Goal: Task Accomplishment & Management: Manage account settings

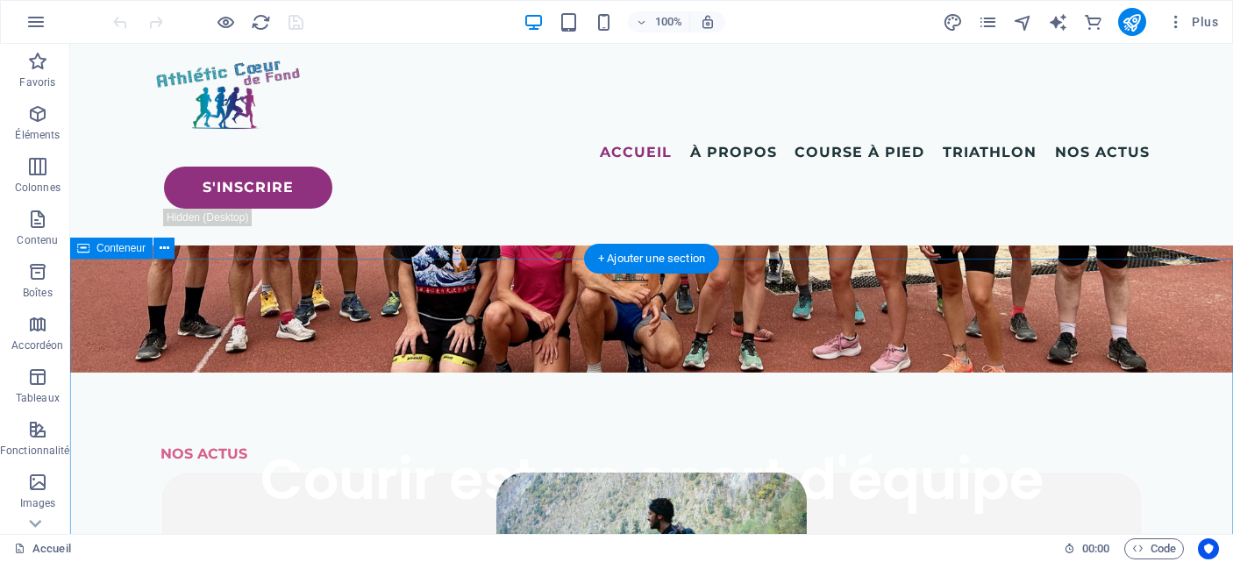
scroll to position [397, 0]
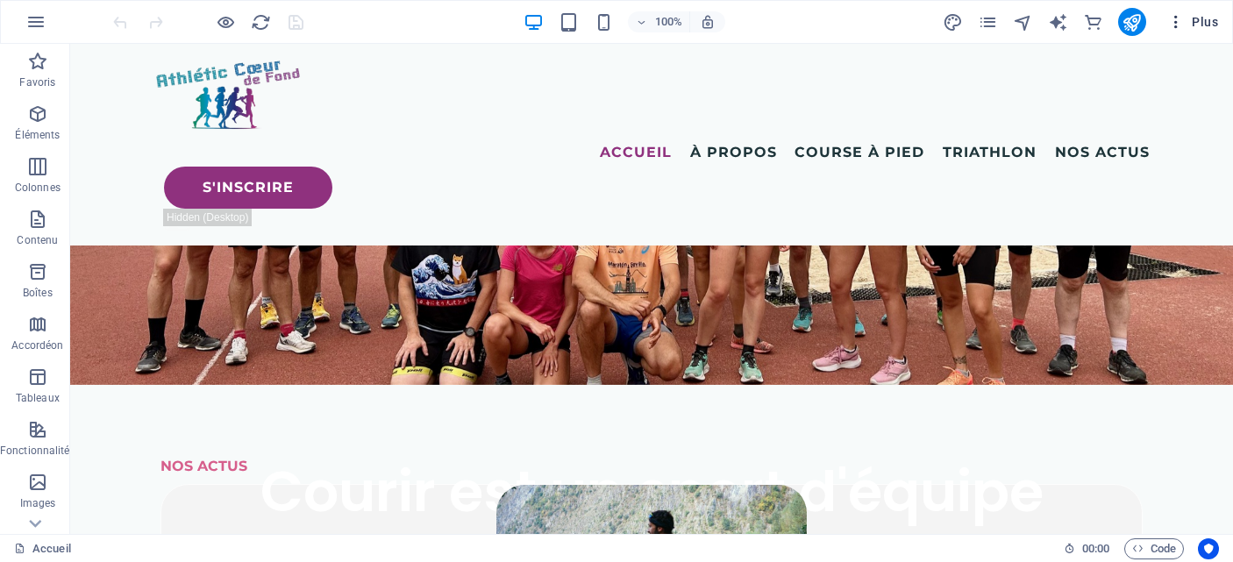
click at [1195, 28] on span "Plus" at bounding box center [1193, 22] width 51 height 18
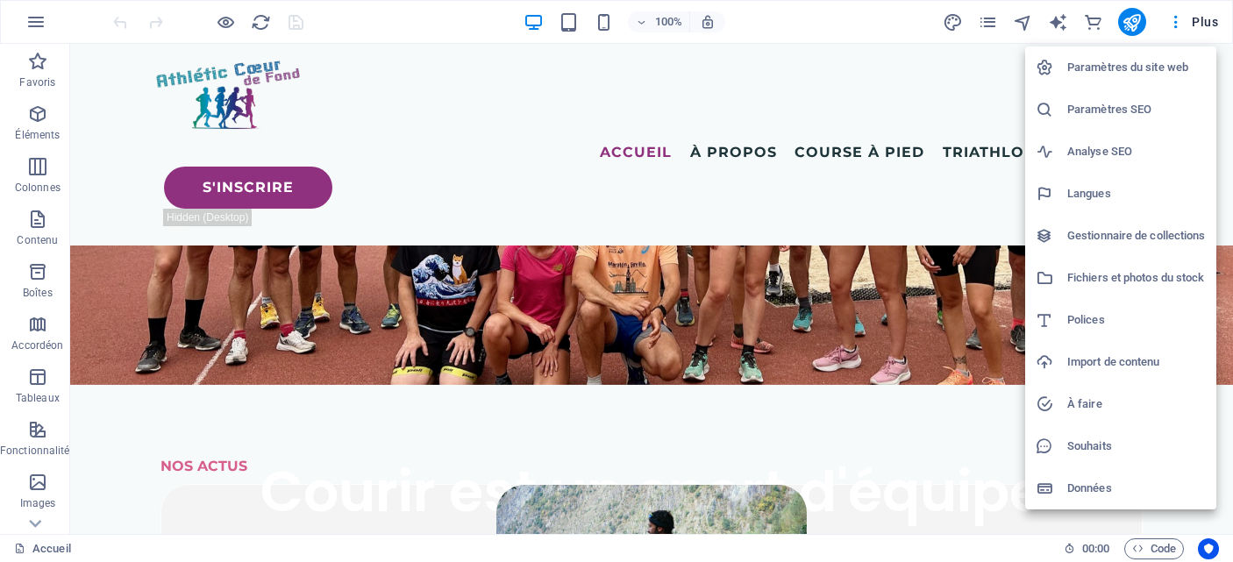
click at [1122, 231] on h6 "Gestionnaire de collections" at bounding box center [1137, 235] width 139 height 21
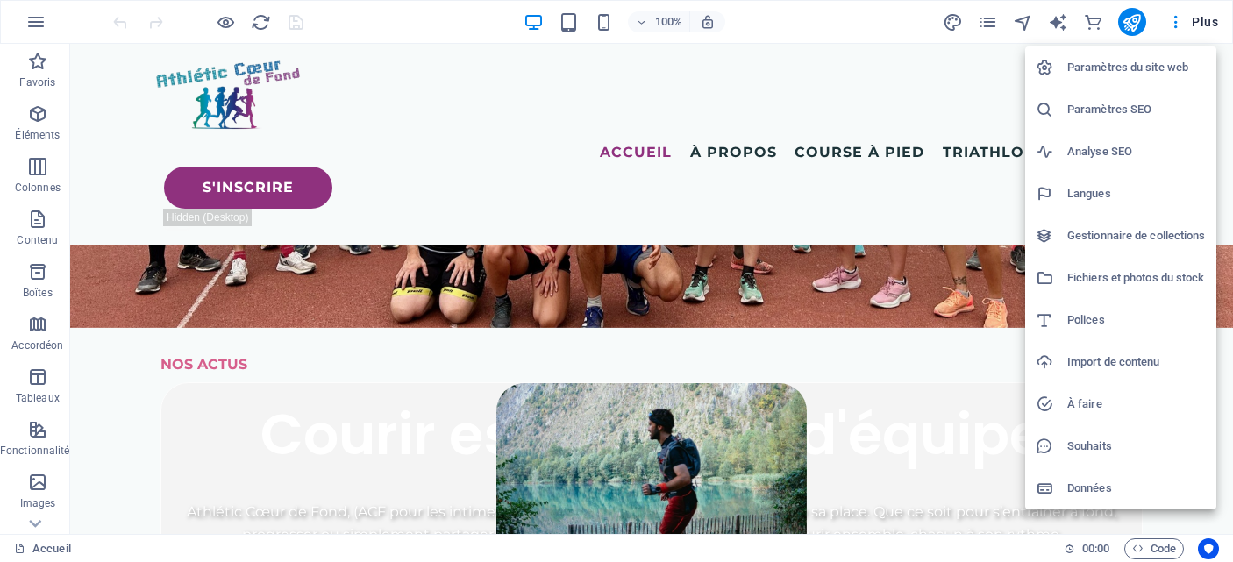
scroll to position [0, 0]
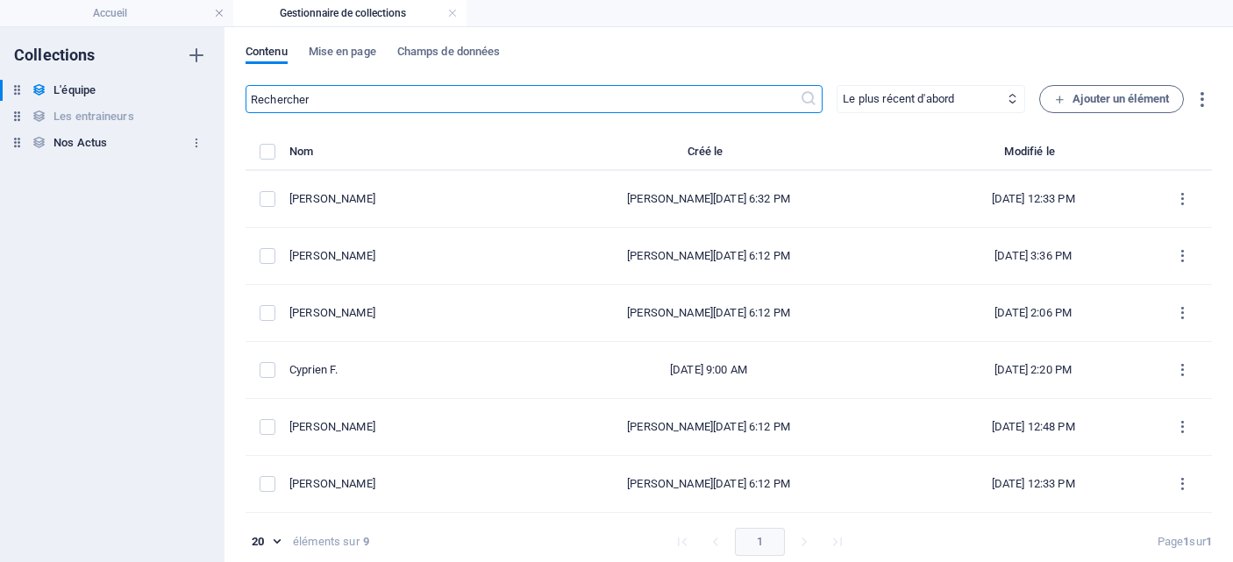
click at [82, 139] on h6 "Nos Actus" at bounding box center [81, 142] width 54 height 21
select select "updatedAt_DESC"
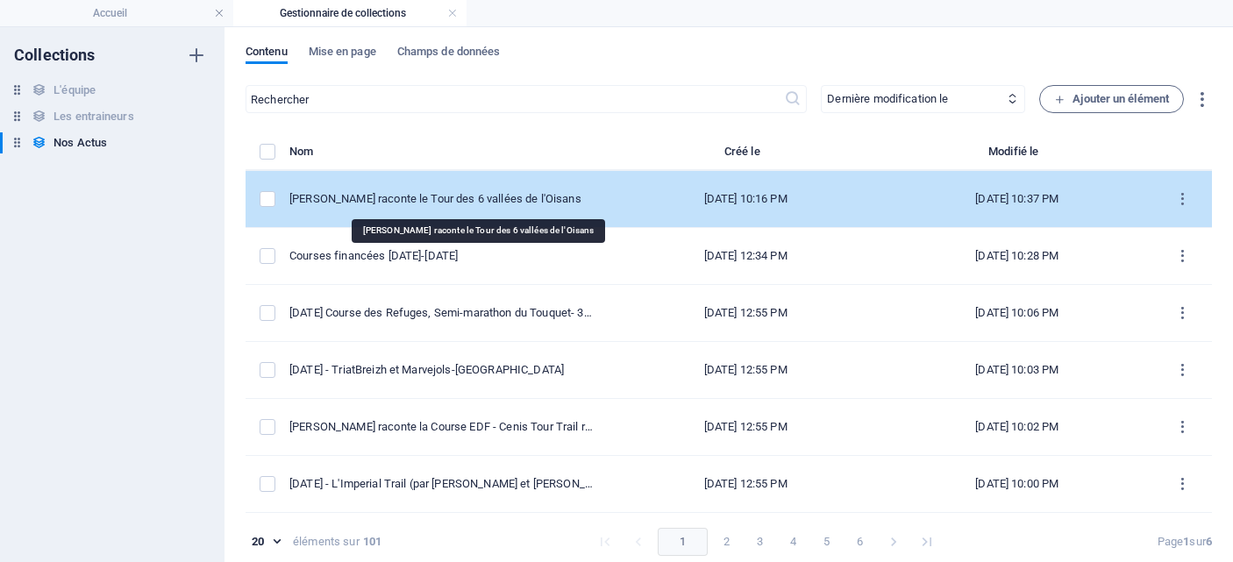
click at [468, 202] on div "[PERSON_NAME] raconte le Tour des 6 vallées de l'Oisans" at bounding box center [443, 199] width 306 height 16
select select "Les récits de course"
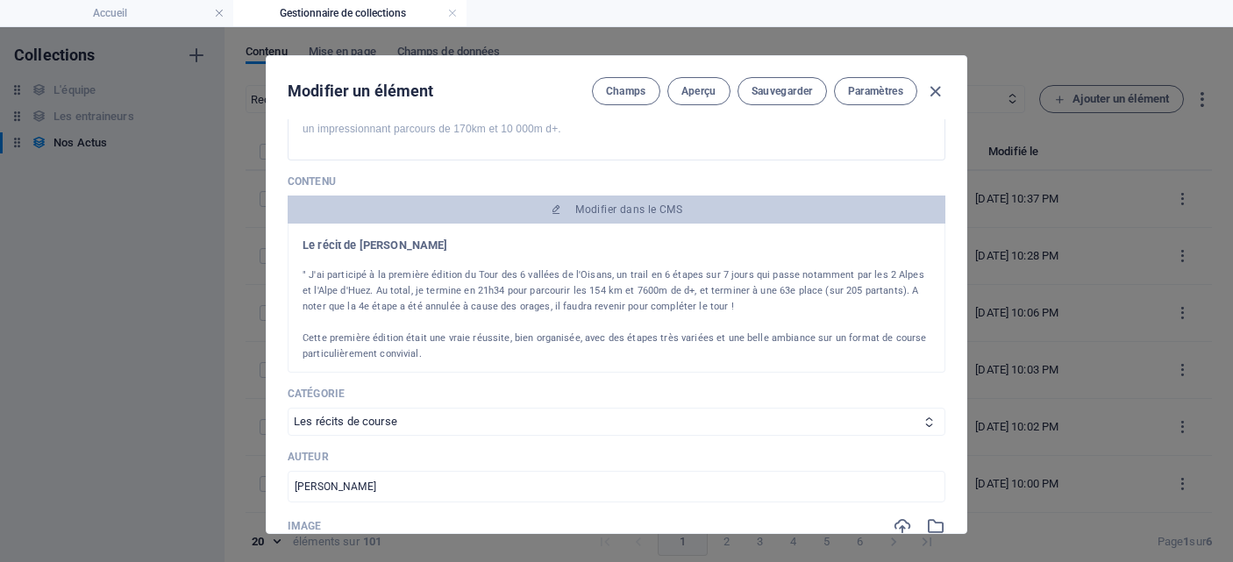
scroll to position [216, 0]
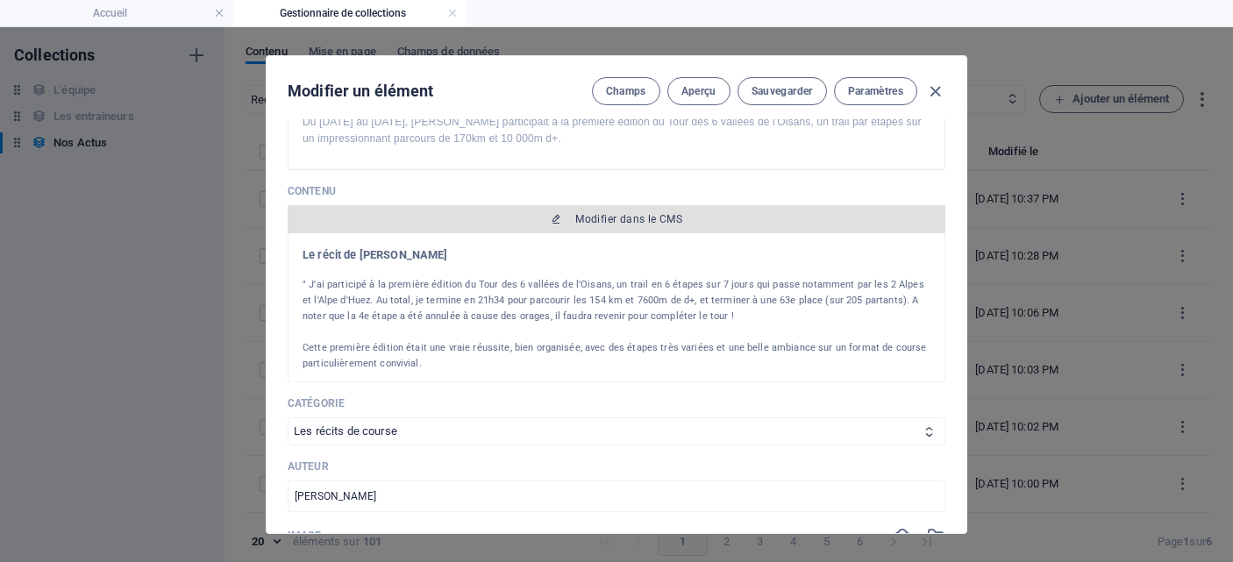
click at [615, 217] on span "Modifier dans le CMS" at bounding box center [628, 219] width 107 height 14
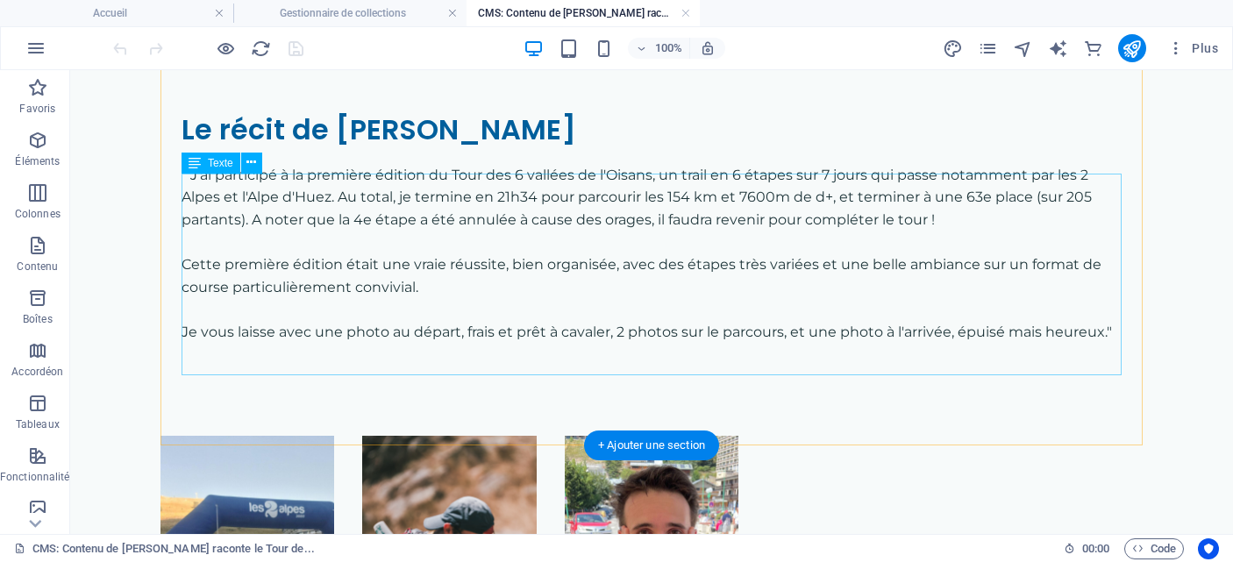
scroll to position [104, 0]
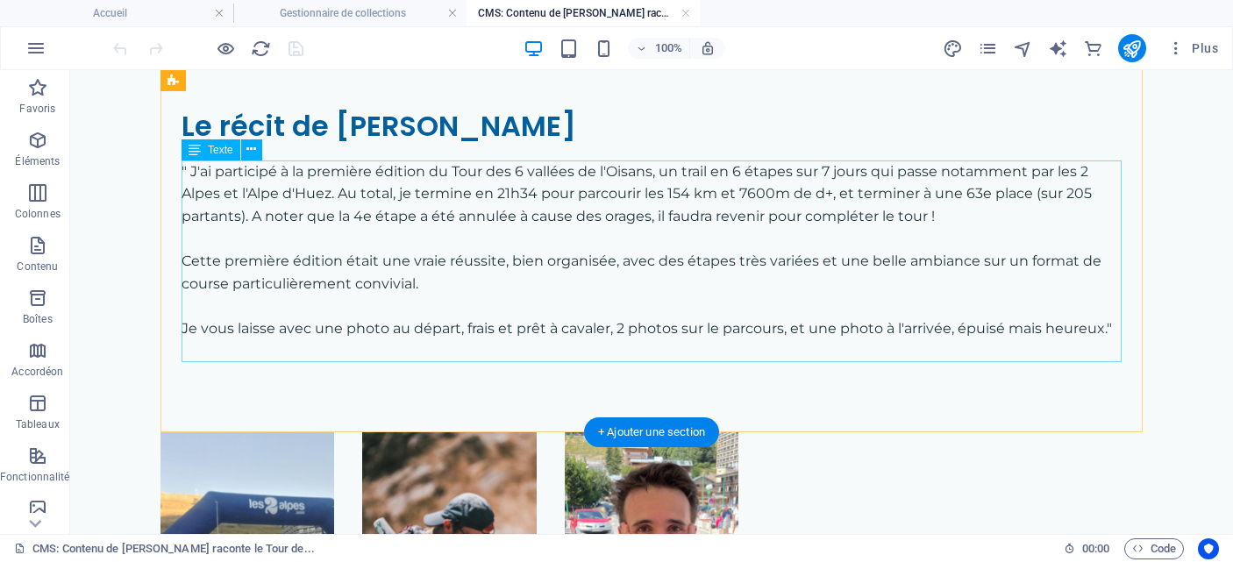
click at [921, 226] on div "" J'ai participé à la première édition du Tour des 6 vallées de l'Oisans, un tr…" at bounding box center [652, 262] width 940 height 202
click at [926, 217] on div "" J'ai participé à la première édition du Tour des 6 vallées de l'Oisans, un tr…" at bounding box center [652, 262] width 940 height 202
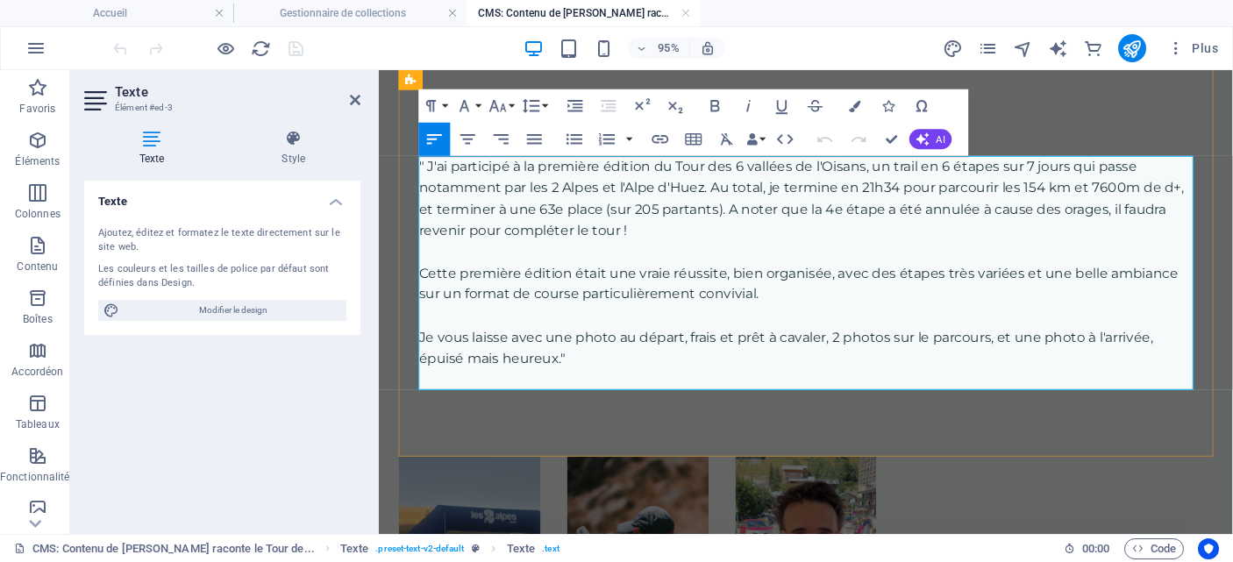
click at [747, 247] on p "" J'ai participé à la première édition du Tour des 6 vallées de l'Oisans, un tr…" at bounding box center [828, 205] width 815 height 89
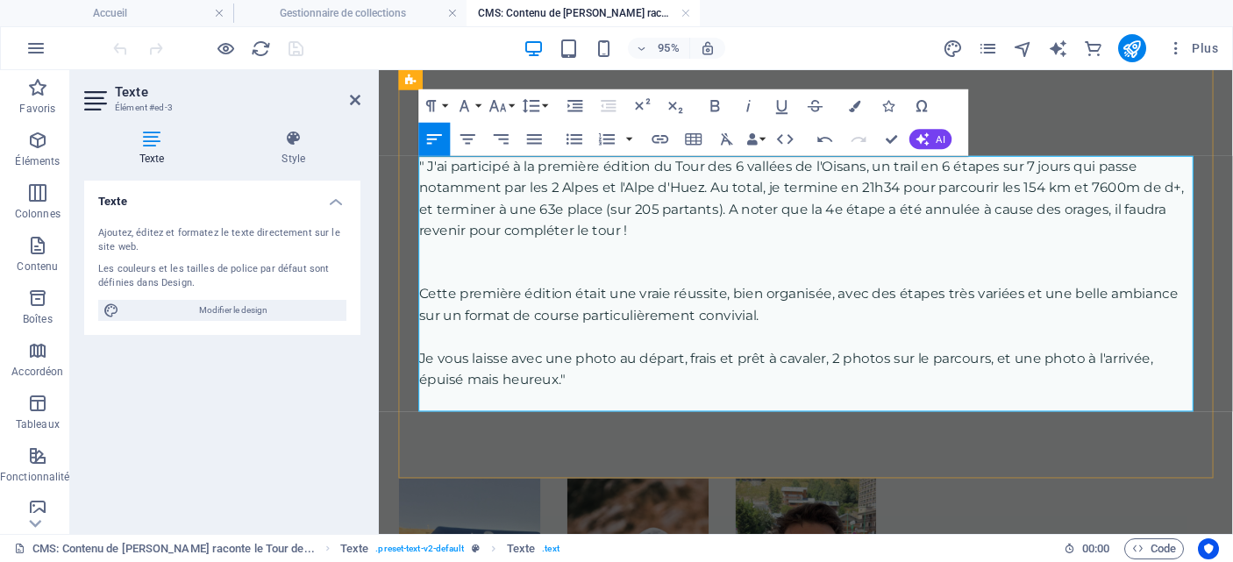
click at [473, 280] on p "￼" at bounding box center [828, 284] width 815 height 23
click at [442, 268] on p at bounding box center [828, 261] width 815 height 23
click at [443, 267] on p at bounding box center [828, 261] width 815 height 23
click at [632, 278] on p "￼" at bounding box center [828, 284] width 815 height 23
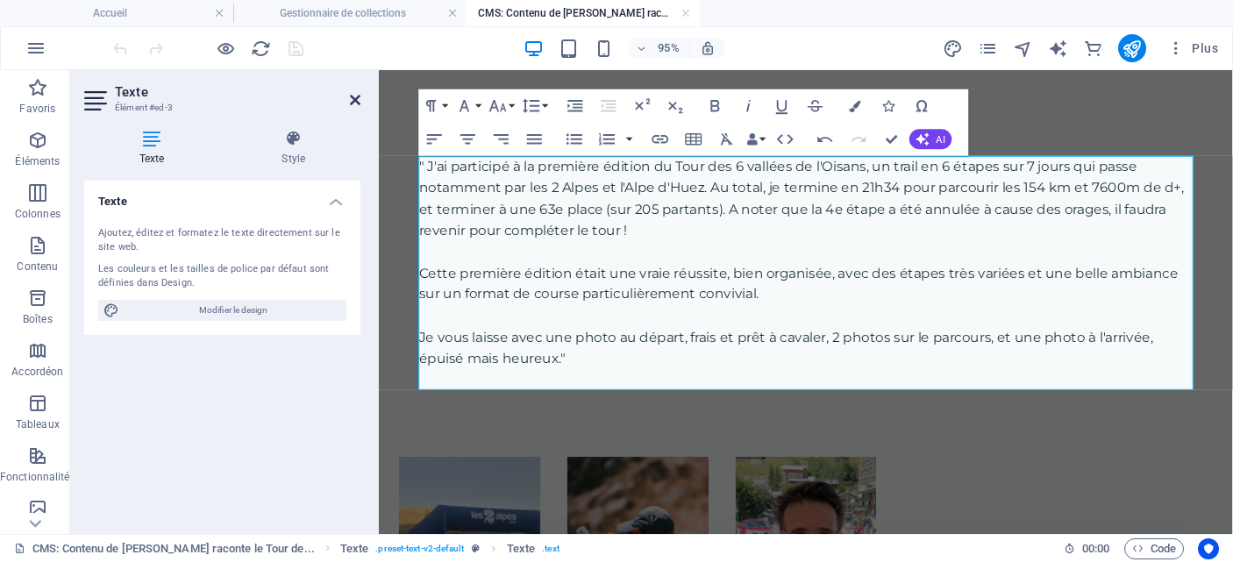
click at [352, 99] on icon at bounding box center [355, 100] width 11 height 14
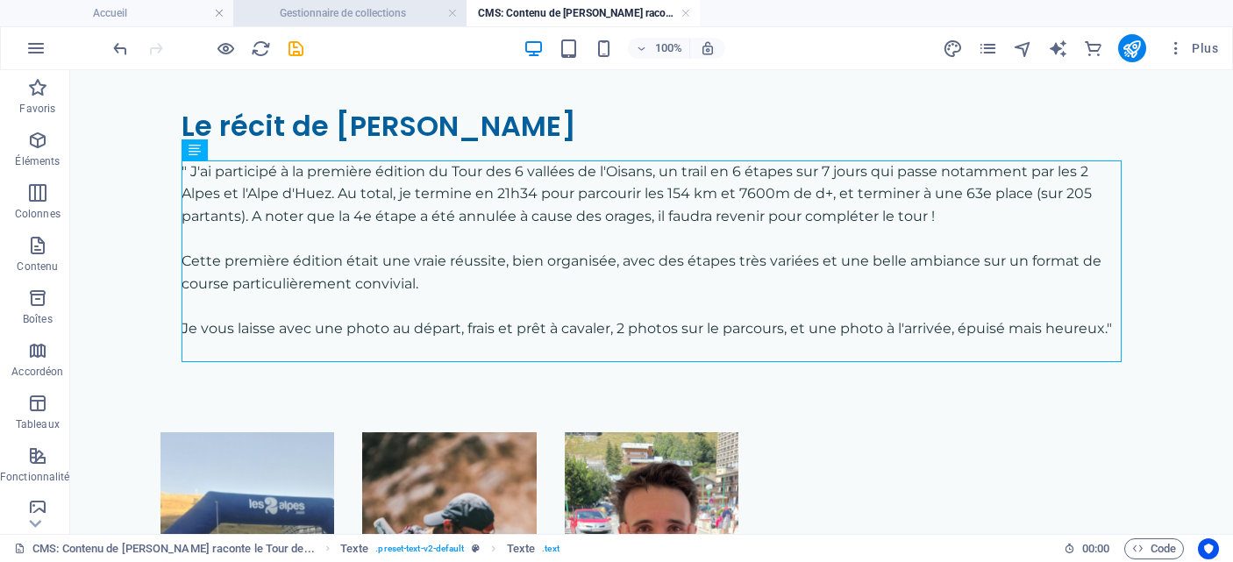
click at [332, 18] on h4 "Gestionnaire de collections" at bounding box center [349, 13] width 233 height 19
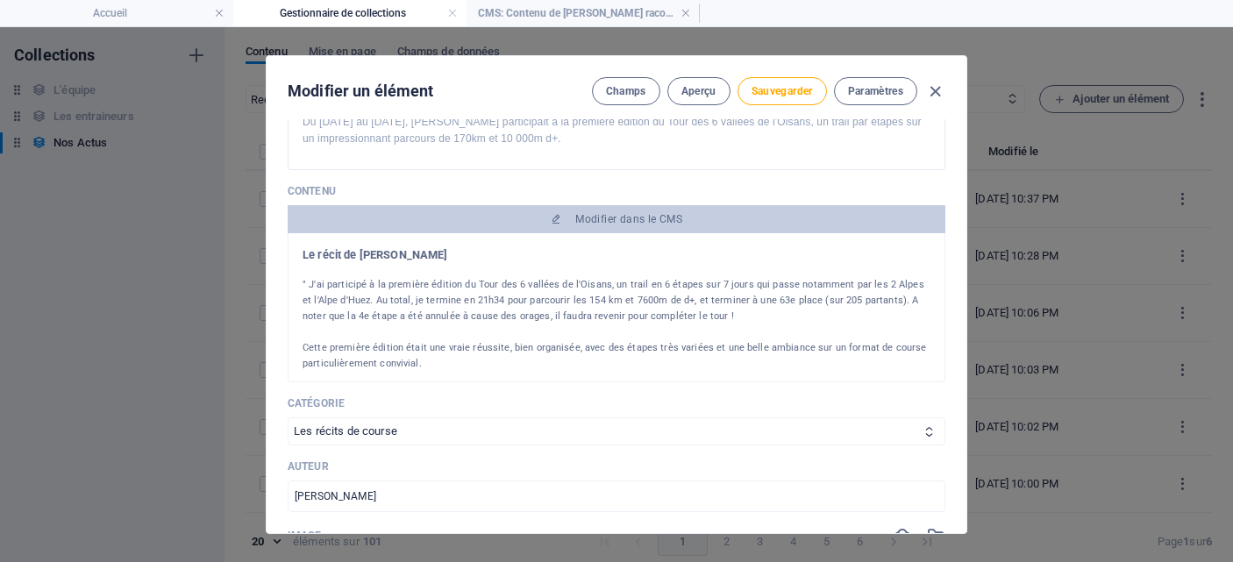
scroll to position [0, 0]
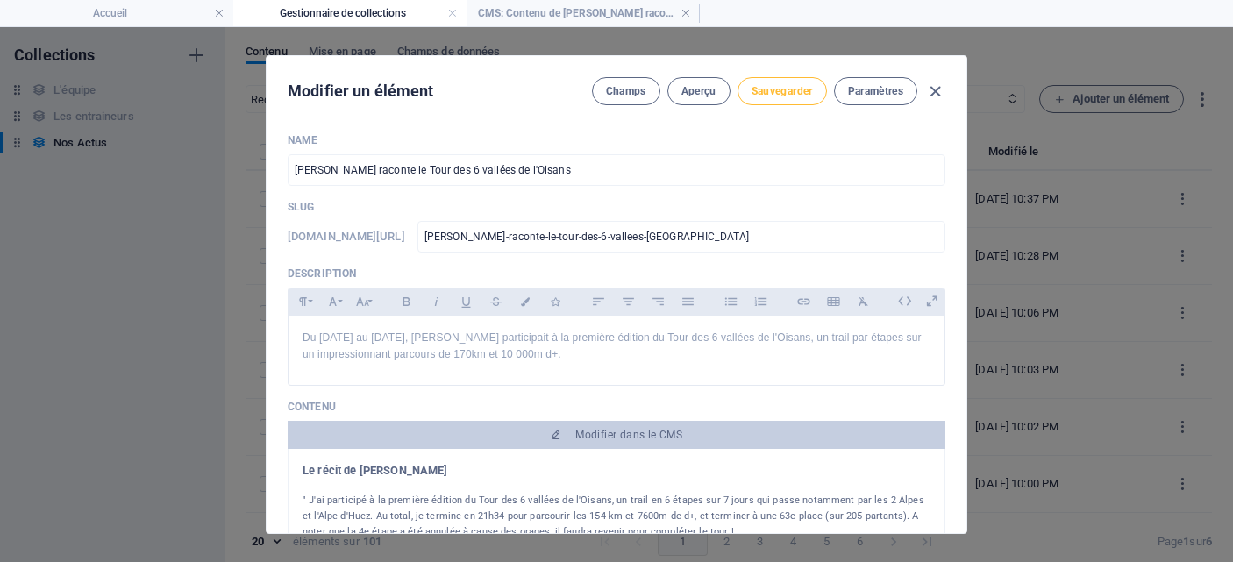
click at [781, 90] on span "Sauvegarder" at bounding box center [782, 91] width 61 height 14
click at [935, 92] on icon "button" at bounding box center [936, 92] width 20 height 20
type input "[DATE]"
type input "[PERSON_NAME]-raconte-le-tour-des-6-vallees-[GEOGRAPHIC_DATA]"
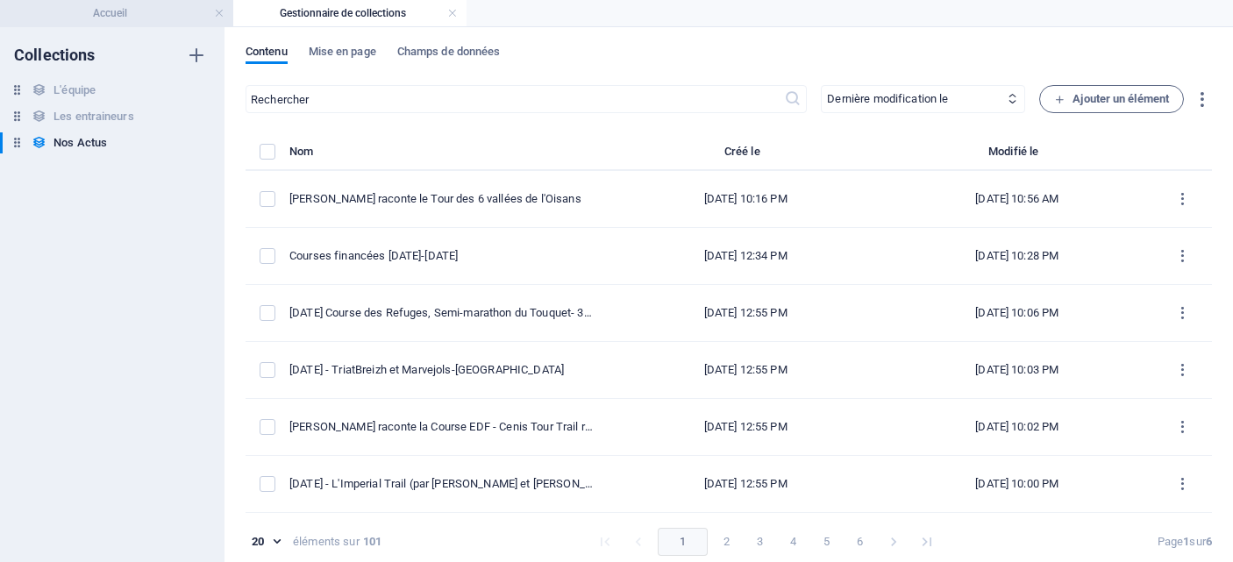
click at [158, 11] on h4 "Accueil" at bounding box center [116, 13] width 233 height 19
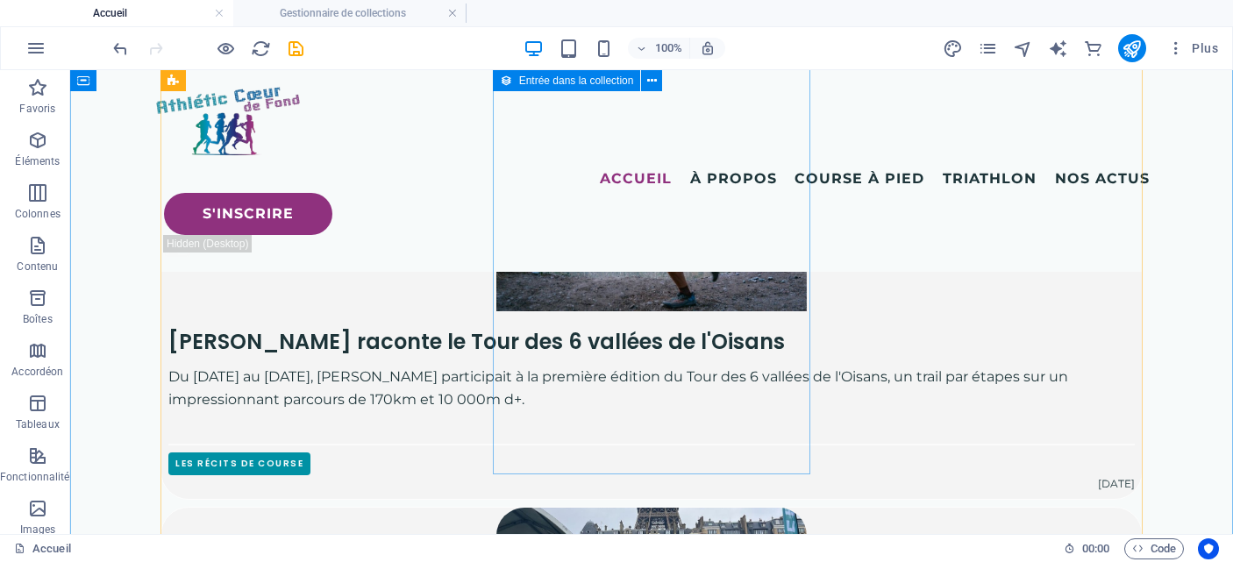
scroll to position [817, 0]
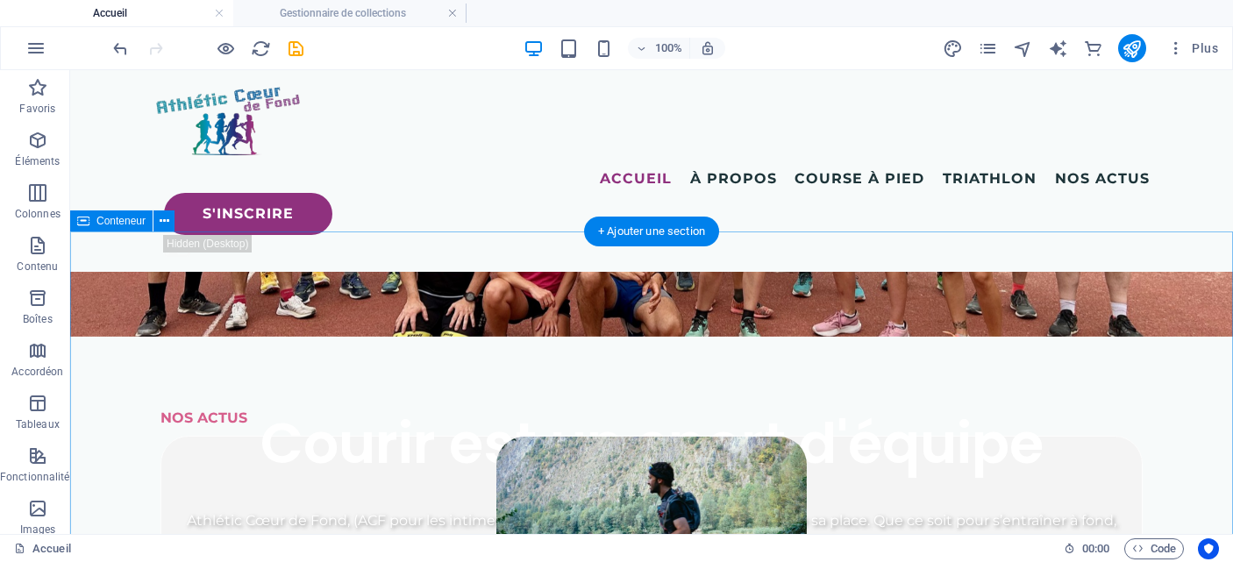
scroll to position [447, 0]
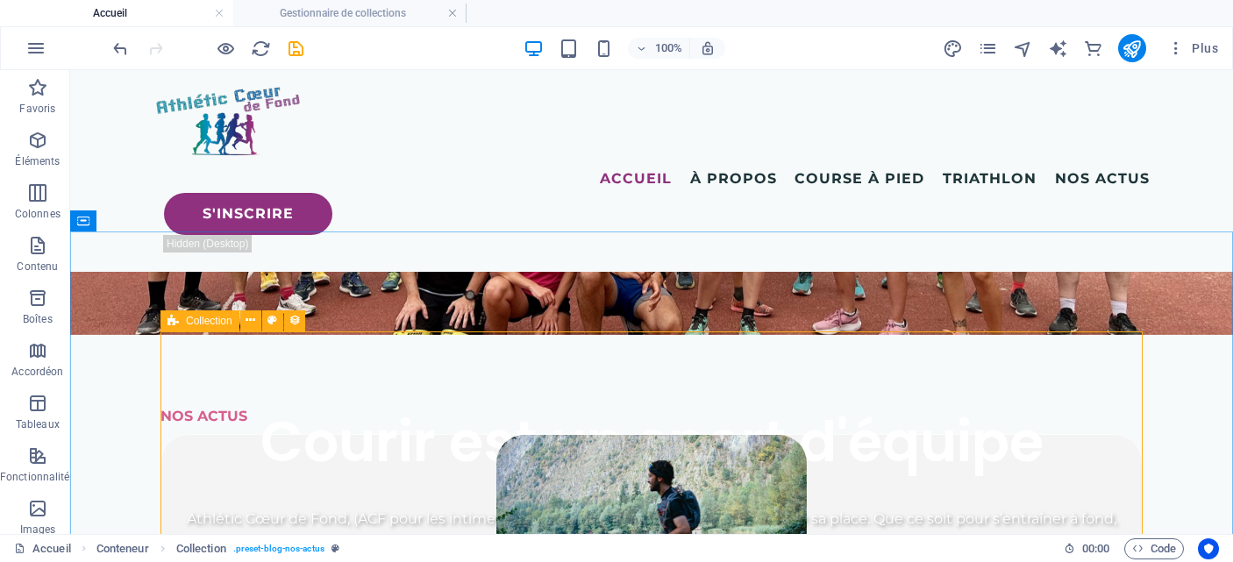
click at [175, 322] on icon at bounding box center [173, 321] width 11 height 21
click at [209, 318] on span "Collection" at bounding box center [209, 321] width 46 height 11
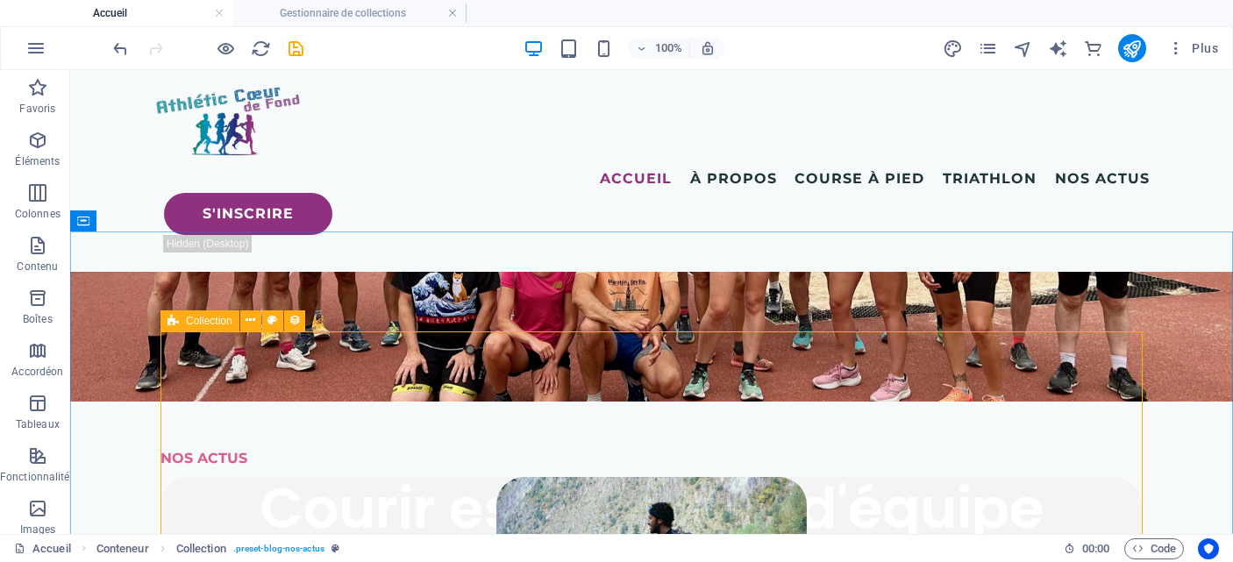
select select "6779b310079b3e274d0c2b72"
select select "columns.publishing_date_DESC"
select select "columns.status"
select select "columns.publishing_date"
select select "past"
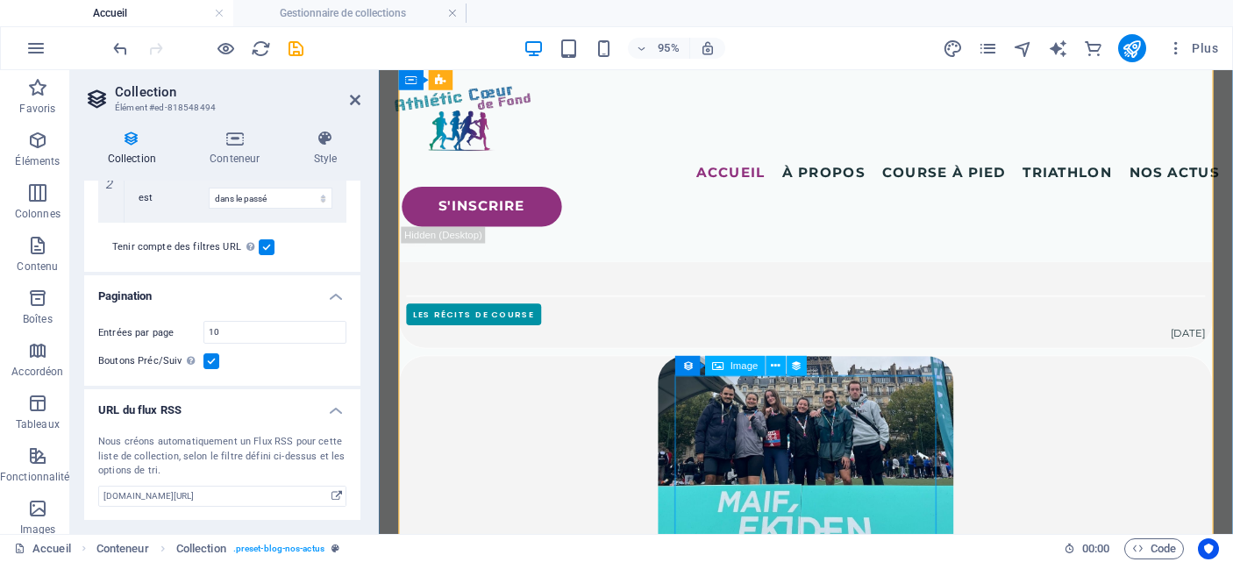
scroll to position [996, 0]
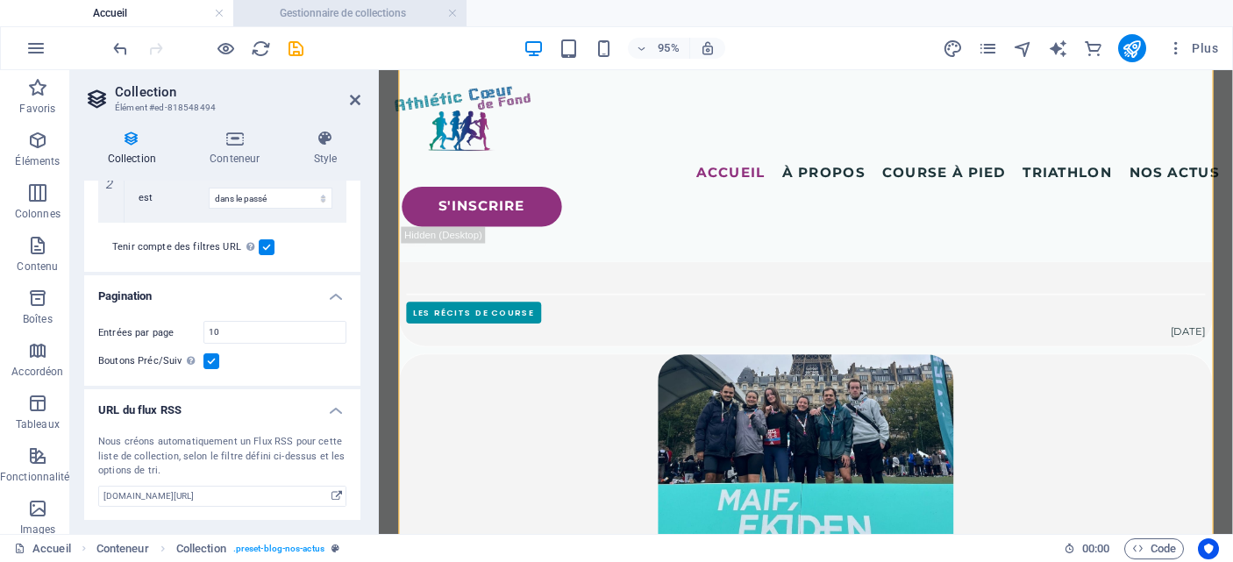
click at [394, 12] on h4 "Gestionnaire de collections" at bounding box center [349, 13] width 233 height 19
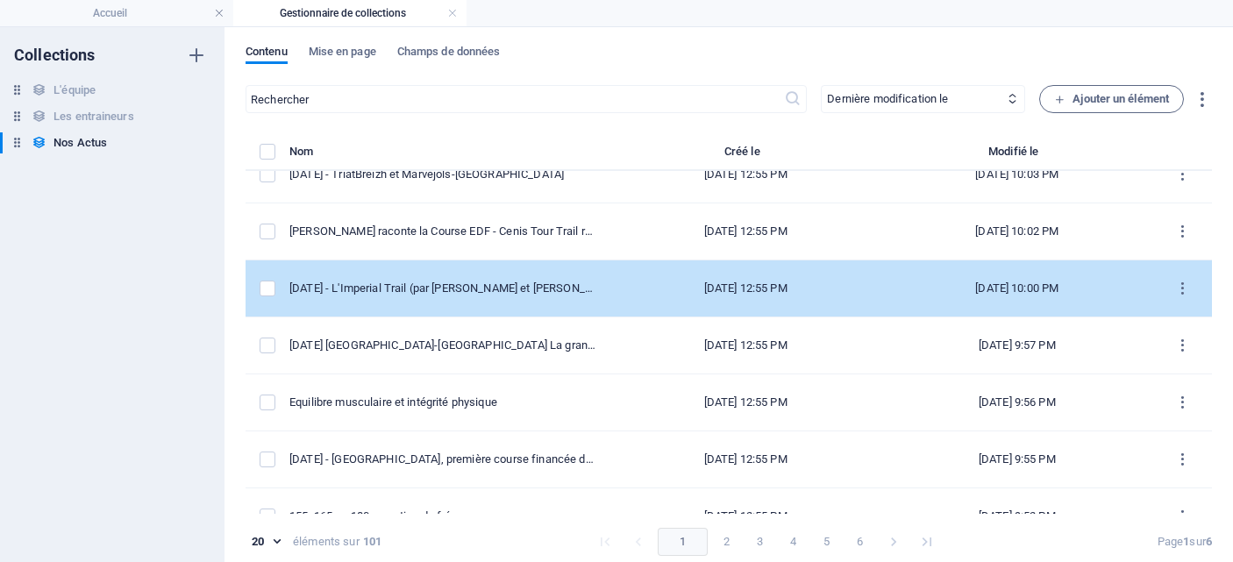
scroll to position [197, 0]
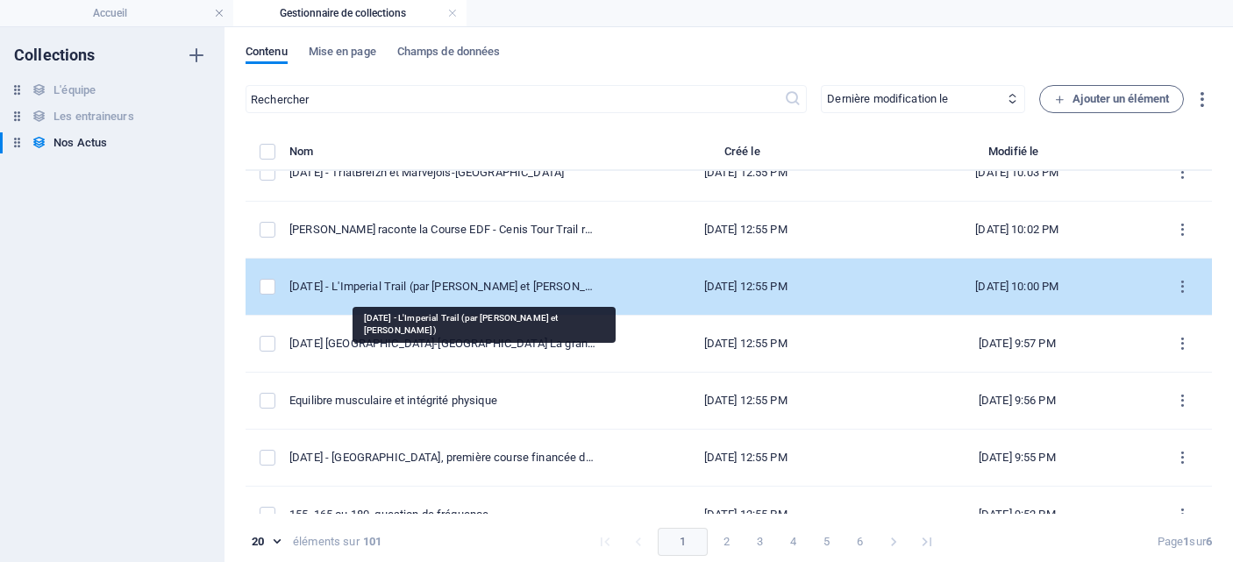
click at [499, 287] on div "[DATE] - L'Imperial Trail (par [PERSON_NAME] et [PERSON_NAME])" at bounding box center [443, 287] width 306 height 16
select select "Les récits de course"
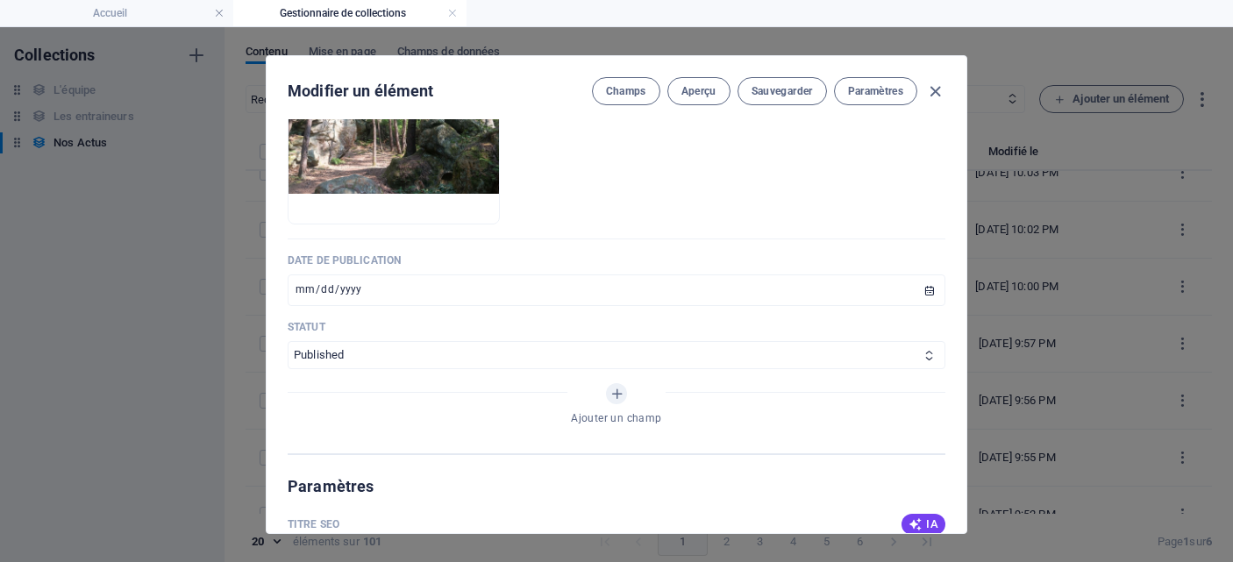
scroll to position [758, 0]
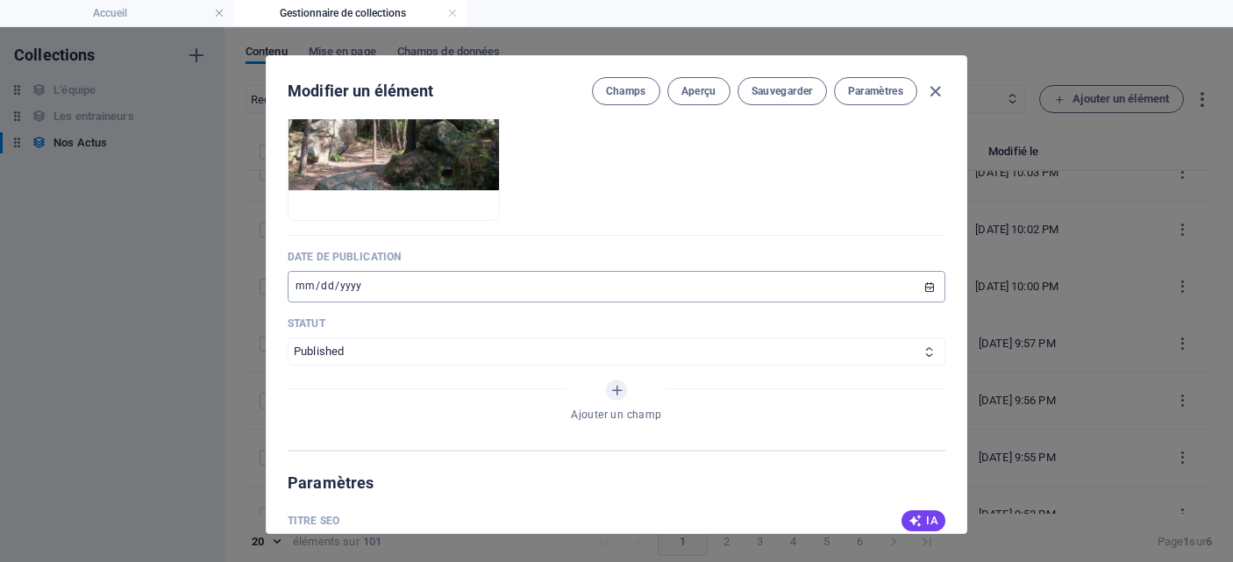
click at [469, 280] on input "[DATE]" at bounding box center [617, 287] width 658 height 32
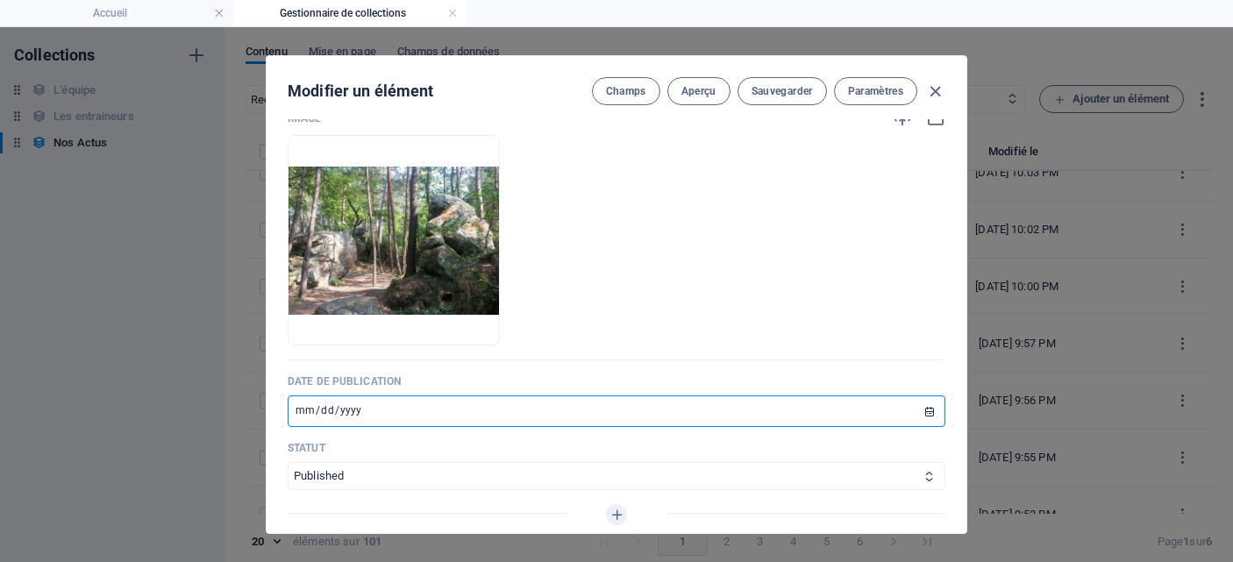
scroll to position [634, 0]
click at [353, 405] on input "[DATE]" at bounding box center [617, 411] width 658 height 32
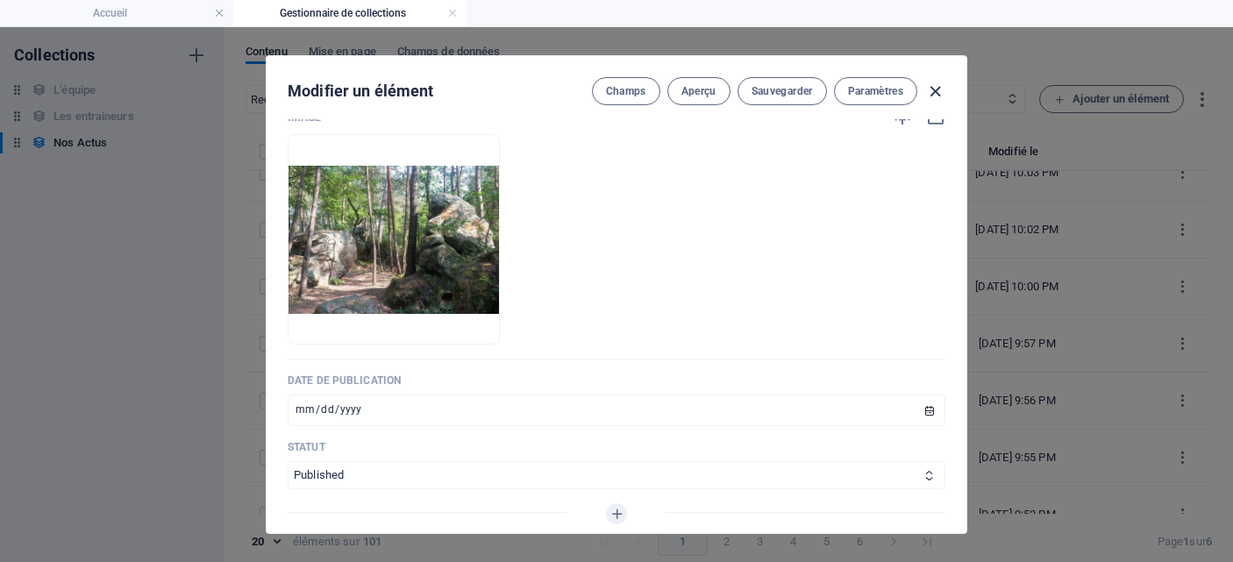
click at [934, 87] on icon "button" at bounding box center [936, 92] width 20 height 20
type input "[DATE]"
type input "cyprien-raconte-son-imperial-trail"
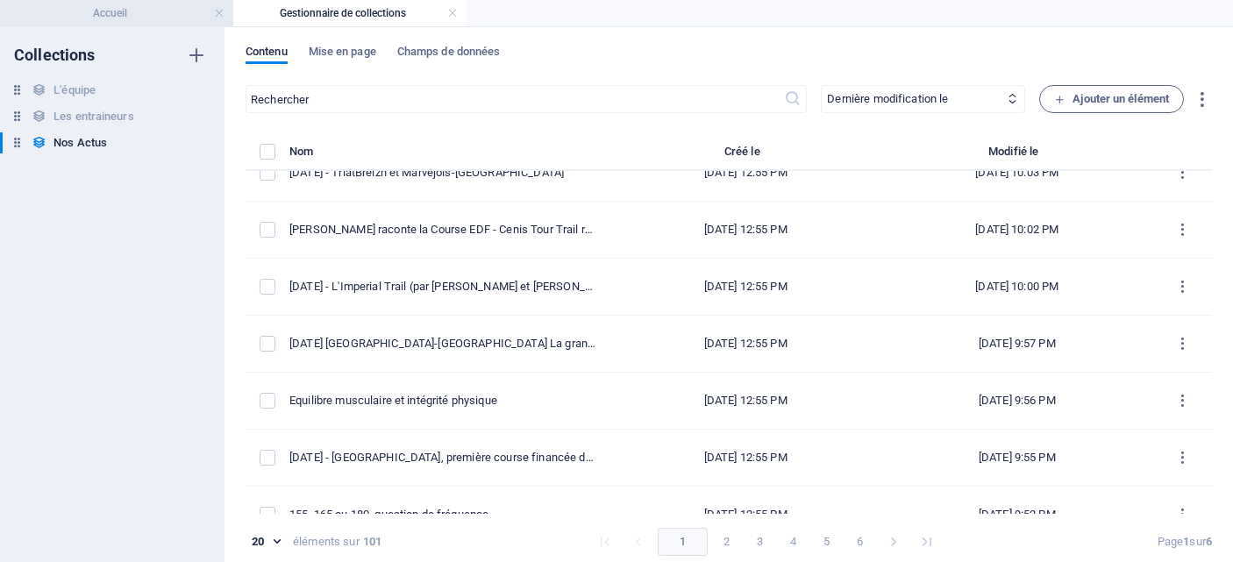
click at [137, 7] on h4 "Accueil" at bounding box center [116, 13] width 233 height 19
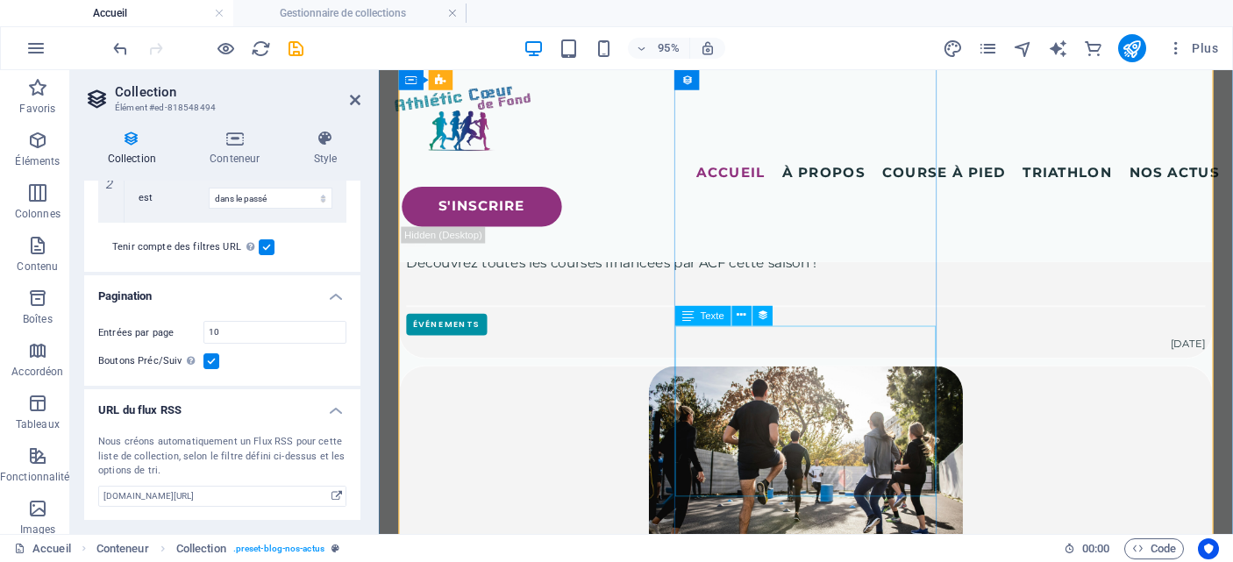
scroll to position [1369, 0]
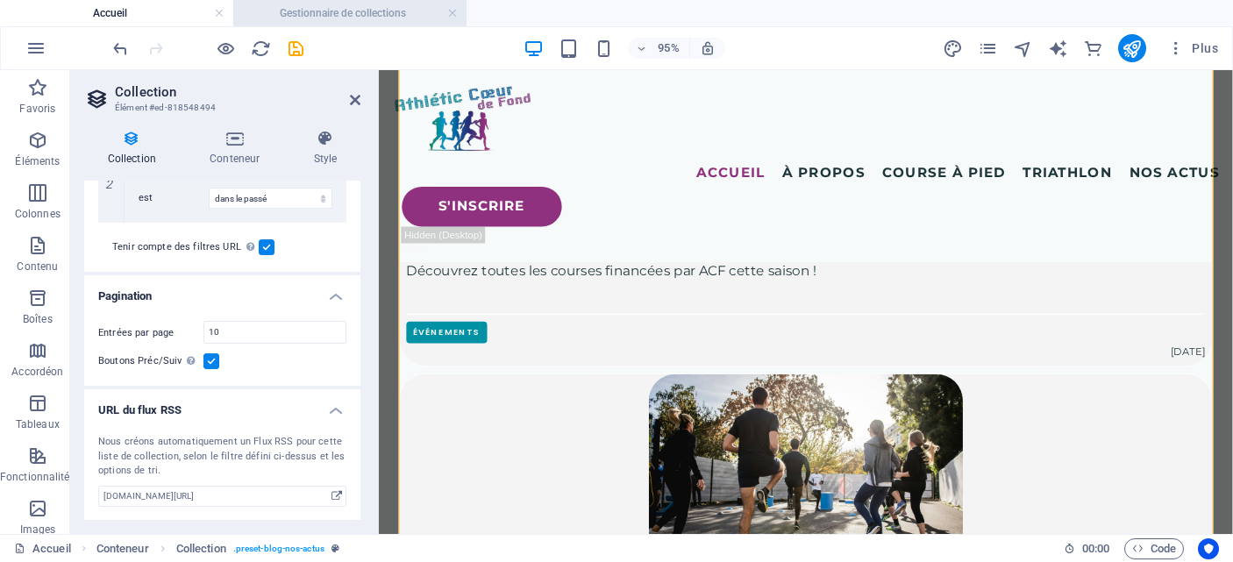
click at [381, 10] on h4 "Gestionnaire de collections" at bounding box center [349, 13] width 233 height 19
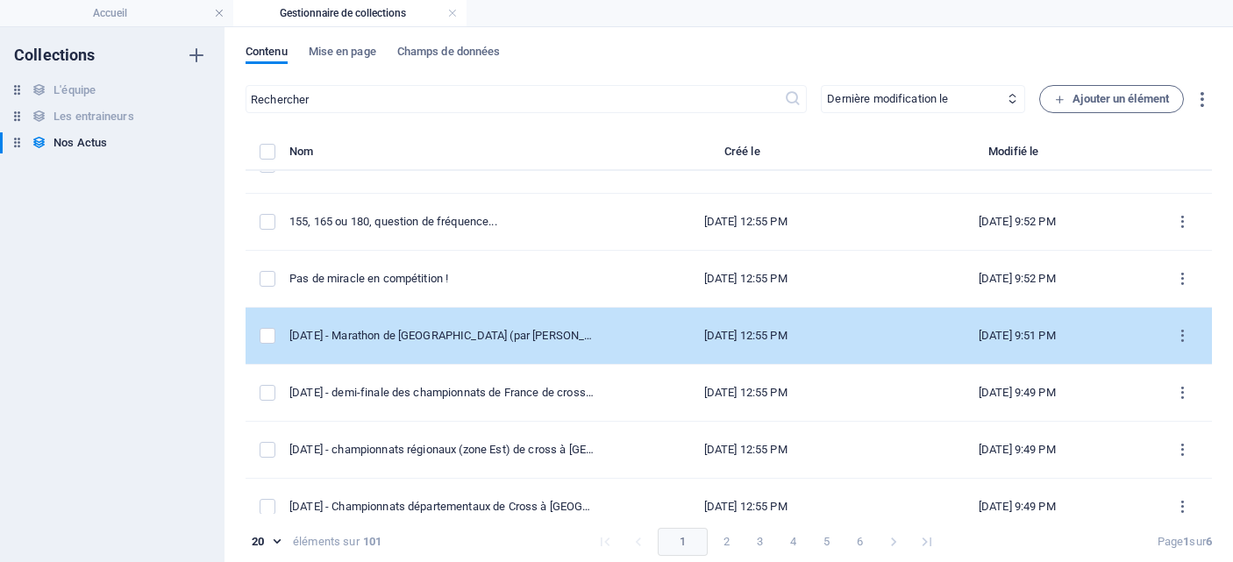
scroll to position [681, 0]
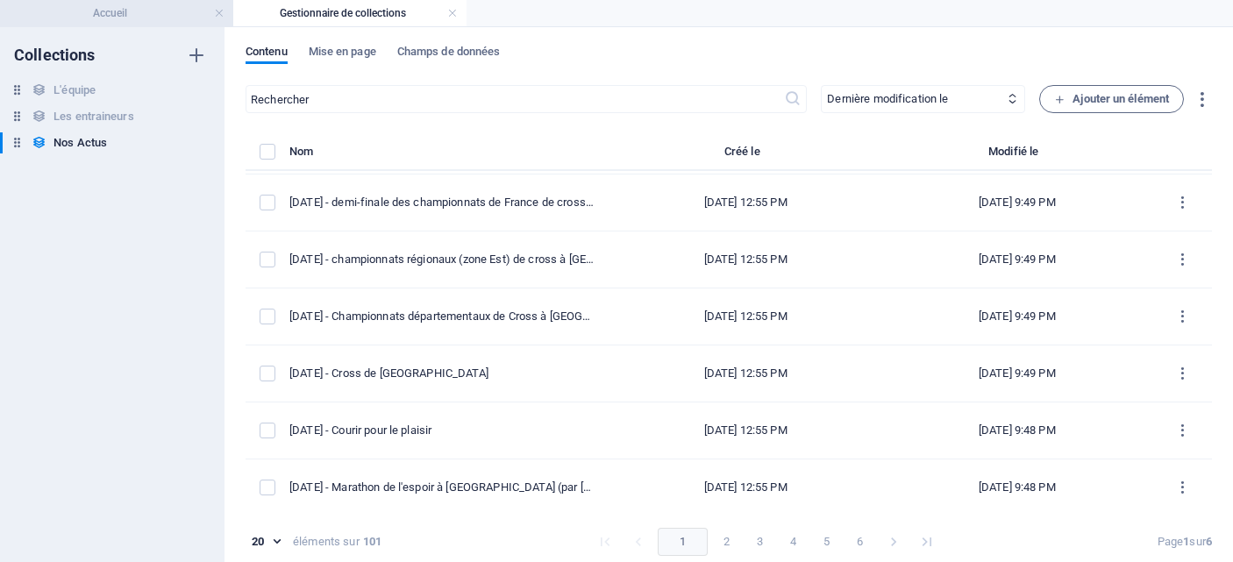
click at [150, 10] on h4 "Accueil" at bounding box center [116, 13] width 233 height 19
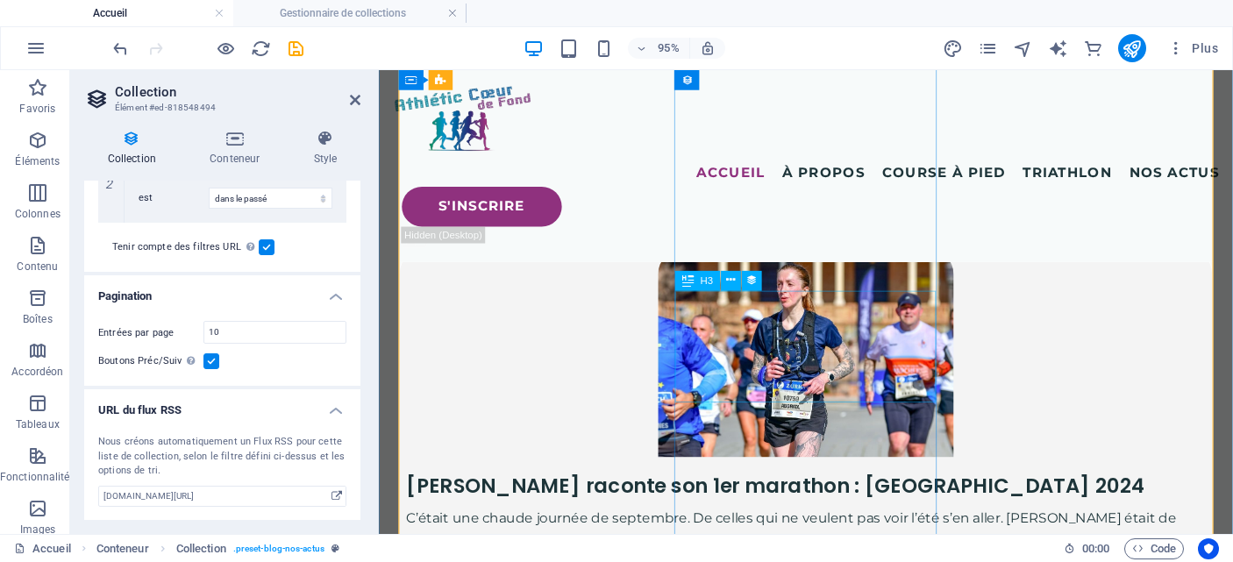
scroll to position [1916, 0]
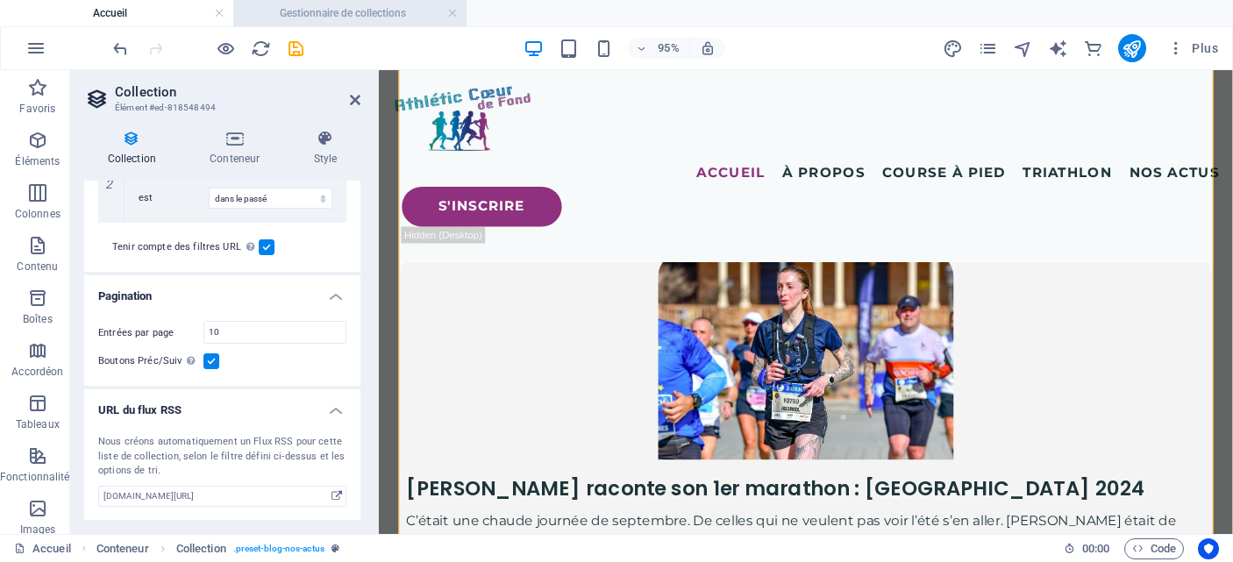
click at [302, 18] on h4 "Gestionnaire de collections" at bounding box center [349, 13] width 233 height 19
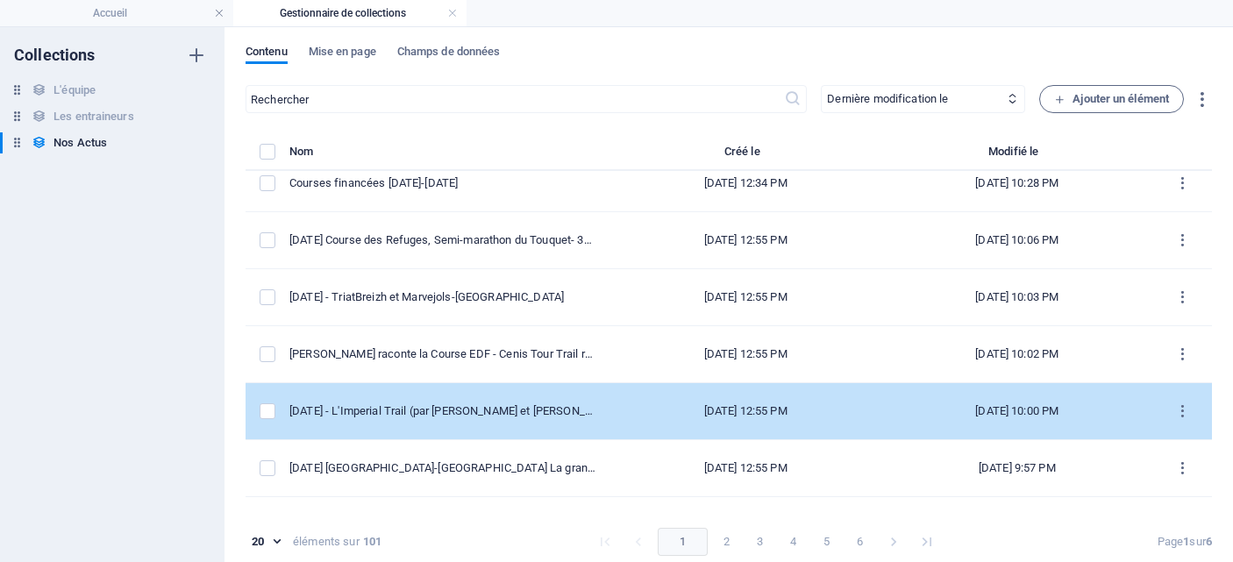
scroll to position [0, 0]
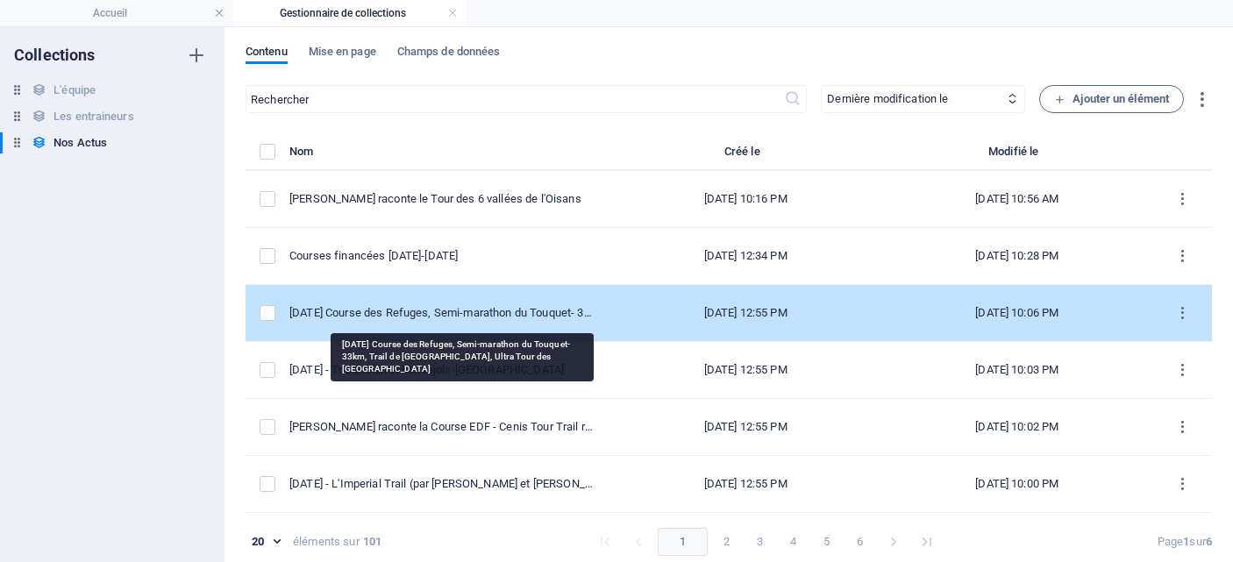
click at [453, 316] on div "[DATE] Course des Refuges, Semi-marathon du Touquet- 33km, Trail de [GEOGRAPHIC…" at bounding box center [443, 313] width 306 height 16
select select "Les résultats"
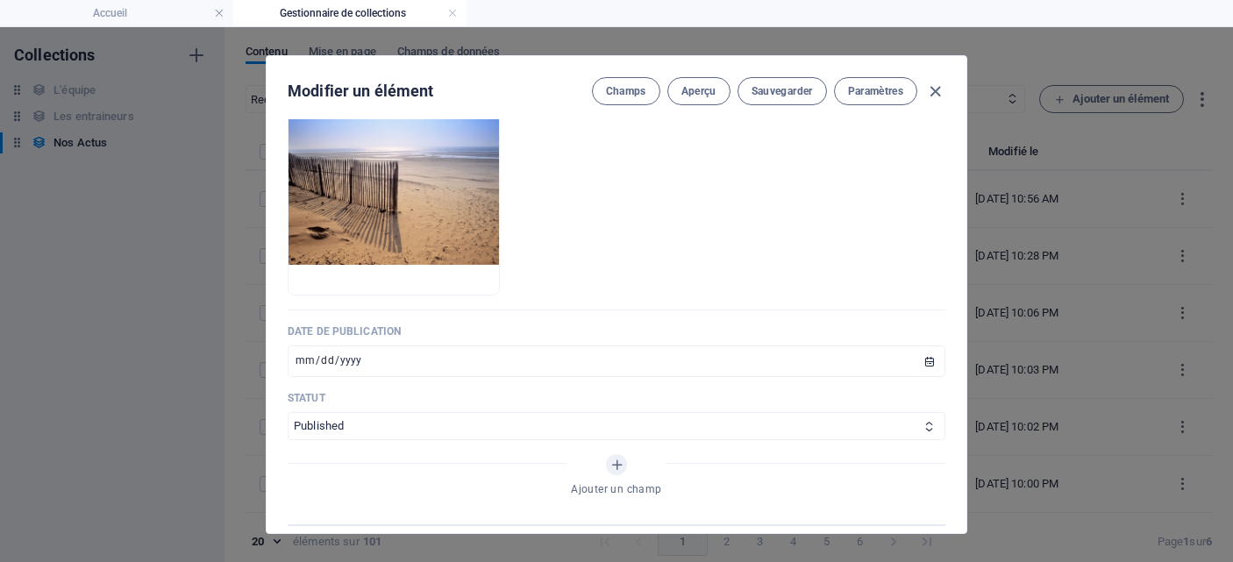
scroll to position [689, 0]
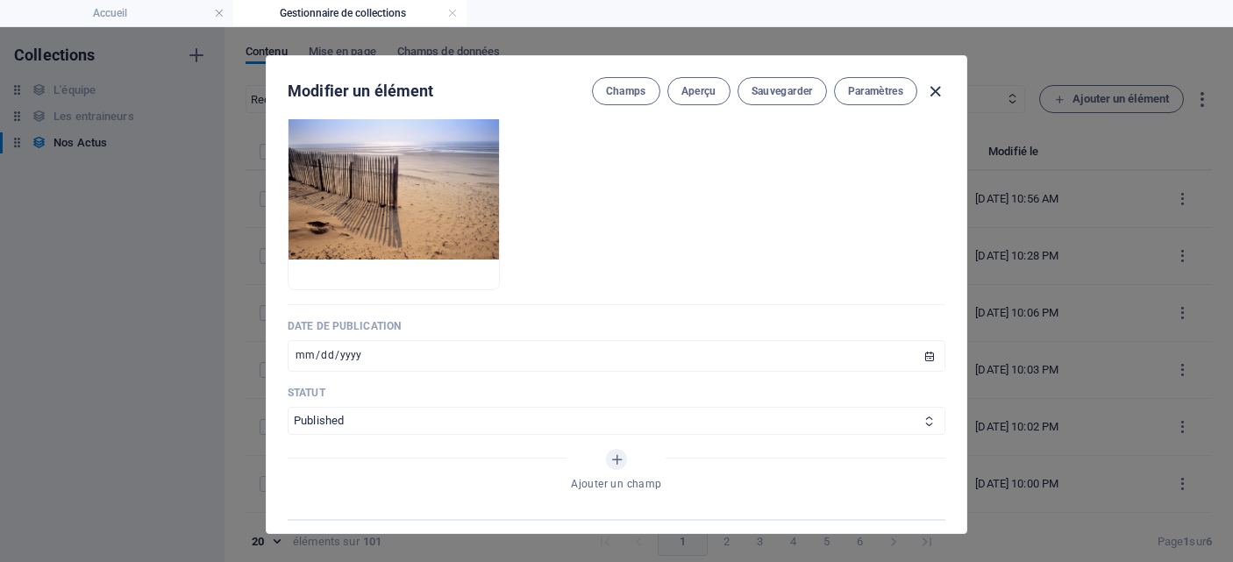
click at [933, 89] on icon "button" at bounding box center [936, 92] width 20 height 20
type input "[DATE]"
type input "[DATE]-course-des-refuges-semi-marathon-[GEOGRAPHIC_DATA]-33km-trail-de-[GEOGRA…"
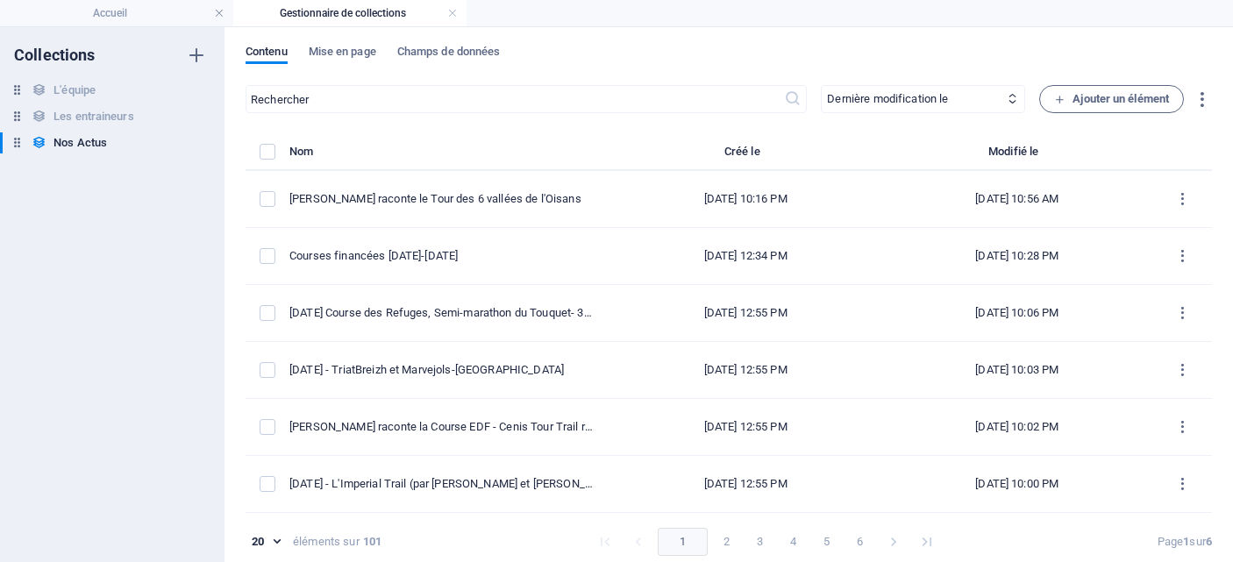
scroll to position [584, 0]
click at [163, 11] on h4 "Accueil" at bounding box center [116, 13] width 233 height 19
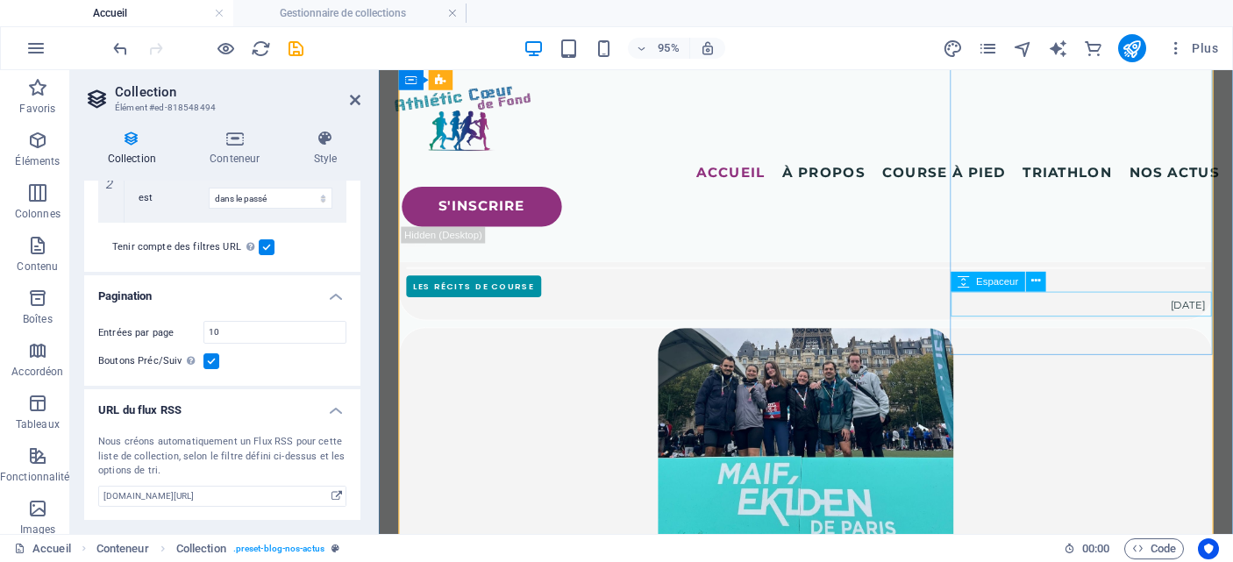
scroll to position [1026, 0]
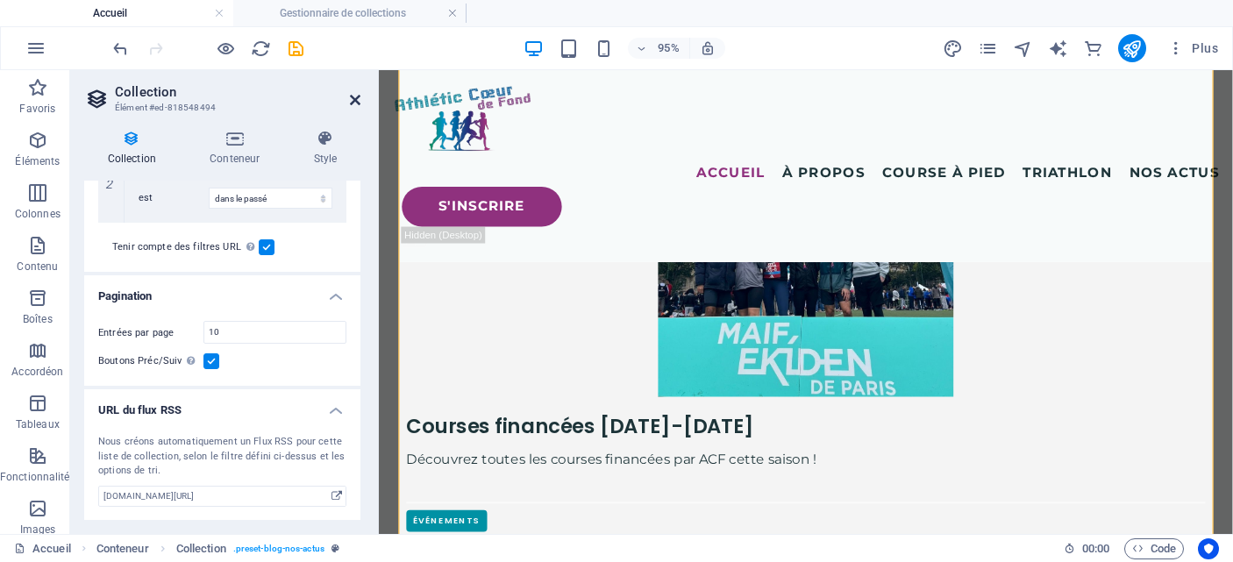
click at [352, 100] on icon at bounding box center [355, 100] width 11 height 14
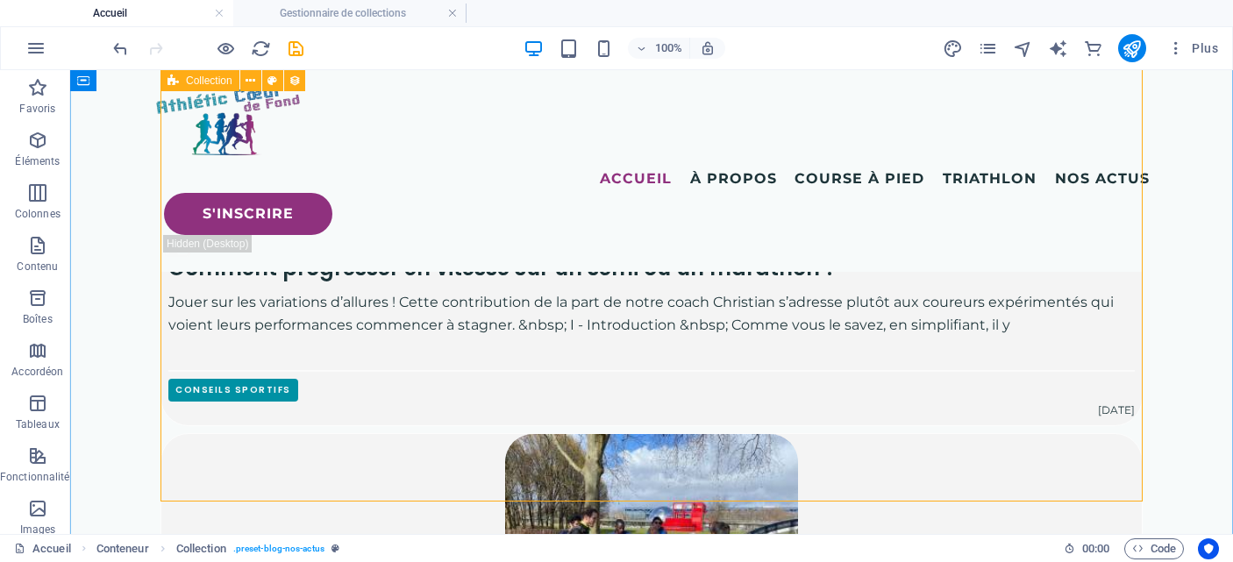
scroll to position [2531, 0]
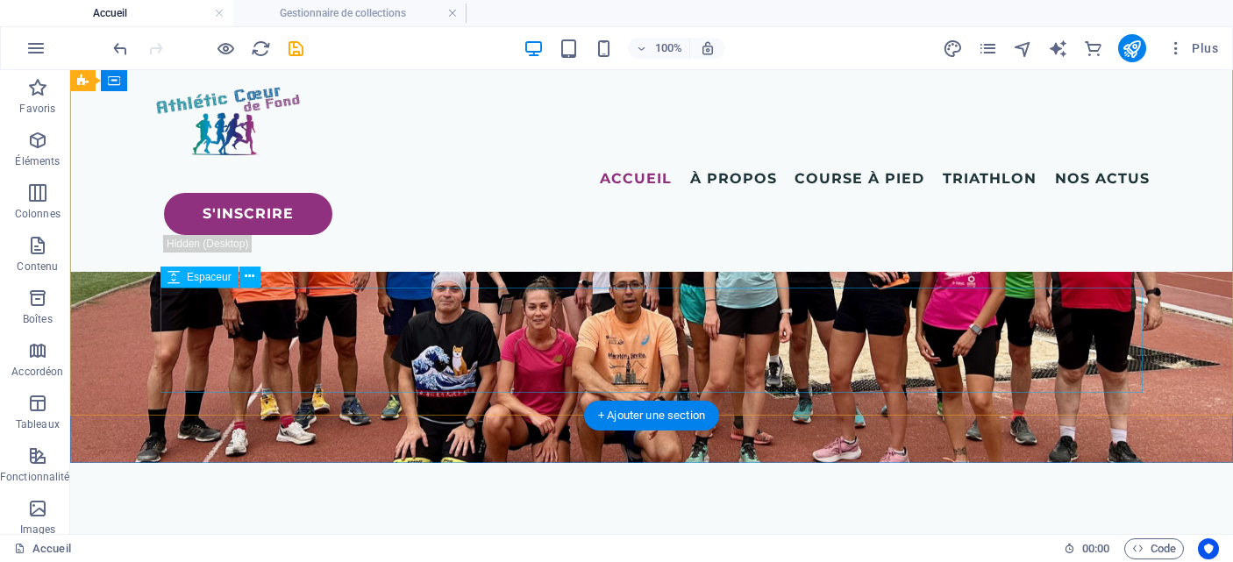
scroll to position [321, 0]
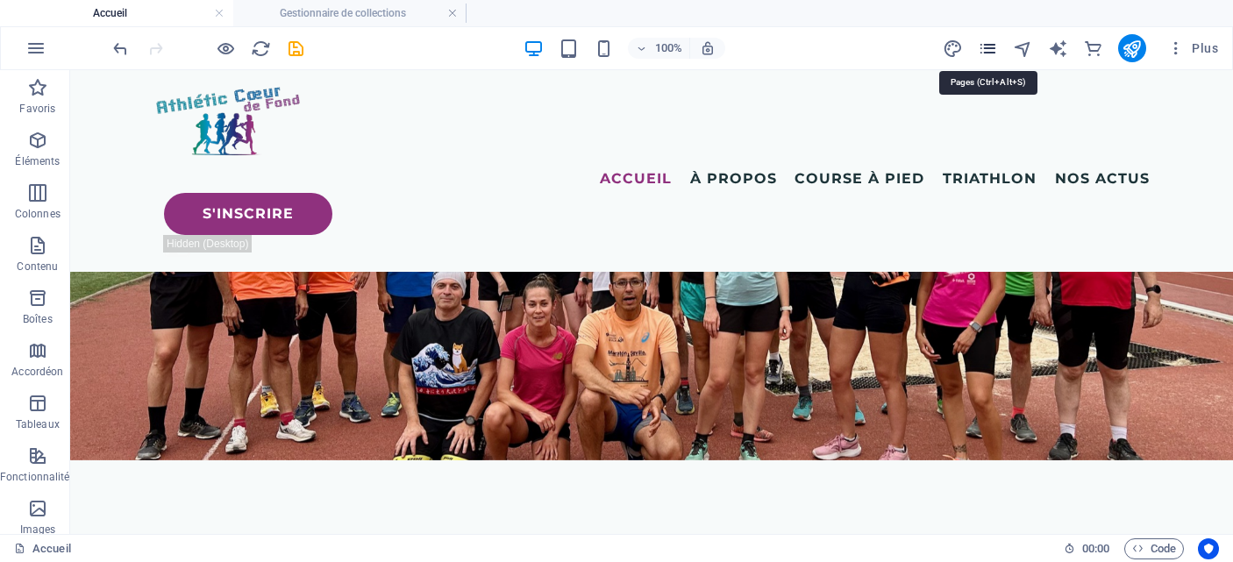
click at [989, 43] on icon "pages" at bounding box center [988, 49] width 20 height 20
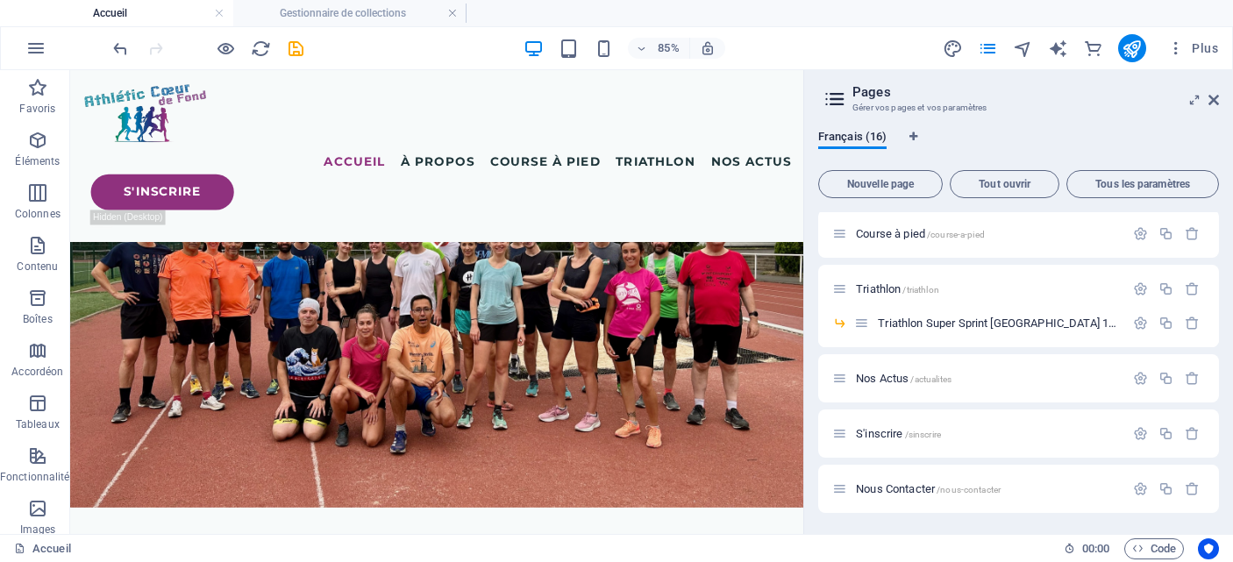
scroll to position [221, 0]
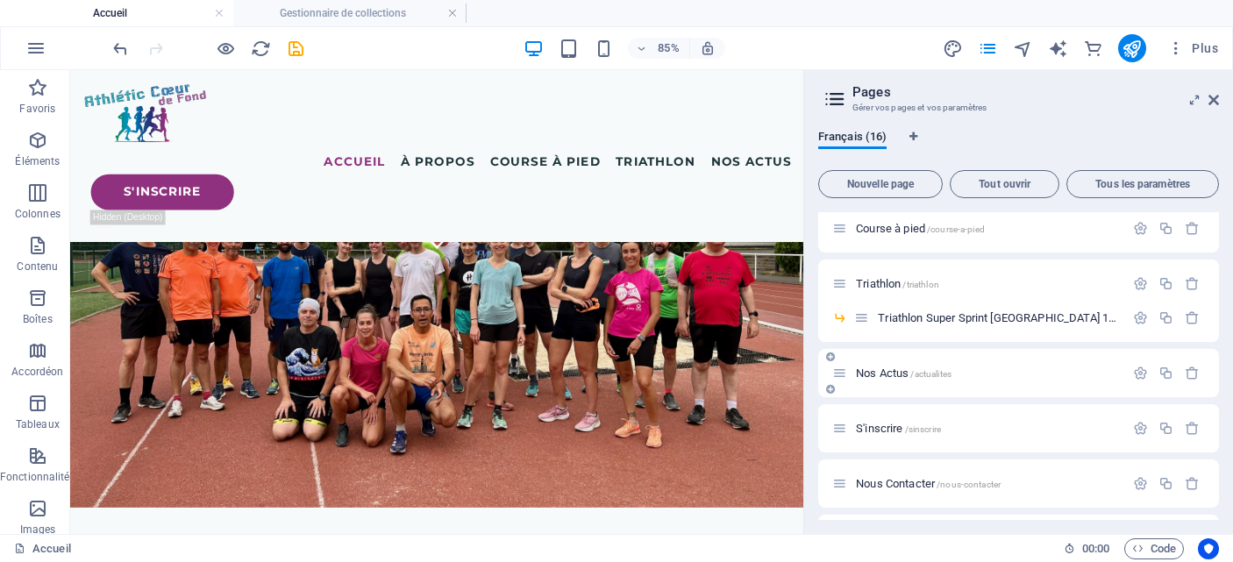
click at [907, 379] on div "Nos Actus /actualites" at bounding box center [979, 373] width 292 height 20
click at [894, 373] on span "Nos Actus /actualites" at bounding box center [904, 373] width 96 height 13
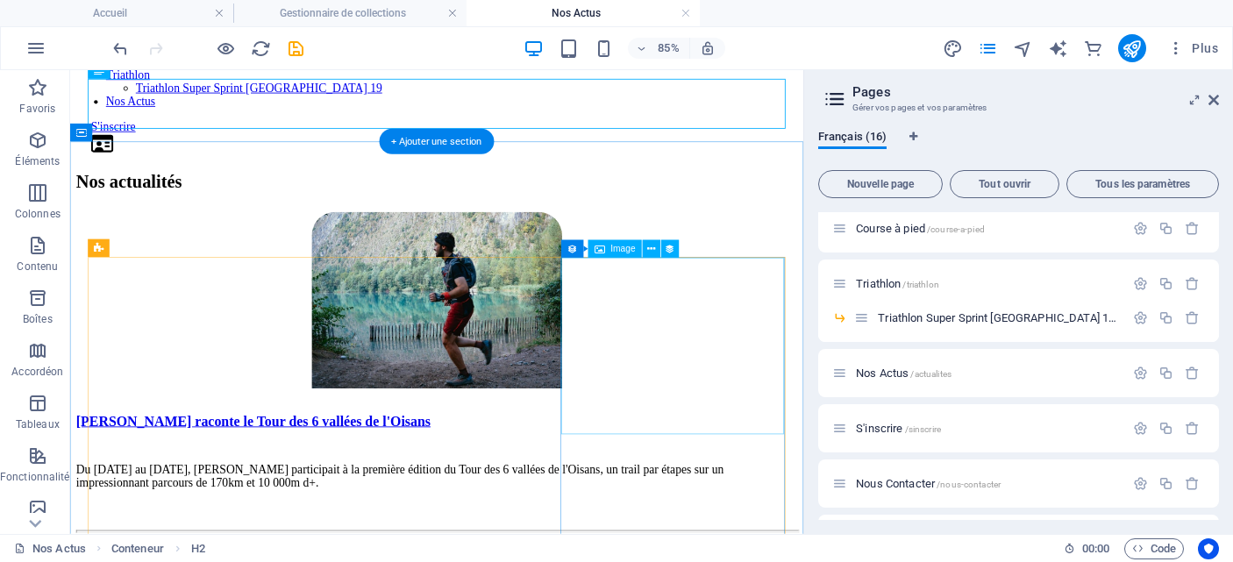
scroll to position [213, 0]
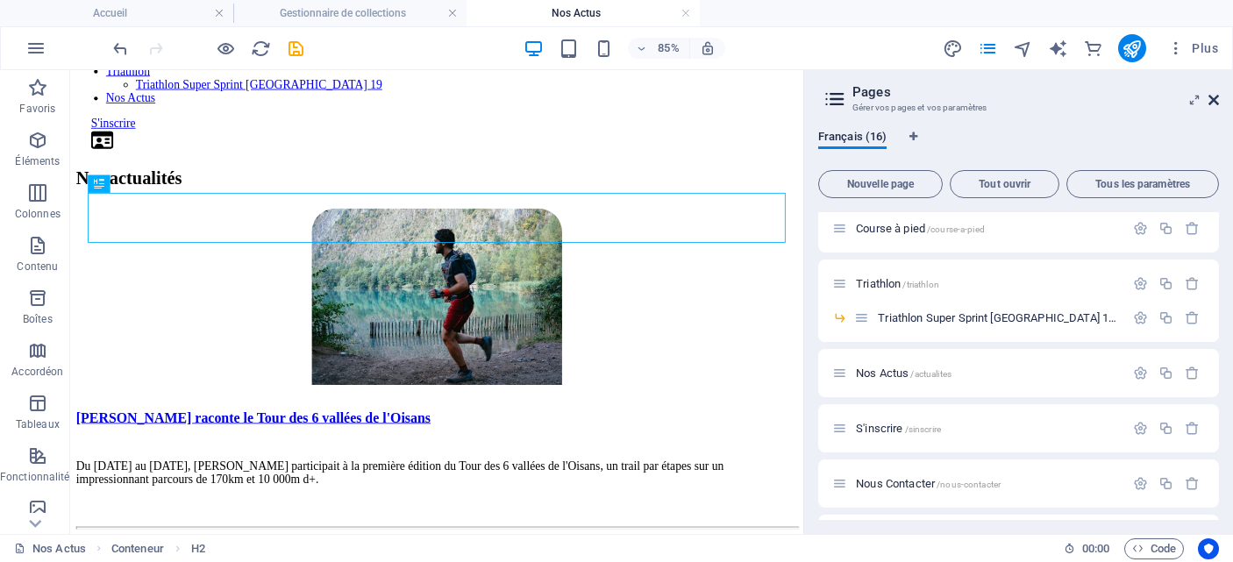
click at [1212, 98] on icon at bounding box center [1214, 100] width 11 height 14
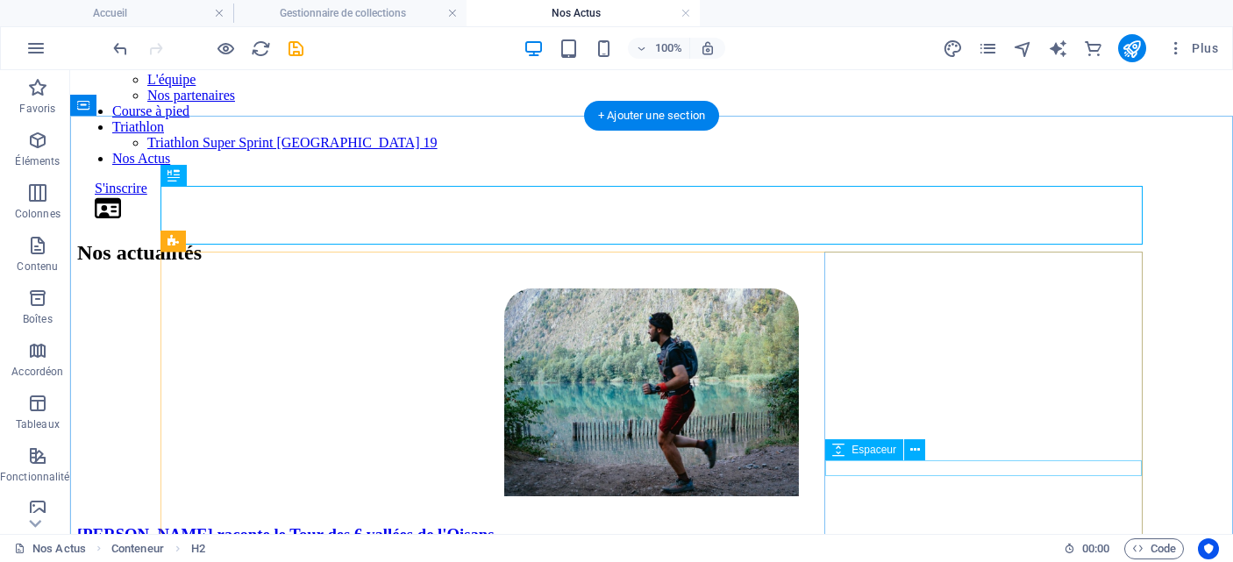
scroll to position [146, 0]
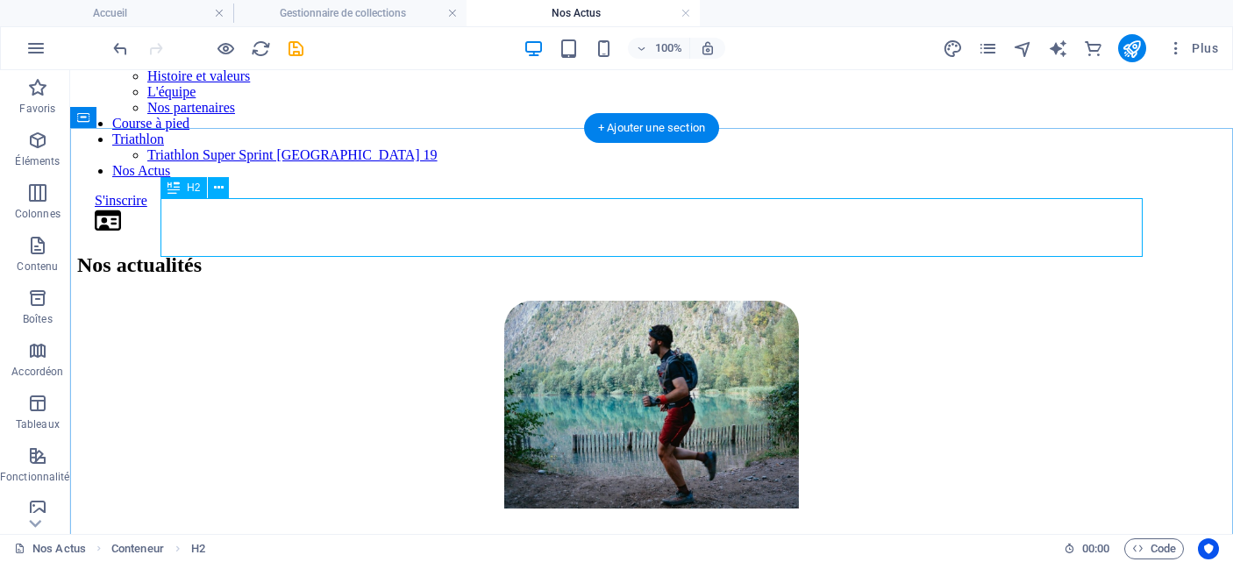
click at [395, 254] on div "Nos actualités" at bounding box center [651, 266] width 1149 height 24
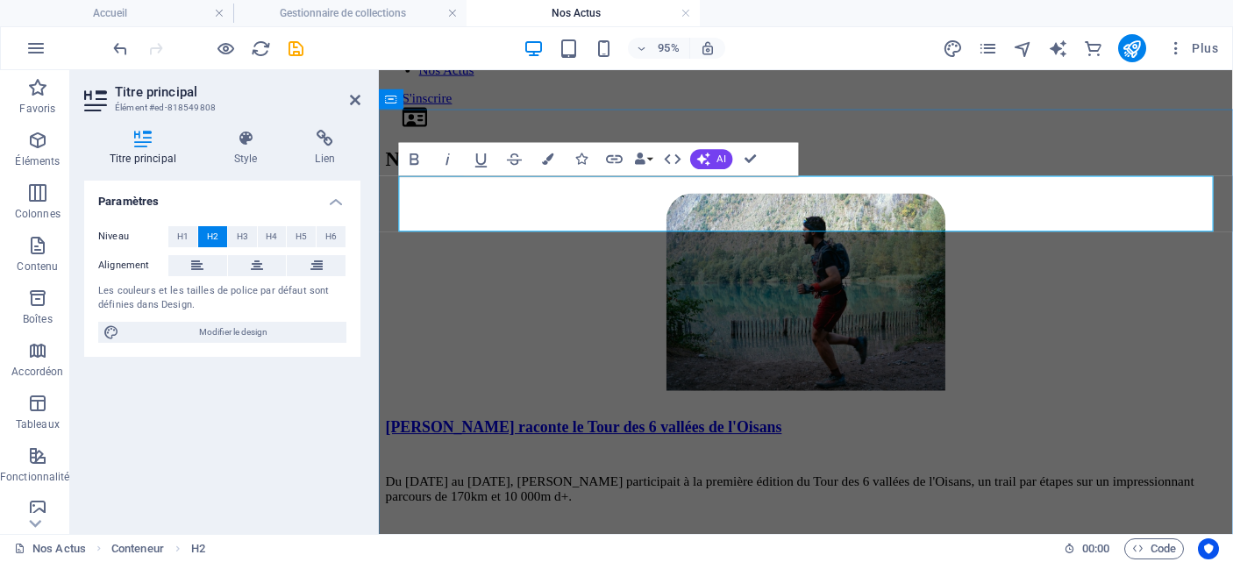
click at [497, 176] on h2 "Nos actualités" at bounding box center [828, 165] width 885 height 24
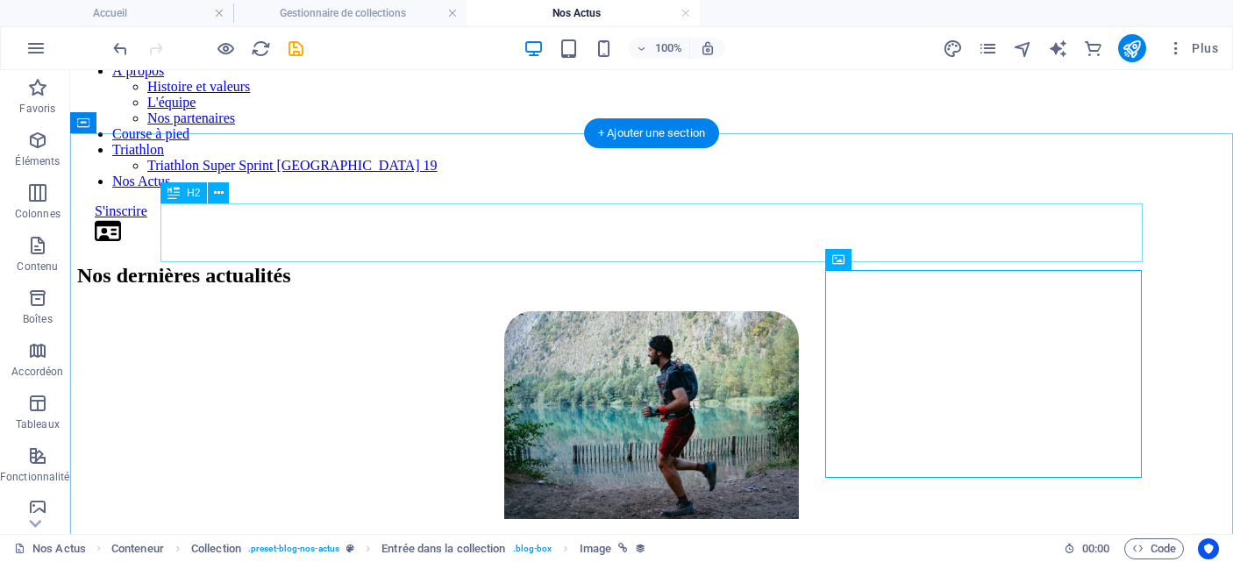
scroll to position [134, 0]
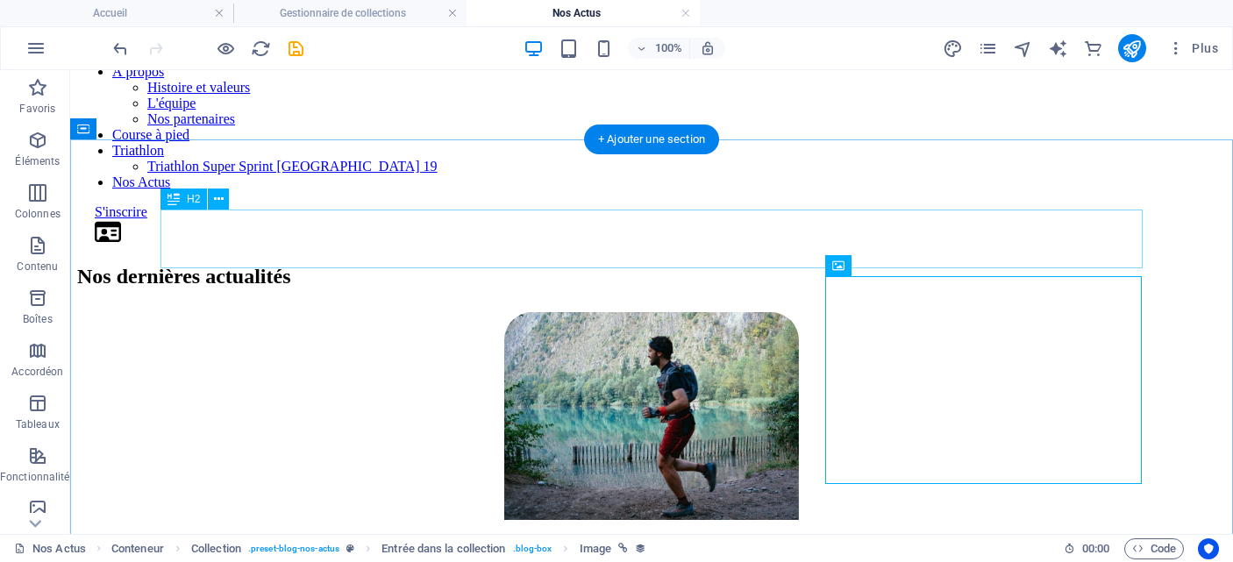
click at [552, 265] on div "Nos dernières actualités" at bounding box center [651, 277] width 1149 height 24
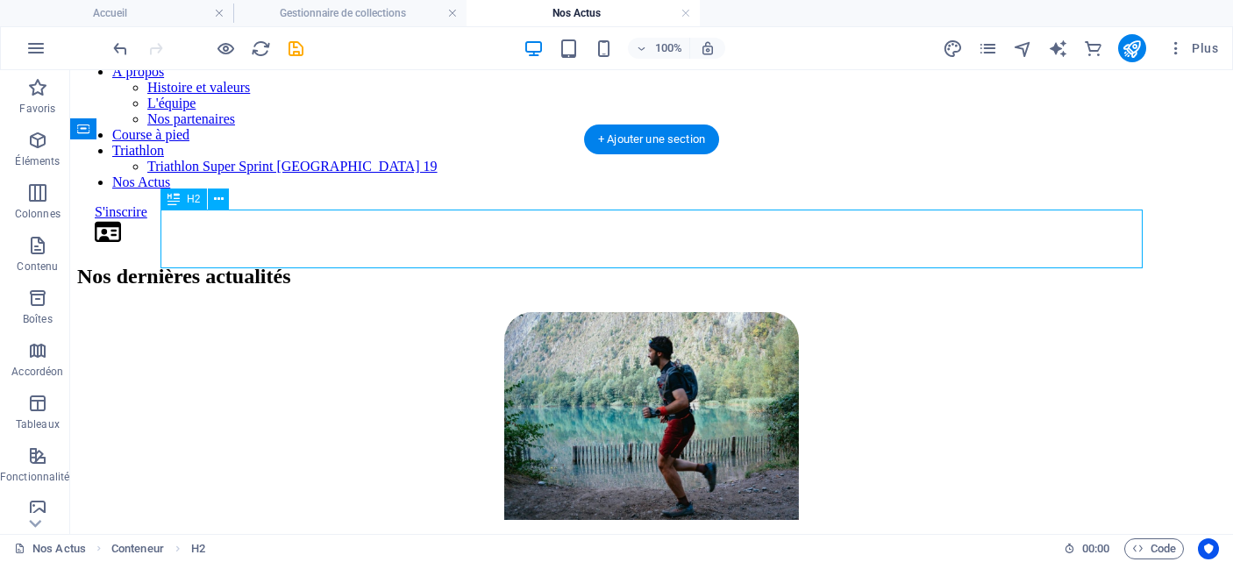
click at [552, 265] on div "Nos dernières actualités" at bounding box center [651, 277] width 1149 height 24
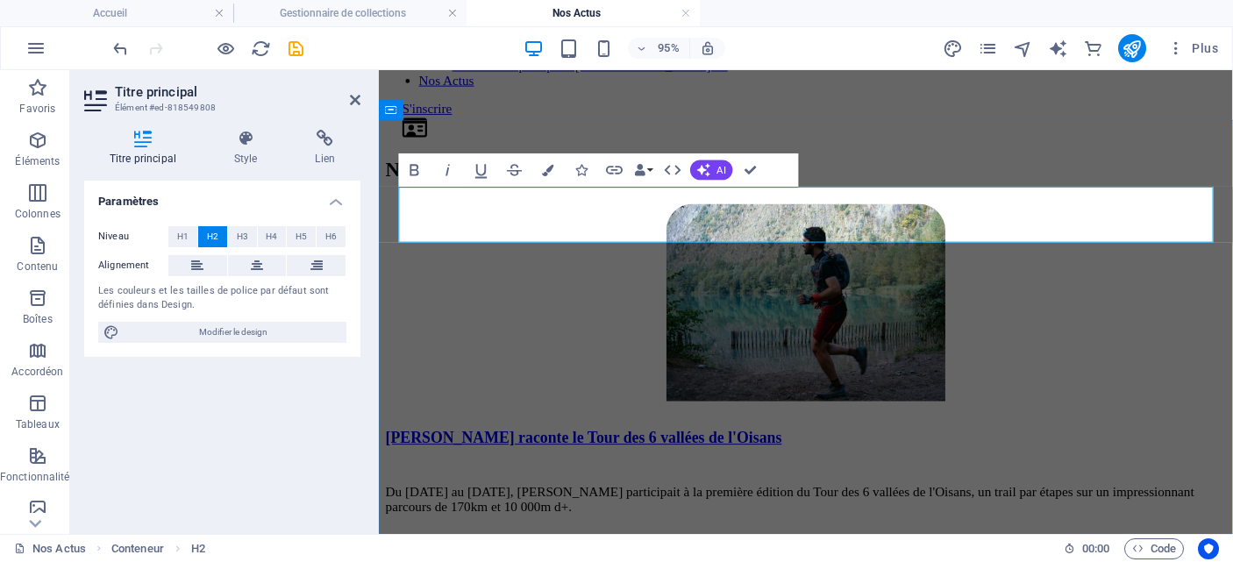
click at [699, 188] on h2 "Nos dernières actualités" at bounding box center [828, 176] width 885 height 24
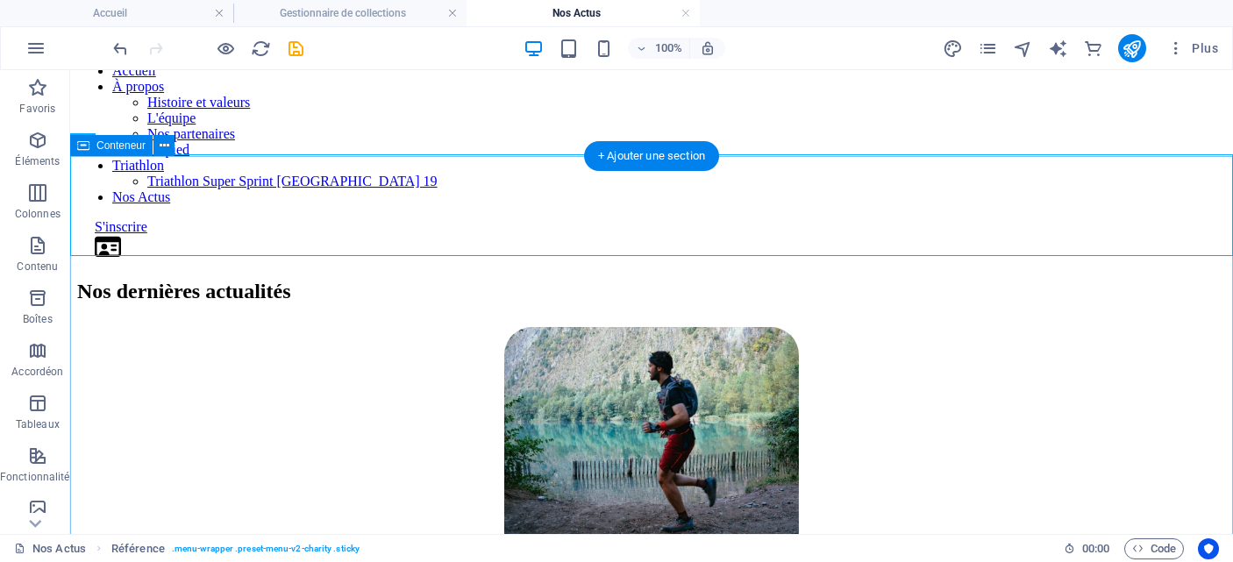
scroll to position [118, 0]
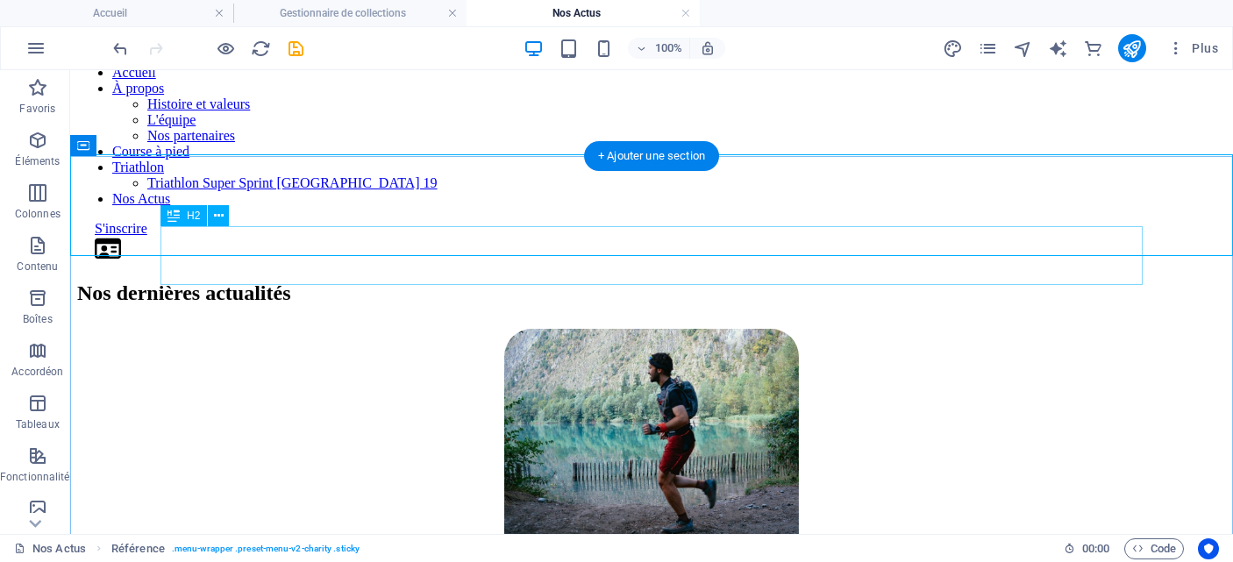
click at [440, 282] on div "Nos dernières actualités" at bounding box center [651, 294] width 1149 height 24
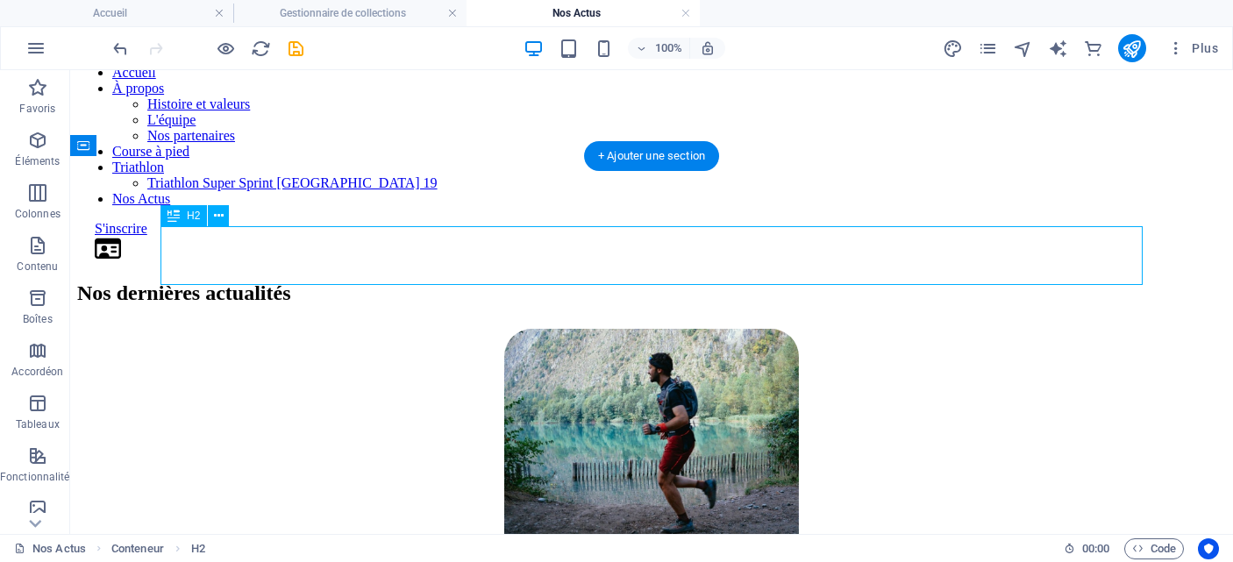
click at [440, 282] on div "Nos dernières actualités" at bounding box center [651, 294] width 1149 height 24
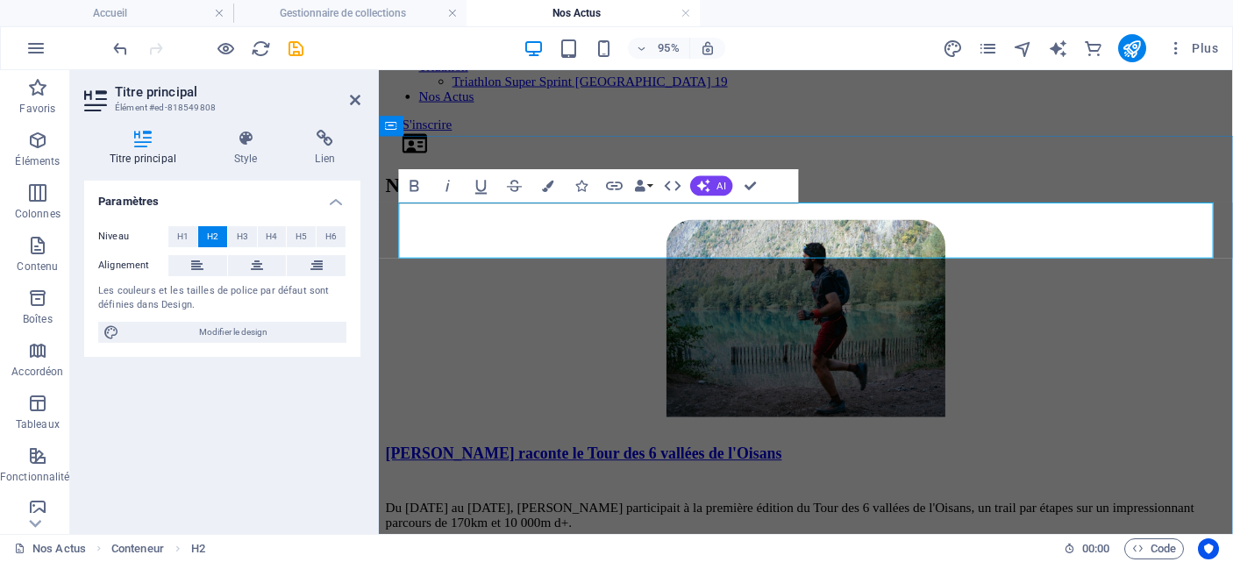
click at [746, 204] on h2 "Nos dernières actualités" at bounding box center [828, 193] width 885 height 24
drag, startPoint x: 802, startPoint y: 242, endPoint x: 918, endPoint y: 242, distance: 115.8
click at [918, 204] on h2 "Nos dernières actualités" at bounding box center [828, 193] width 885 height 24
click at [976, 163] on div "Accueil À propos Histoire et valeurs L'équipe Nos partenaires Course à pied Tri…" at bounding box center [828, 11] width 885 height 304
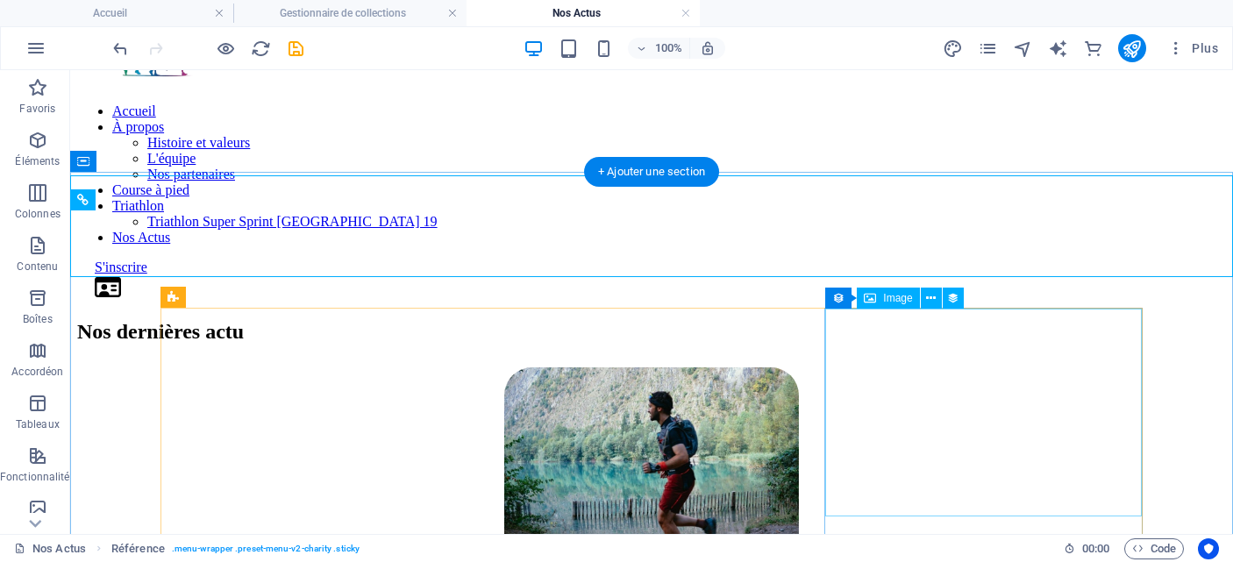
scroll to position [0, 0]
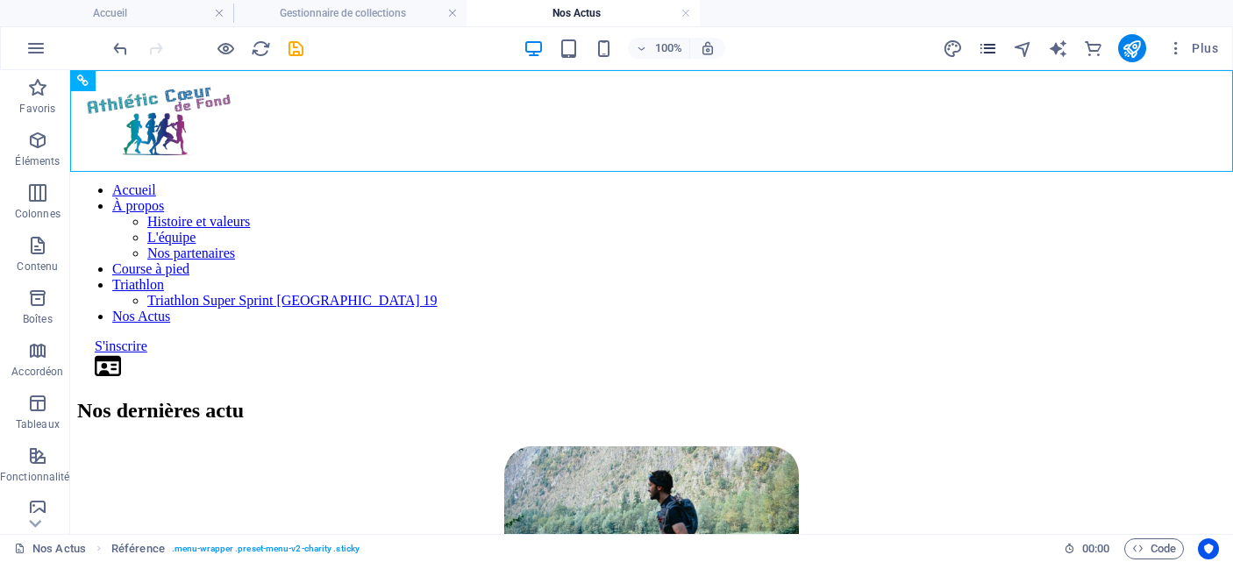
click at [996, 46] on icon "pages" at bounding box center [988, 49] width 20 height 20
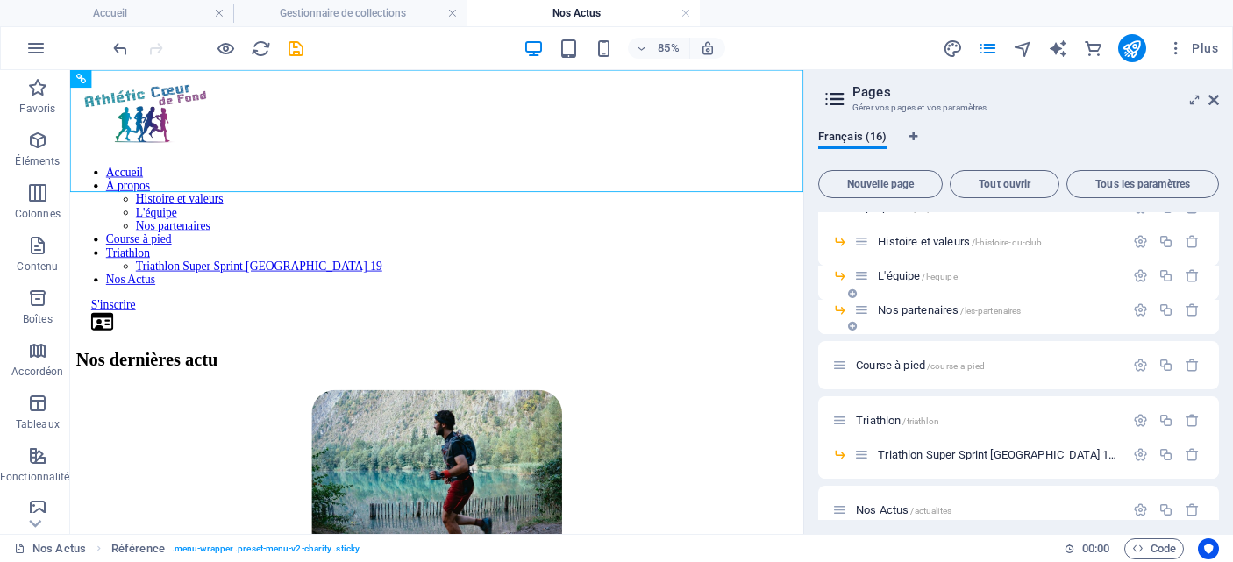
scroll to position [245, 0]
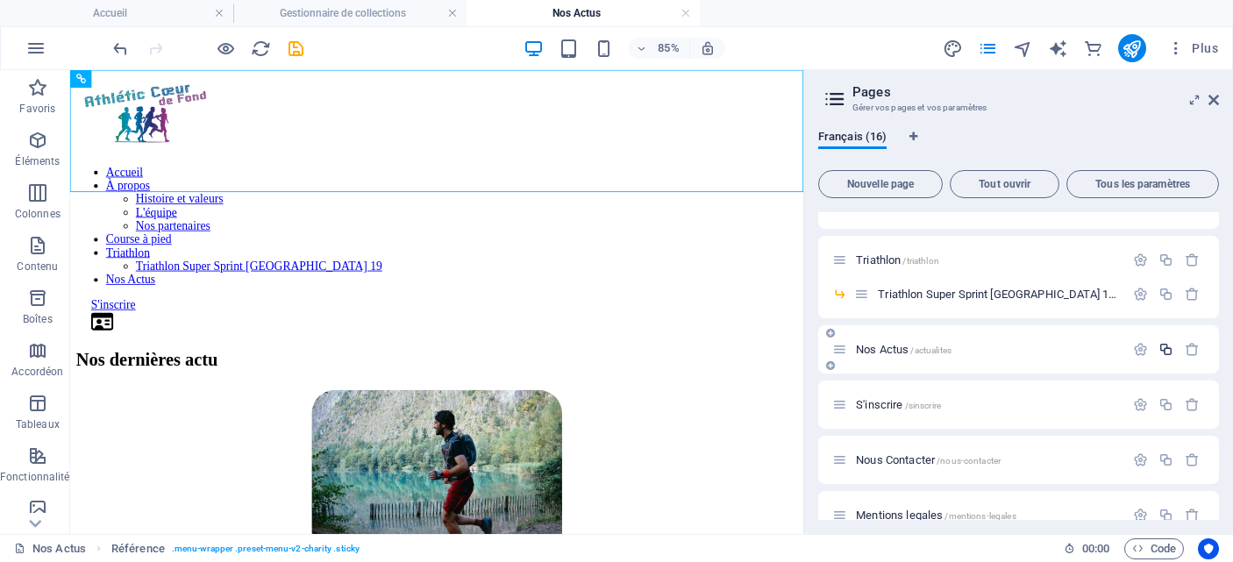
click at [1159, 347] on icon "button" at bounding box center [1166, 349] width 15 height 15
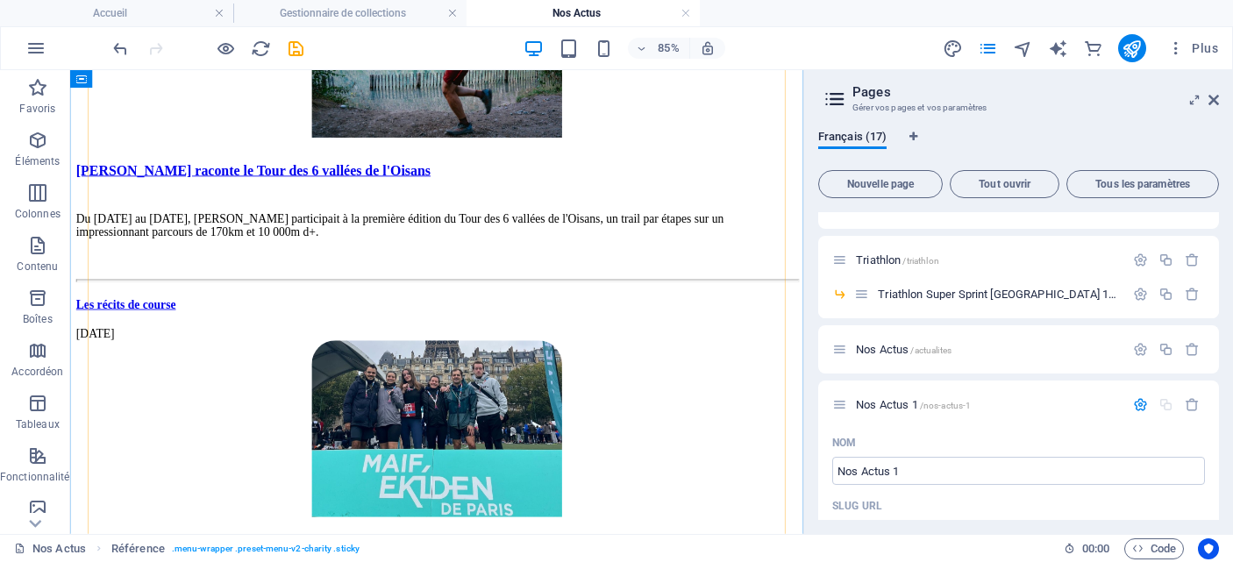
scroll to position [507, 0]
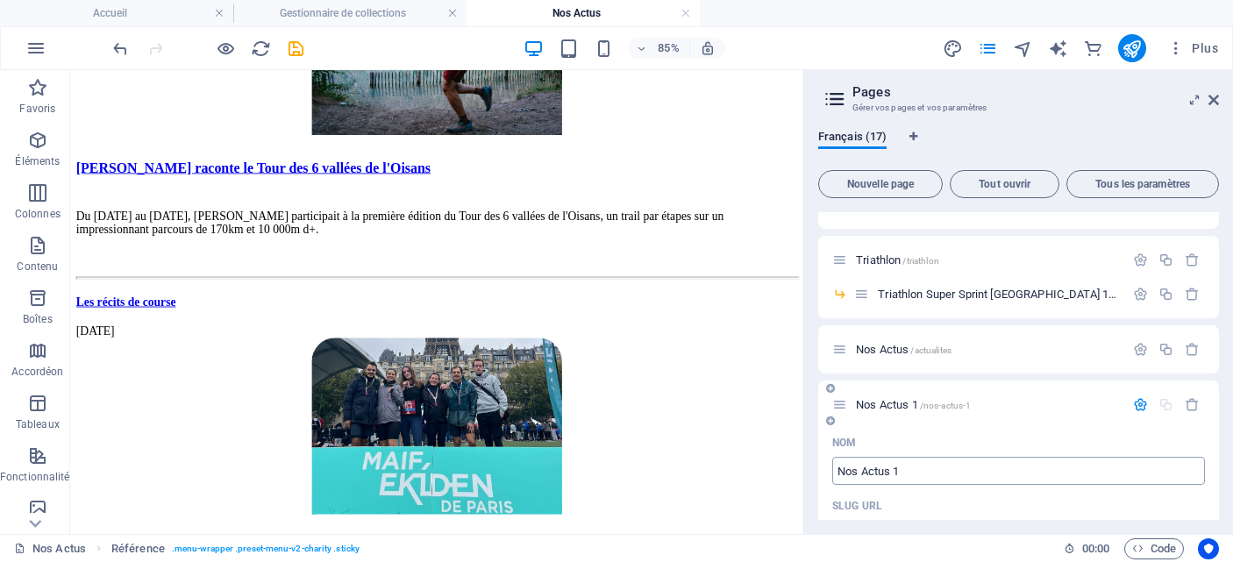
click at [920, 471] on input "Nos Actus 1" at bounding box center [1019, 471] width 373 height 28
click at [919, 471] on input "Nos Actus 1" at bounding box center [1019, 471] width 373 height 28
type input "Les récits de"
type input "/les-recits"
type input "Les récits"
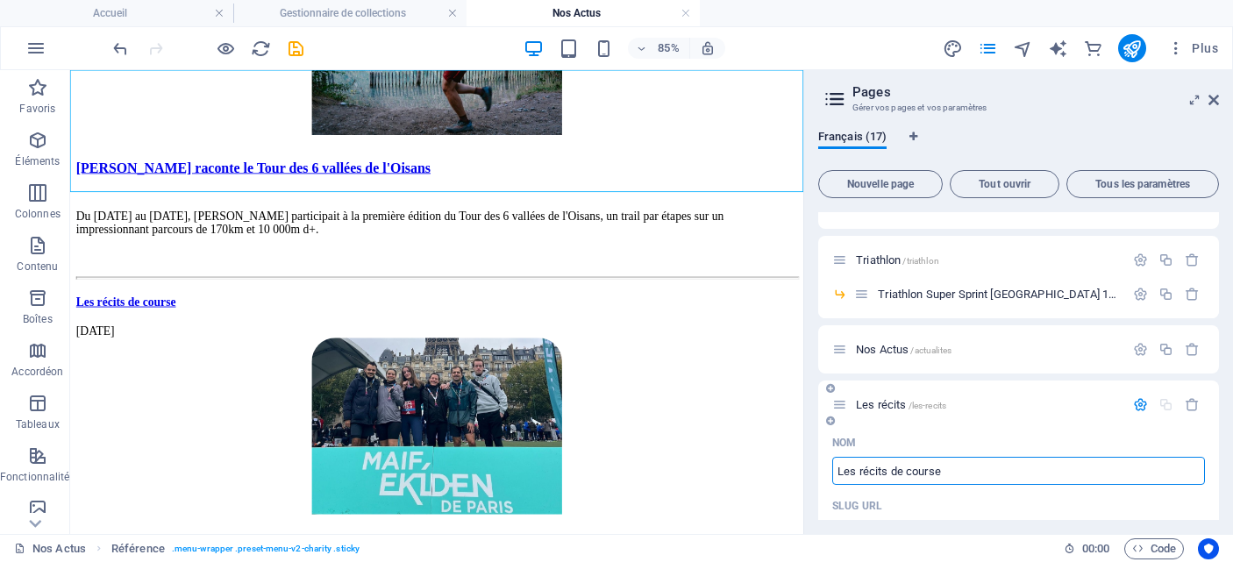
type input "Les récits de course"
type input "/les-recits-de-course"
type input "Les récits de course"
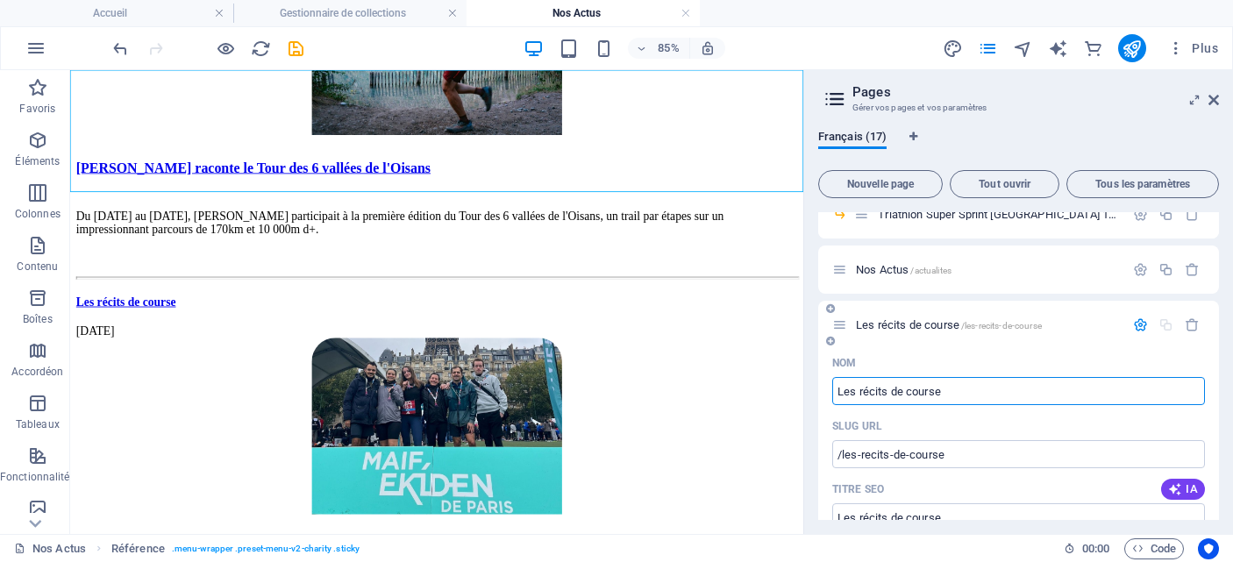
scroll to position [318, 0]
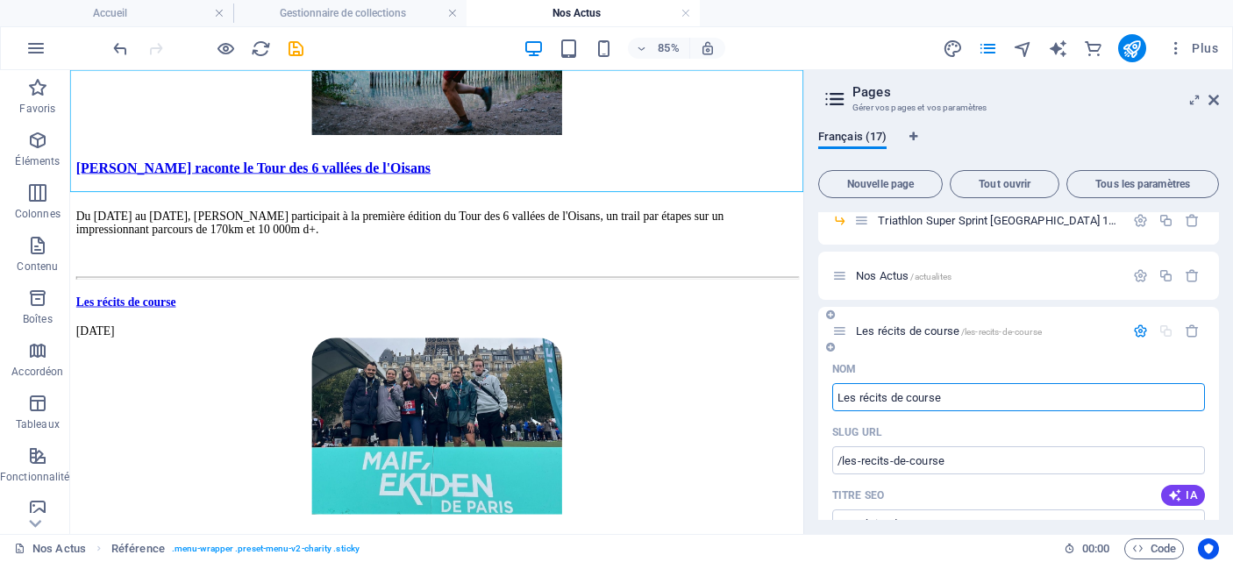
type input "Les récits de course"
click at [1011, 339] on div "Les récits de course /les-recits-de-course" at bounding box center [979, 331] width 292 height 20
drag, startPoint x: 983, startPoint y: 326, endPoint x: 1020, endPoint y: 326, distance: 37.7
click at [1020, 327] on span "/les-recits-de-course" at bounding box center [1001, 332] width 81 height 10
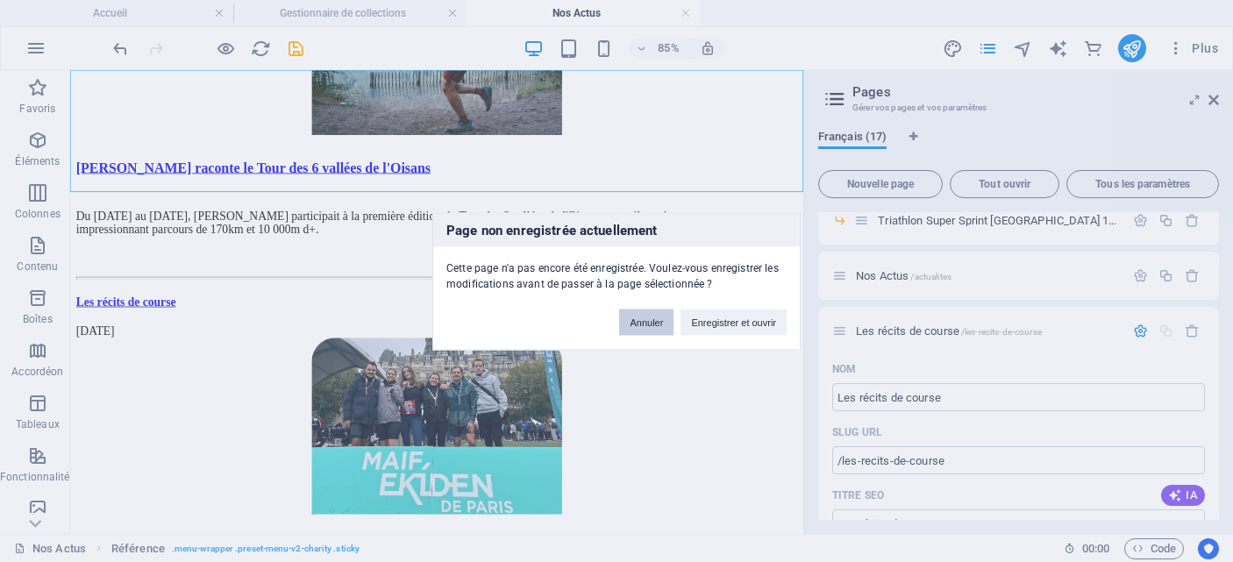
click at [647, 318] on button "Annuler" at bounding box center [646, 322] width 54 height 26
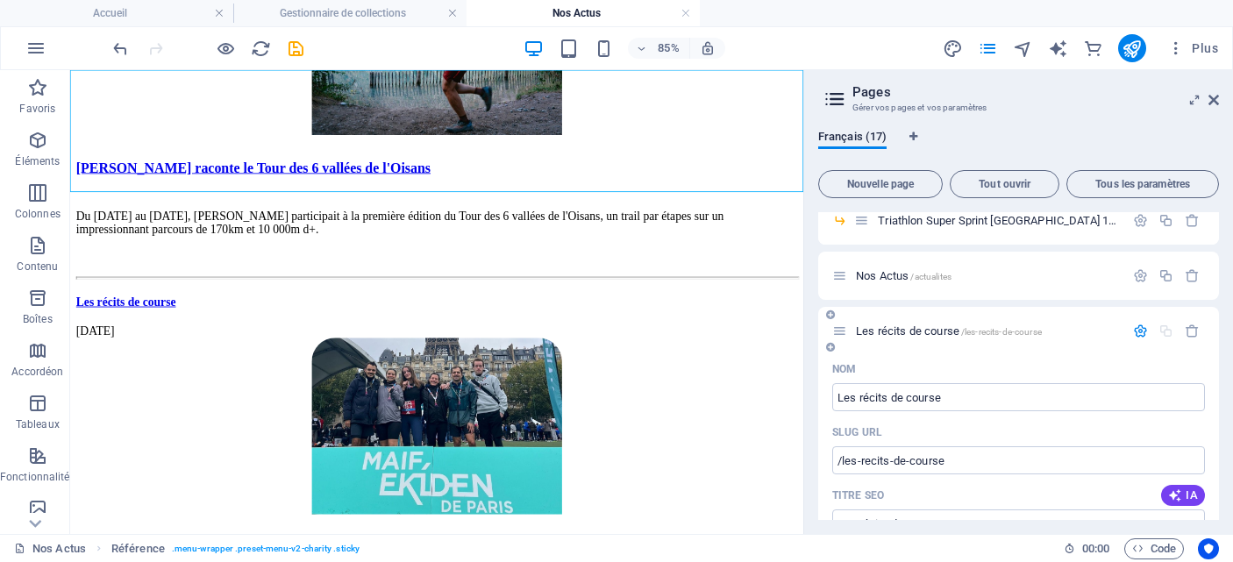
click at [994, 340] on div "Les récits de course /les-recits-de-course" at bounding box center [979, 331] width 292 height 20
click at [997, 329] on span "/les-recits-de-course" at bounding box center [1001, 332] width 81 height 10
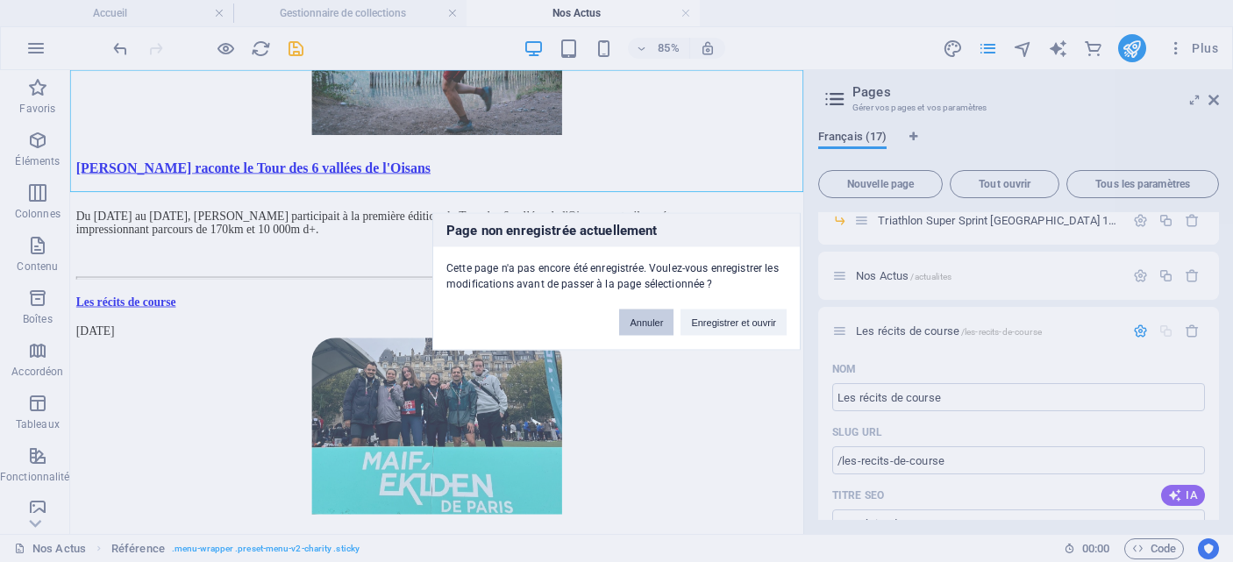
click at [657, 321] on button "Annuler" at bounding box center [646, 322] width 54 height 26
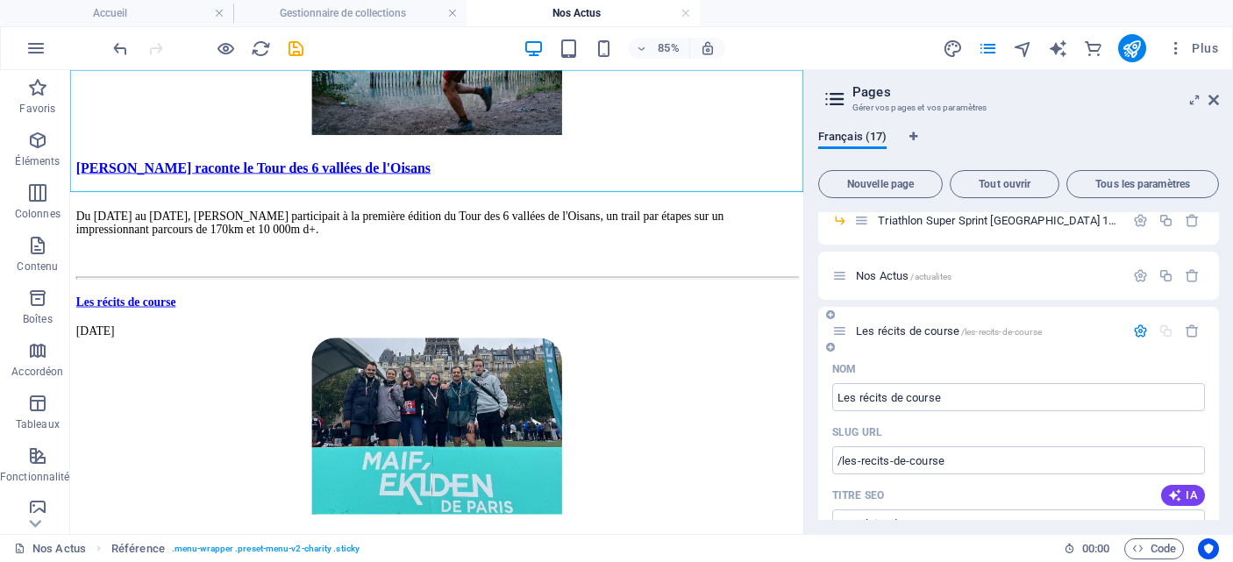
drag, startPoint x: 847, startPoint y: 314, endPoint x: 863, endPoint y: 313, distance: 15.8
click at [863, 313] on div "Les récits de course /les-recits-de-course" at bounding box center [1018, 331] width 401 height 48
drag, startPoint x: 833, startPoint y: 314, endPoint x: 872, endPoint y: 294, distance: 43.6
drag, startPoint x: 1106, startPoint y: 332, endPoint x: 1119, endPoint y: 333, distance: 13.3
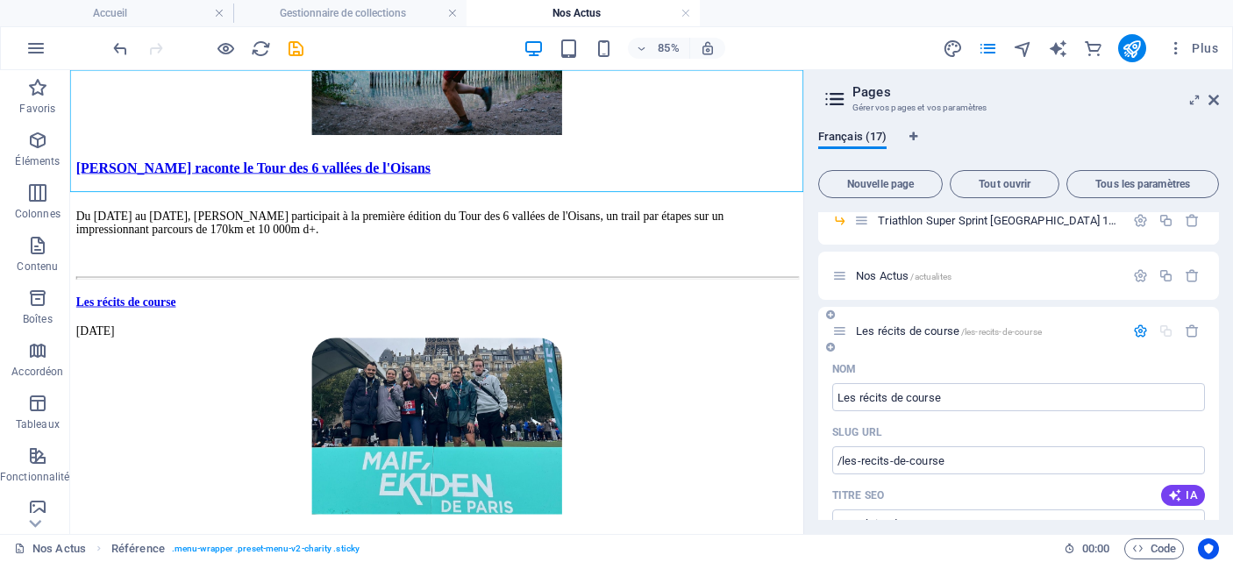
click at [1119, 333] on div "Les récits de course /les-recits-de-course" at bounding box center [988, 330] width 274 height 11
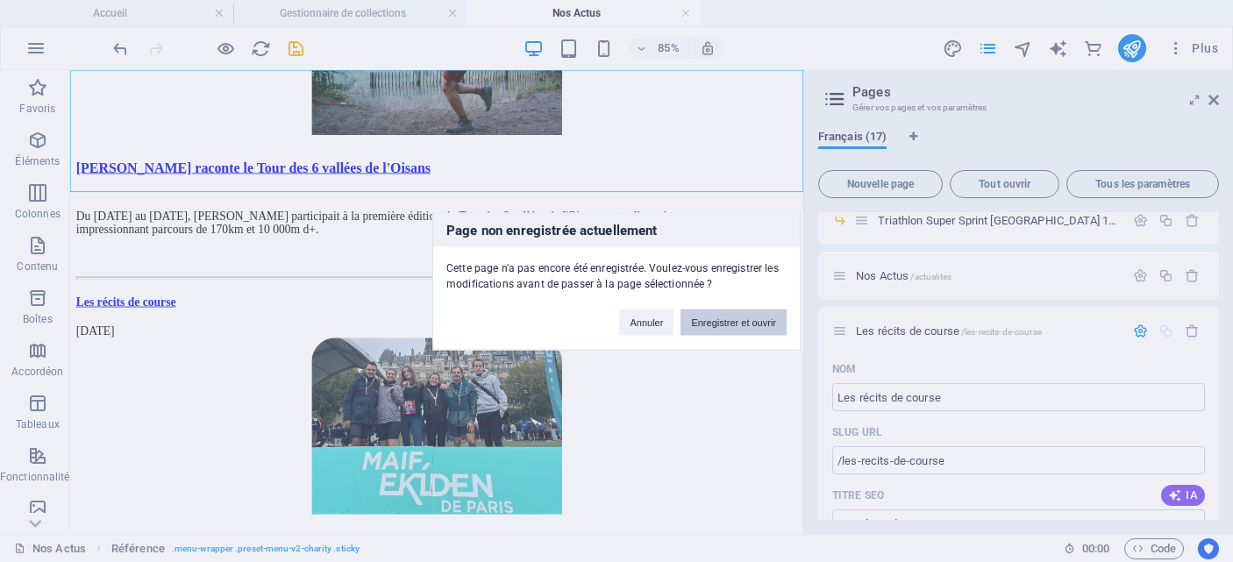
click at [730, 320] on button "Enregistrer et ouvrir" at bounding box center [734, 322] width 106 height 26
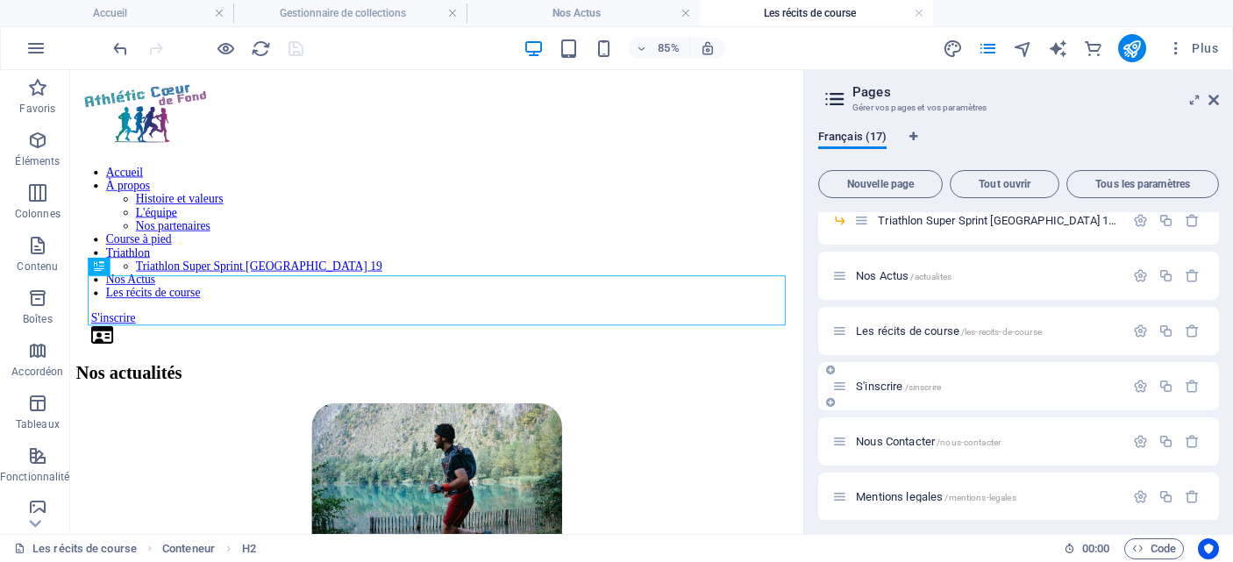
scroll to position [0, 0]
drag, startPoint x: 1110, startPoint y: 332, endPoint x: 1070, endPoint y: 300, distance: 51.1
click at [1070, 300] on div "Accueil / À propos /a-propos Histoire et valeurs /l-histoire-du-club L'équipe /…" at bounding box center [1018, 318] width 401 height 848
drag, startPoint x: 1068, startPoint y: 332, endPoint x: 1069, endPoint y: 303, distance: 29.0
click at [1069, 303] on div "Accueil / À propos /a-propos Histoire et valeurs /l-histoire-du-club L'équipe /…" at bounding box center [1018, 318] width 401 height 848
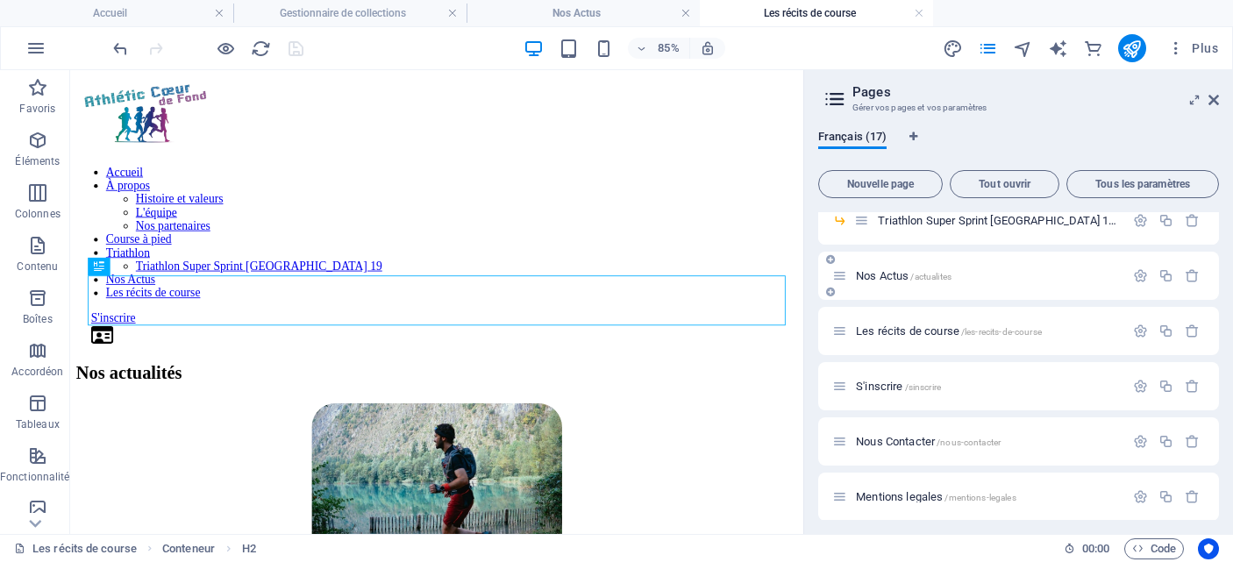
drag, startPoint x: 1064, startPoint y: 329, endPoint x: 1068, endPoint y: 293, distance: 36.1
click at [1068, 293] on div "Accueil / À propos /a-propos Histoire et valeurs /l-histoire-du-club L'équipe /…" at bounding box center [1018, 318] width 401 height 848
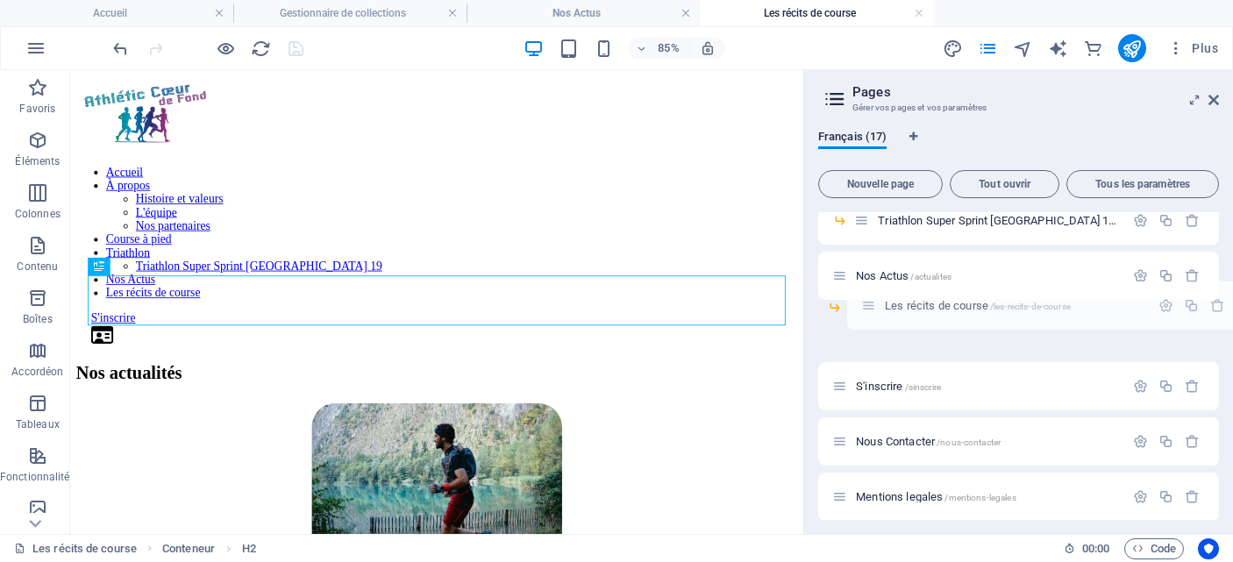
drag, startPoint x: 837, startPoint y: 333, endPoint x: 869, endPoint y: 304, distance: 44.1
click at [869, 304] on div "Accueil / À propos /a-propos Histoire et valeurs /l-histoire-du-club L'équipe /…" at bounding box center [1018, 290] width 401 height 793
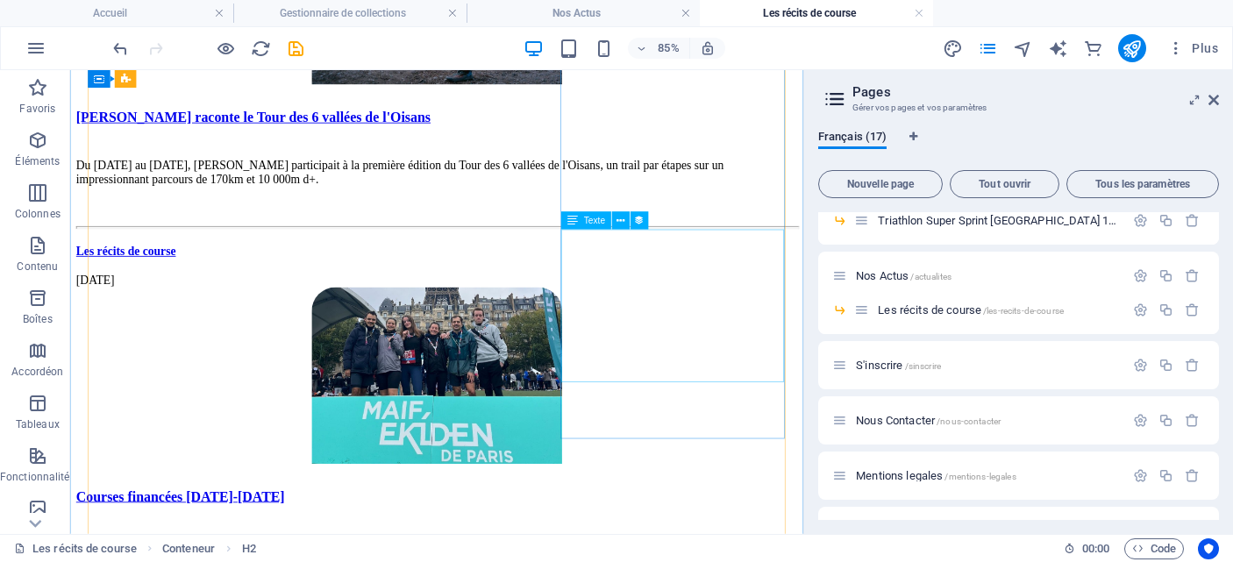
scroll to position [585, 0]
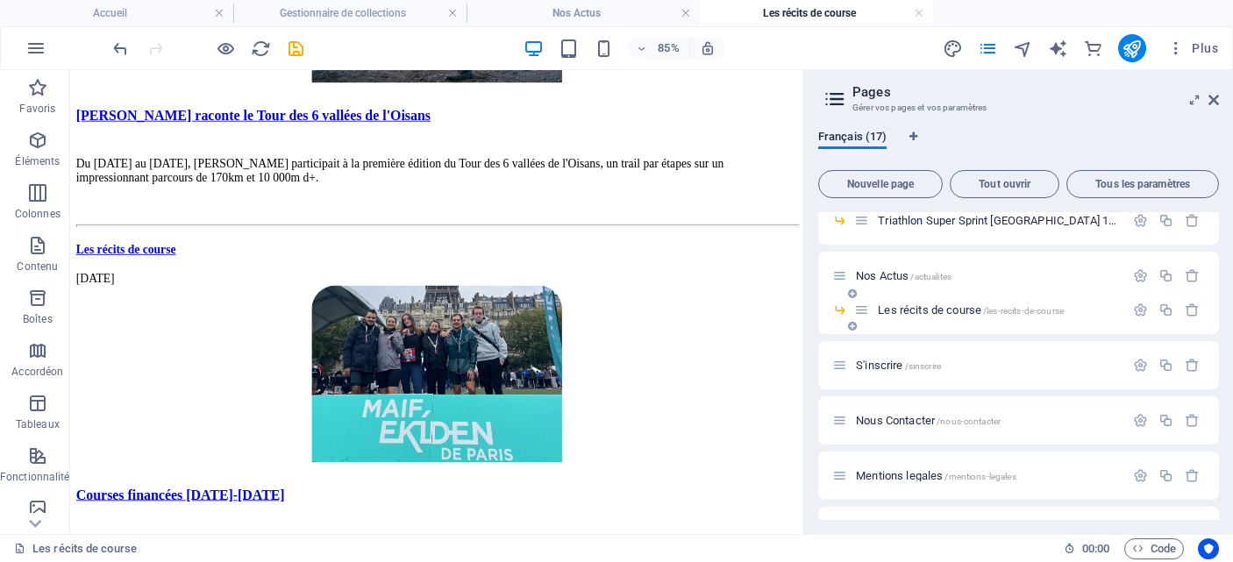
click at [854, 328] on icon at bounding box center [852, 326] width 9 height 11
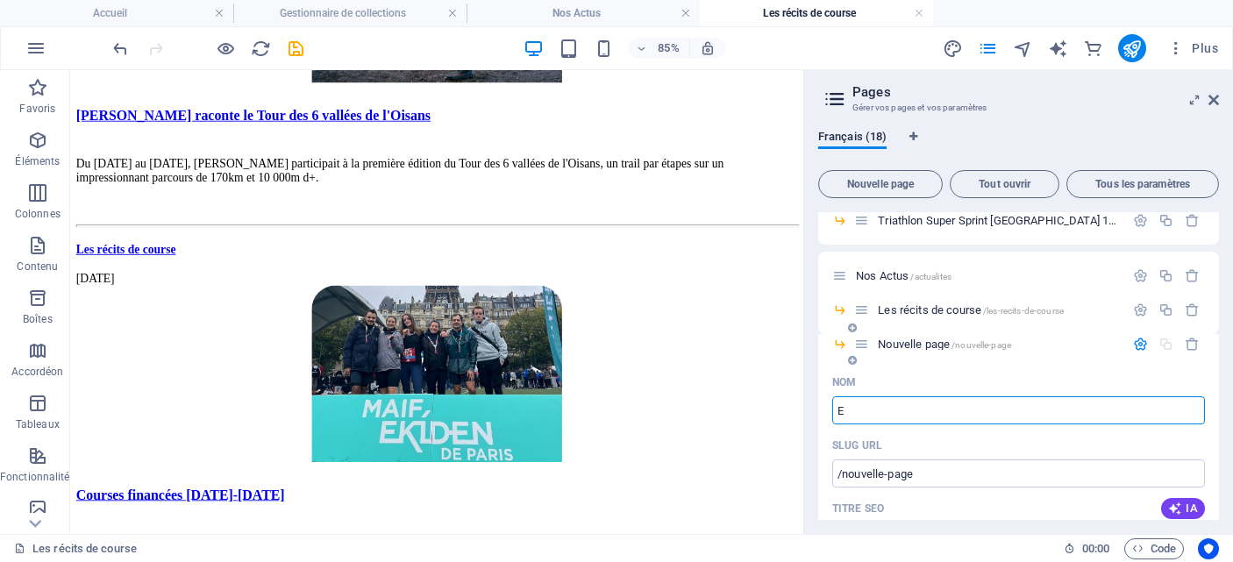
type input "E"
type input "/e"
type input "/"
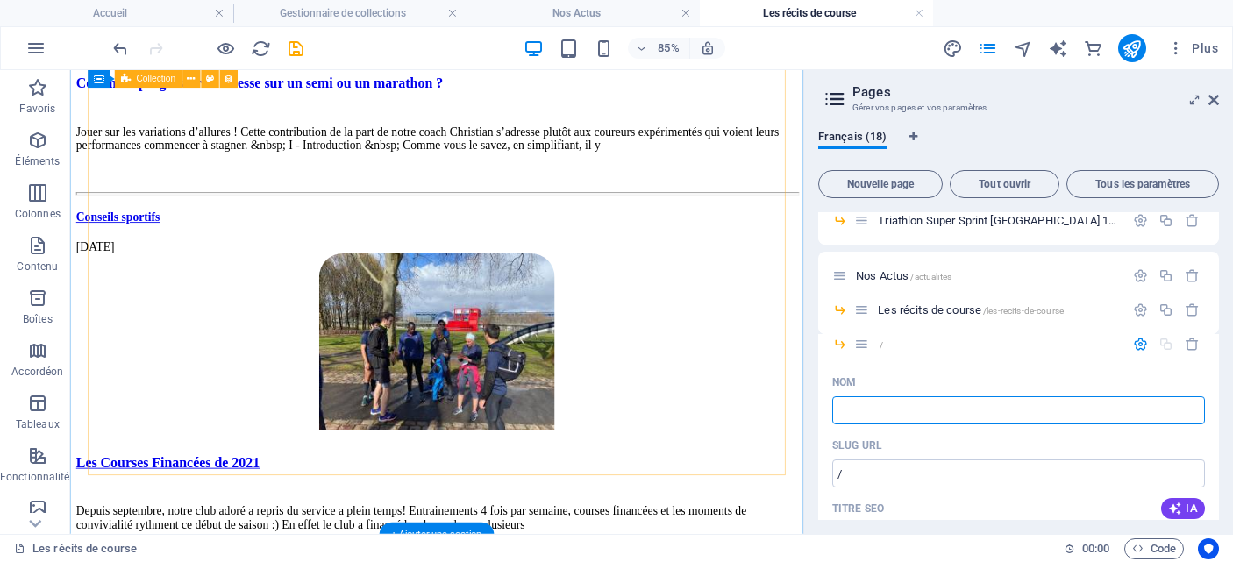
scroll to position [2398, 0]
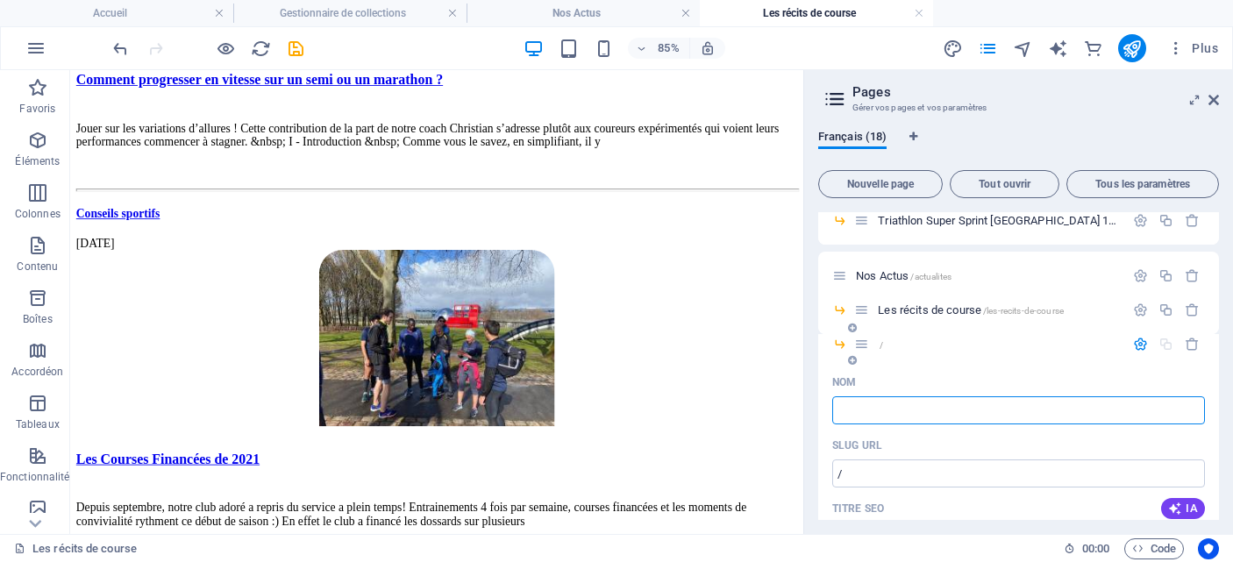
type input "e"
type input "Les résult"
type input "/les-result"
type input "Les résult"
type input "Les résulta"
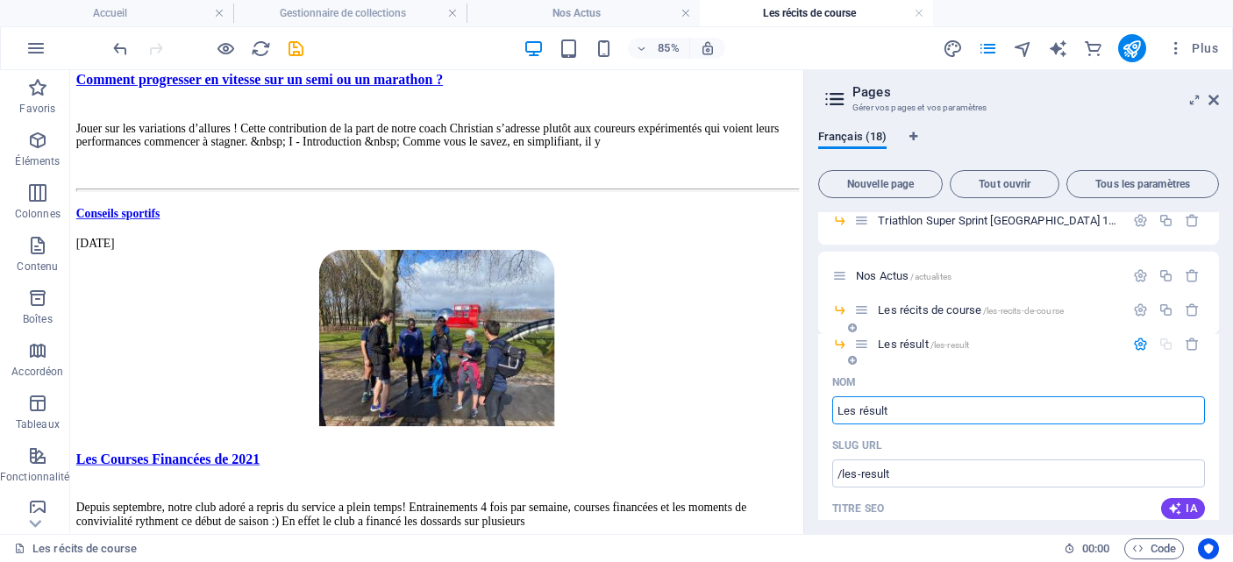
type input "/les-resultt"
type input "Les résultt"
type input "Les résultats"
type input "/les-resultats"
type input "Les résultats"
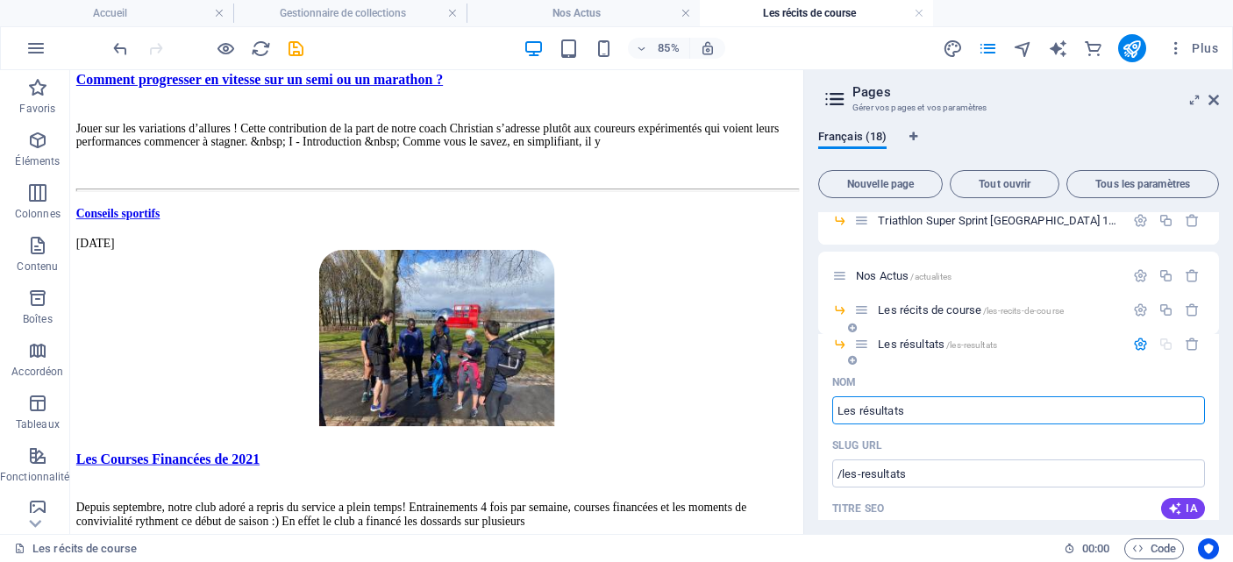
type input "Les résultats"
click at [1032, 356] on div "Les résultats /les-resultats" at bounding box center [1018, 351] width 401 height 34
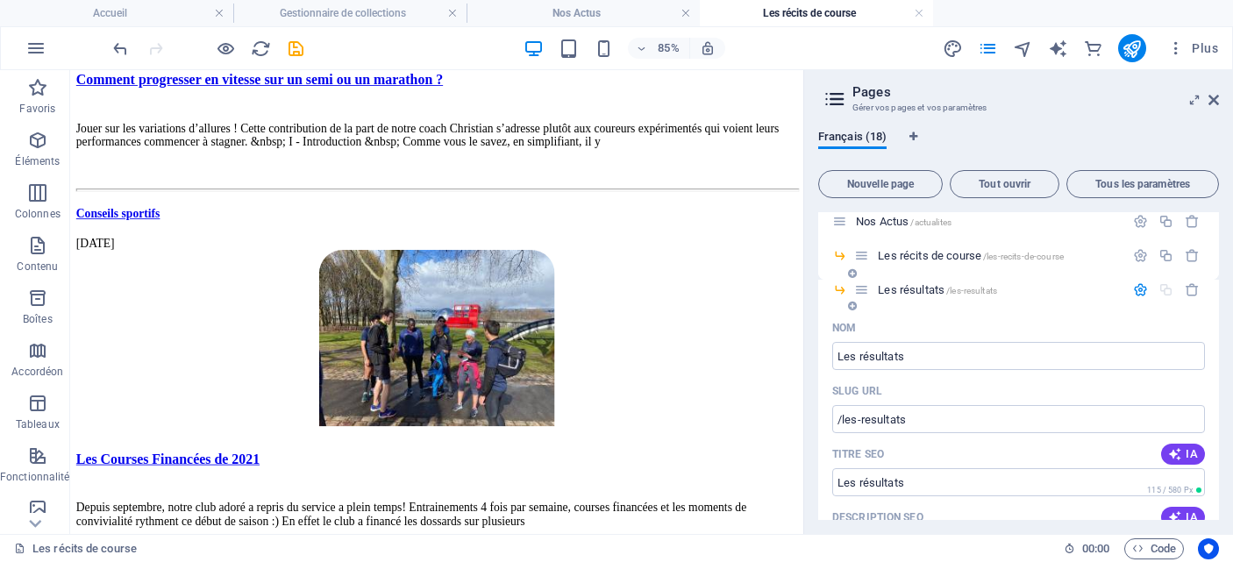
scroll to position [232, 0]
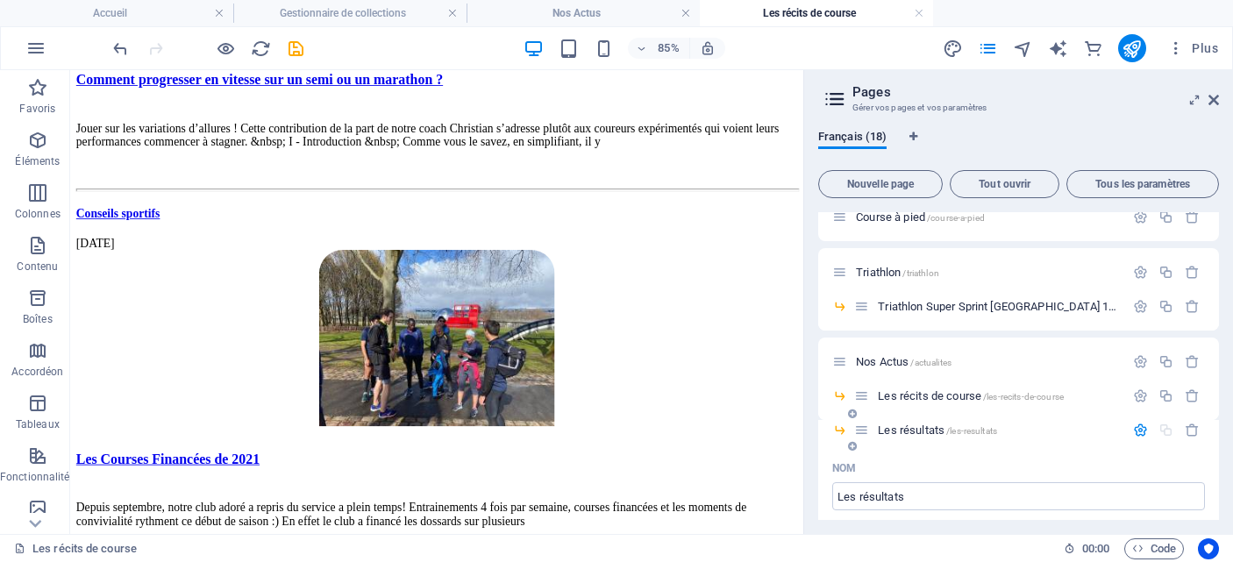
click at [920, 430] on span "Les résultats /les-resultats" at bounding box center [937, 430] width 119 height 13
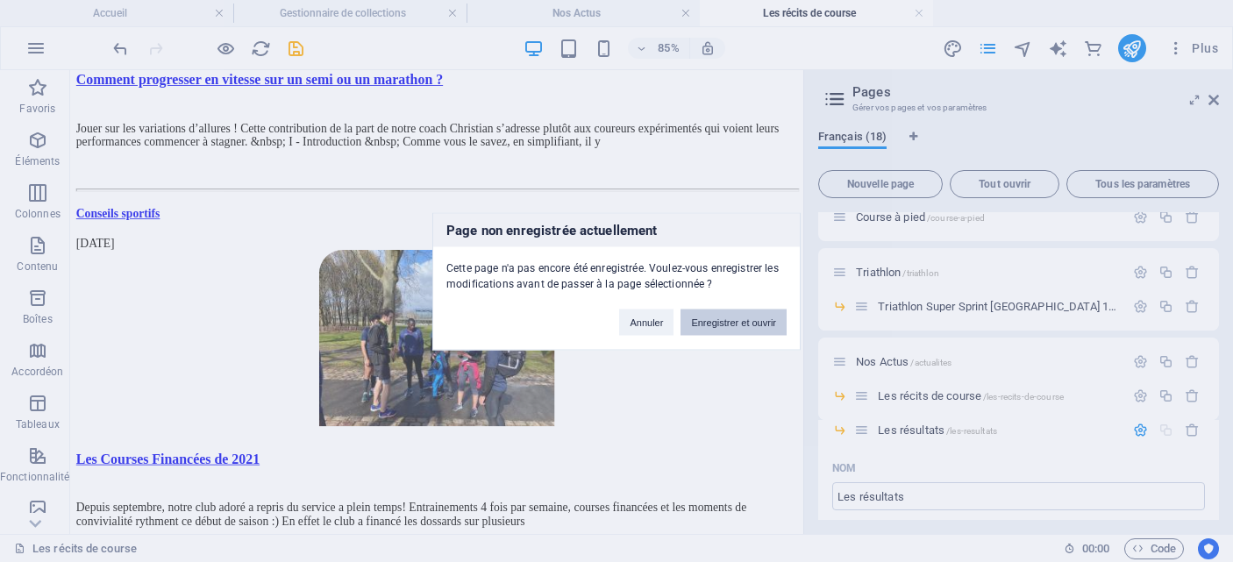
click at [737, 322] on button "Enregistrer et ouvrir" at bounding box center [734, 322] width 106 height 26
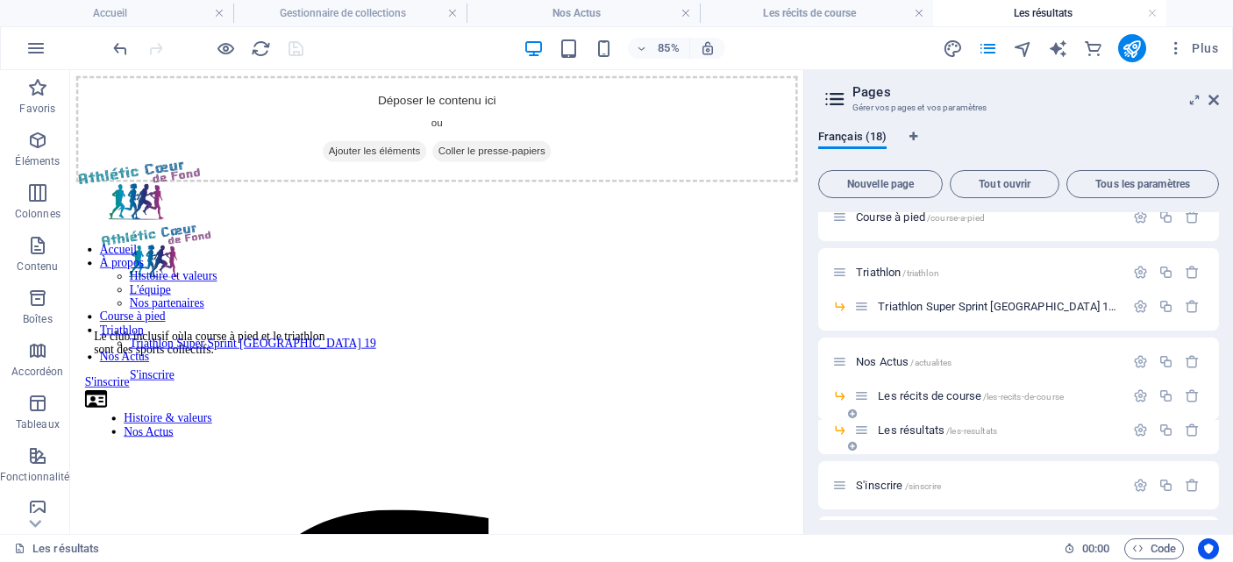
scroll to position [0, 0]
click at [854, 446] on icon at bounding box center [852, 446] width 9 height 11
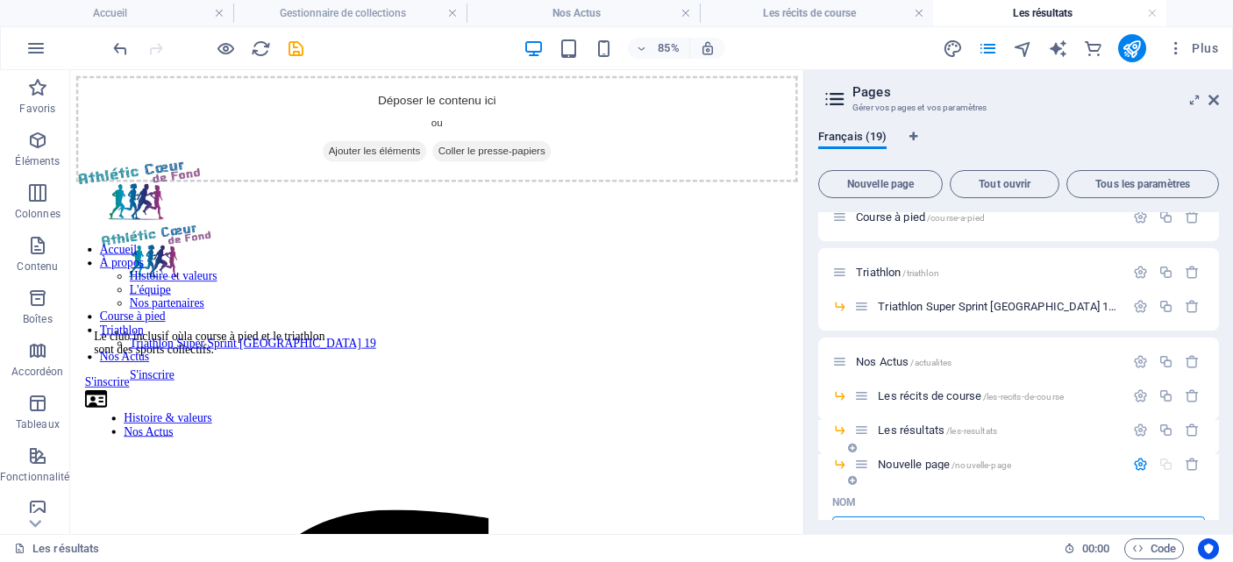
scroll to position [257, 0]
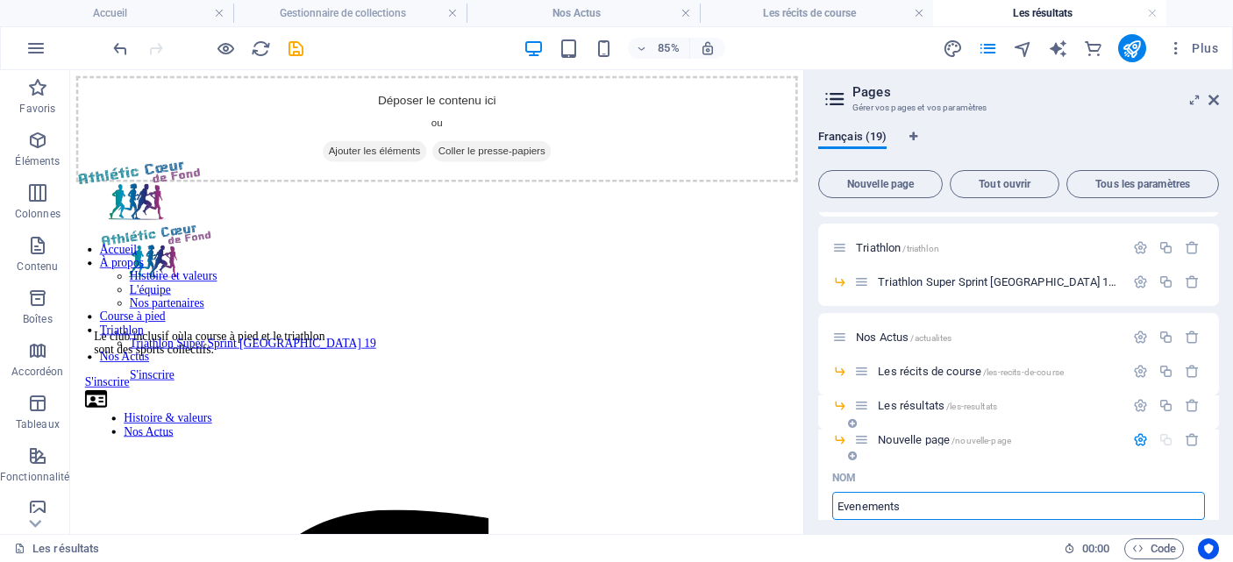
type input "Evenements"
type input "/evenements"
type input "Evenements"
click at [977, 474] on div "Nom" at bounding box center [1019, 478] width 373 height 28
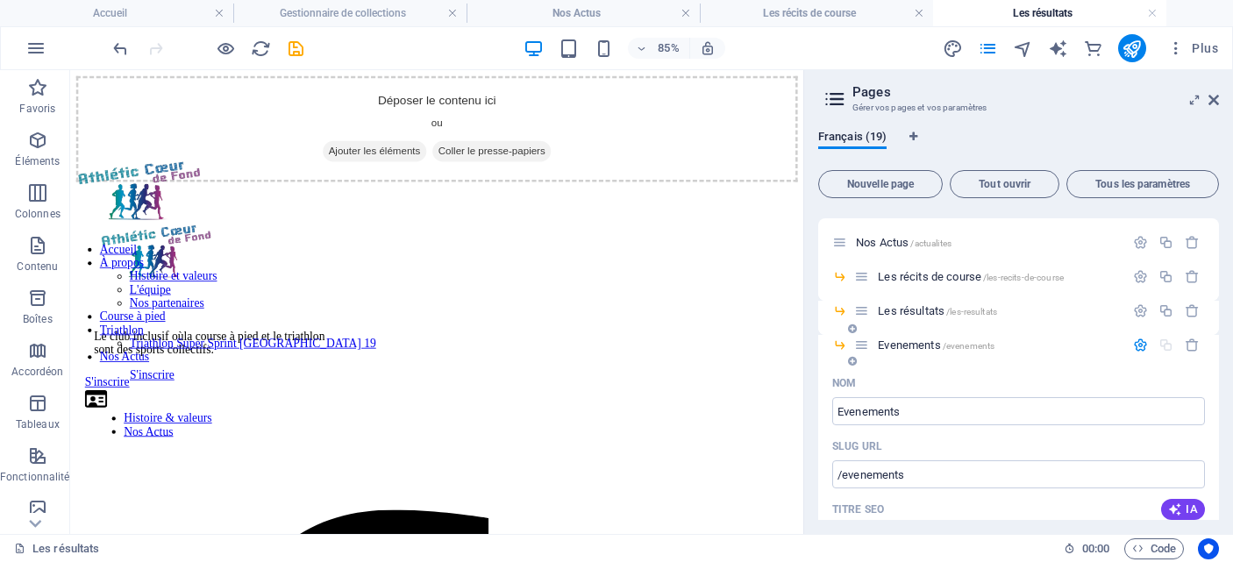
scroll to position [357, 0]
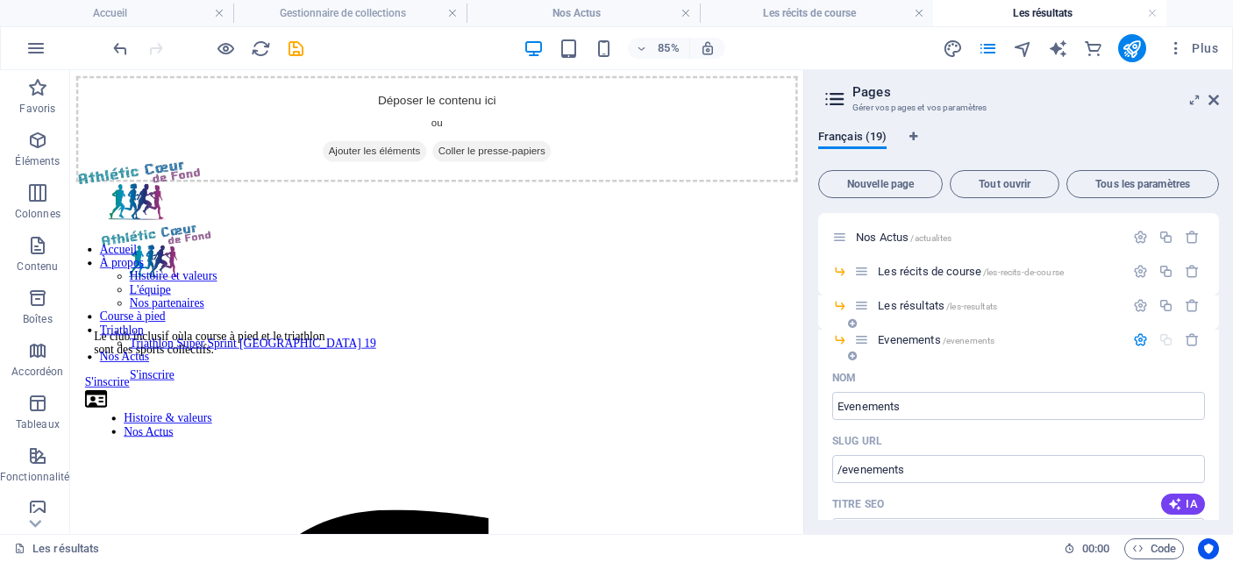
click at [911, 341] on span "Evenements /evenements" at bounding box center [936, 339] width 117 height 13
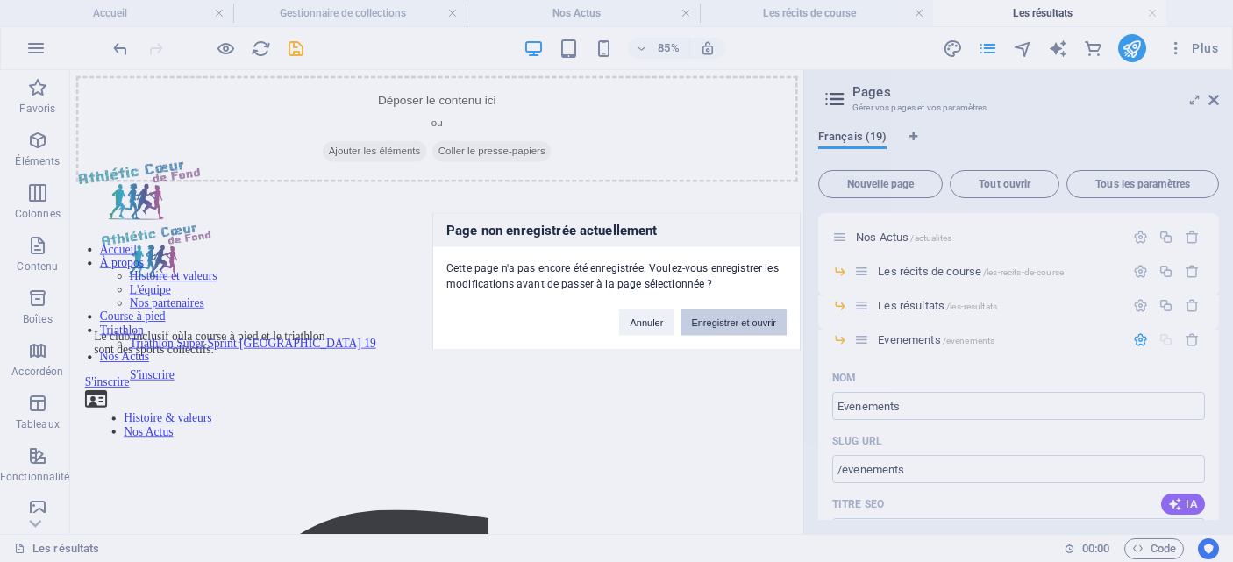
click at [747, 319] on button "Enregistrer et ouvrir" at bounding box center [734, 322] width 106 height 26
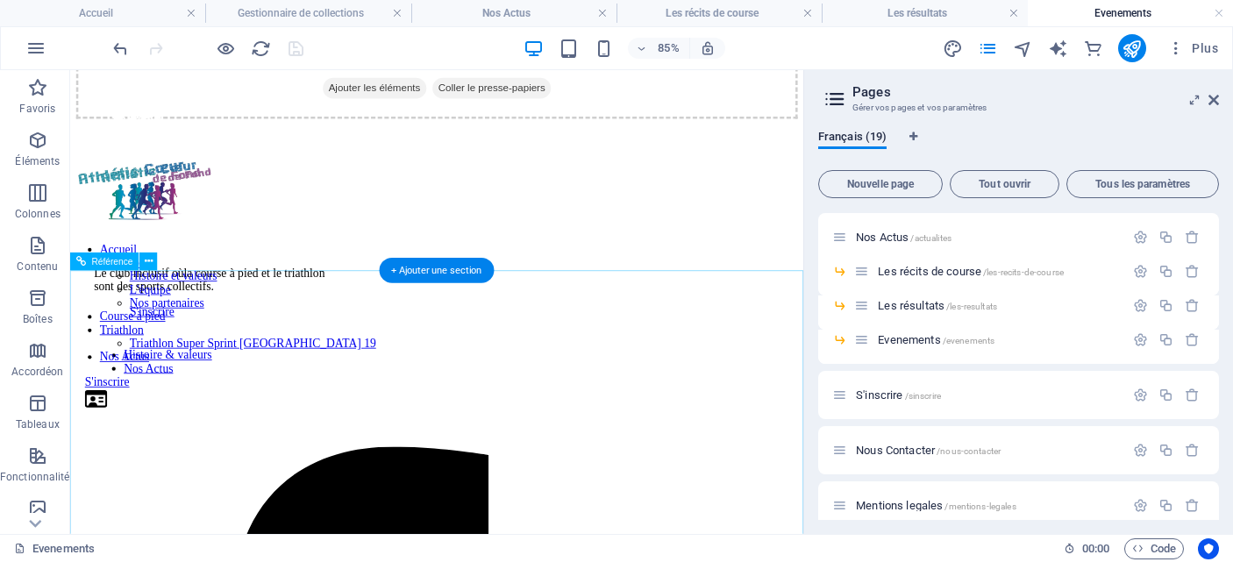
scroll to position [0, 0]
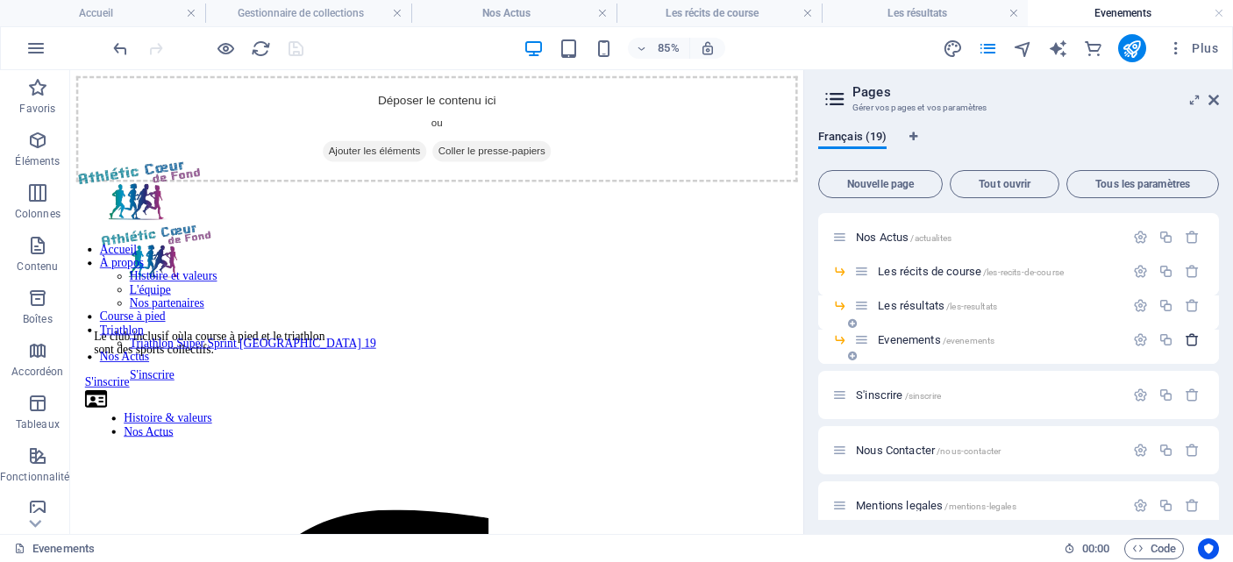
click at [1185, 340] on icon "button" at bounding box center [1192, 339] width 15 height 15
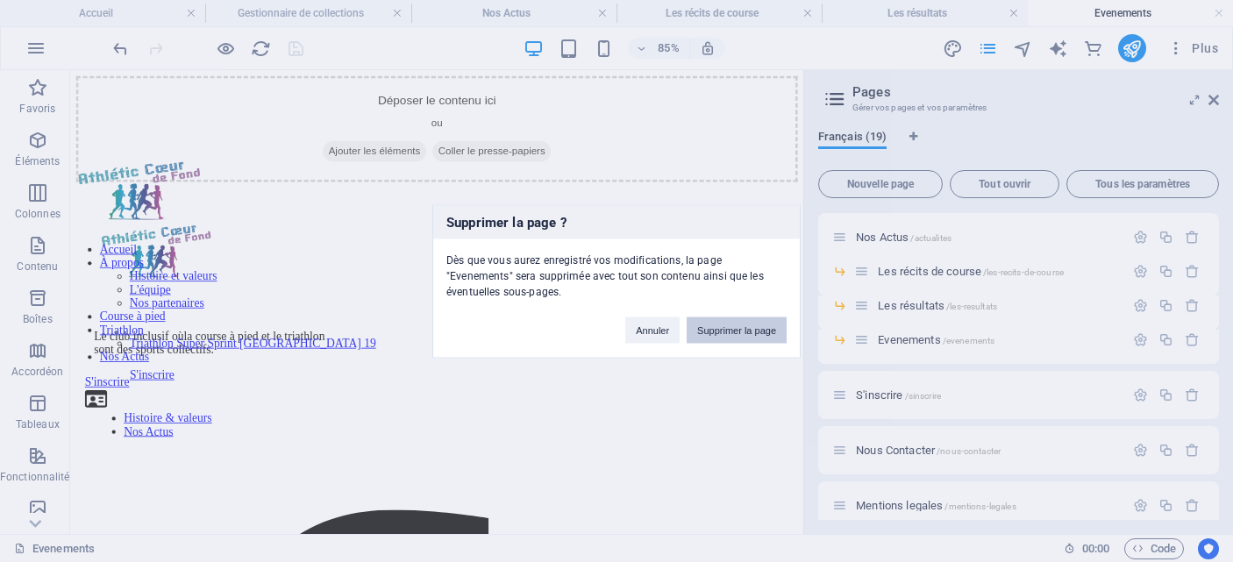
click at [733, 324] on button "Supprimer la page" at bounding box center [737, 330] width 100 height 26
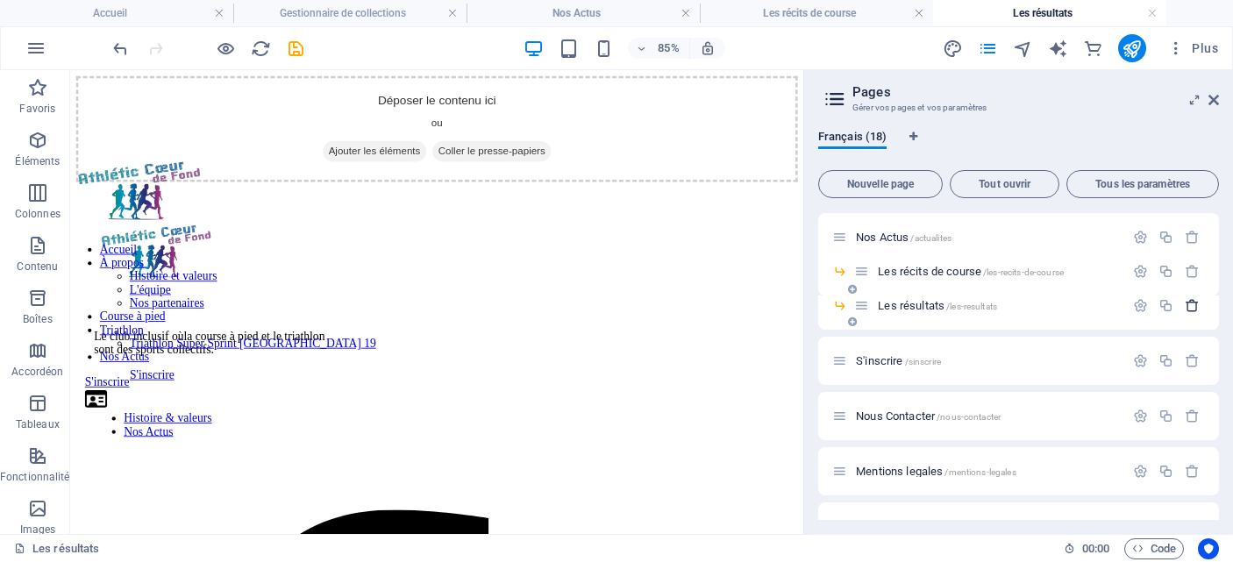
click at [1181, 307] on button "button" at bounding box center [1192, 305] width 25 height 15
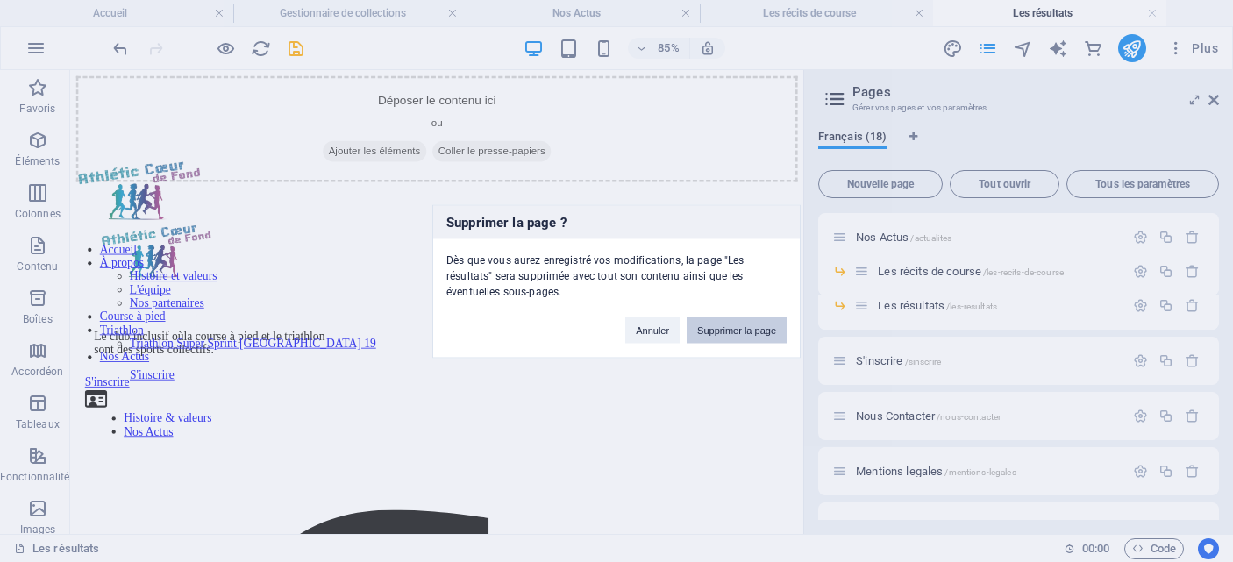
click at [733, 324] on button "Supprimer la page" at bounding box center [737, 330] width 100 height 26
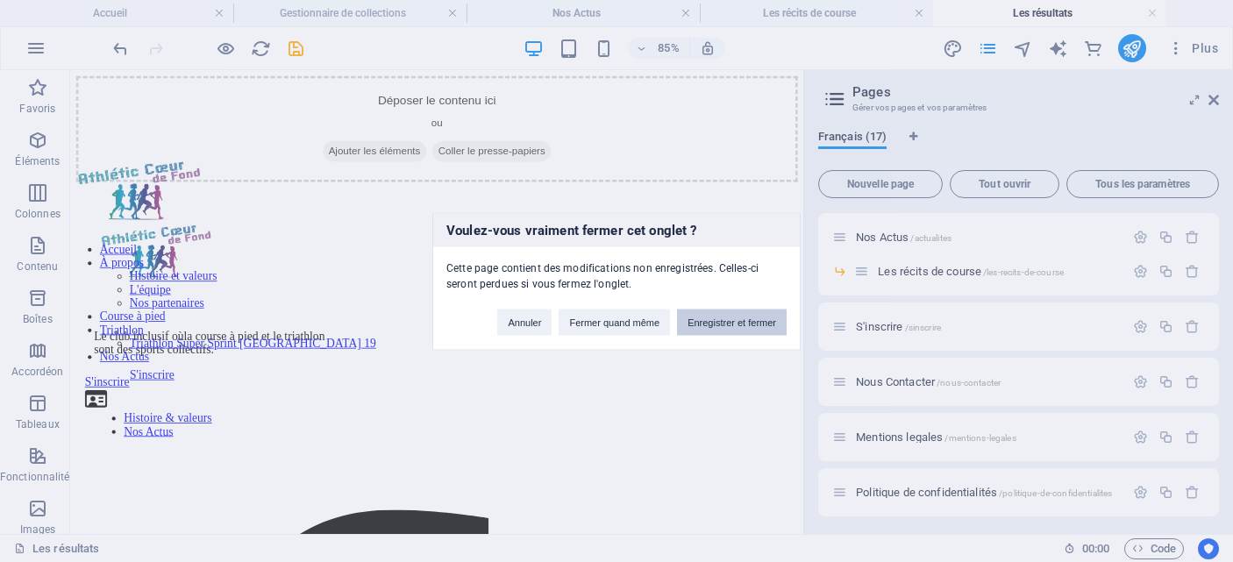
click at [743, 319] on button "Enregistrer et fermer" at bounding box center [732, 322] width 110 height 26
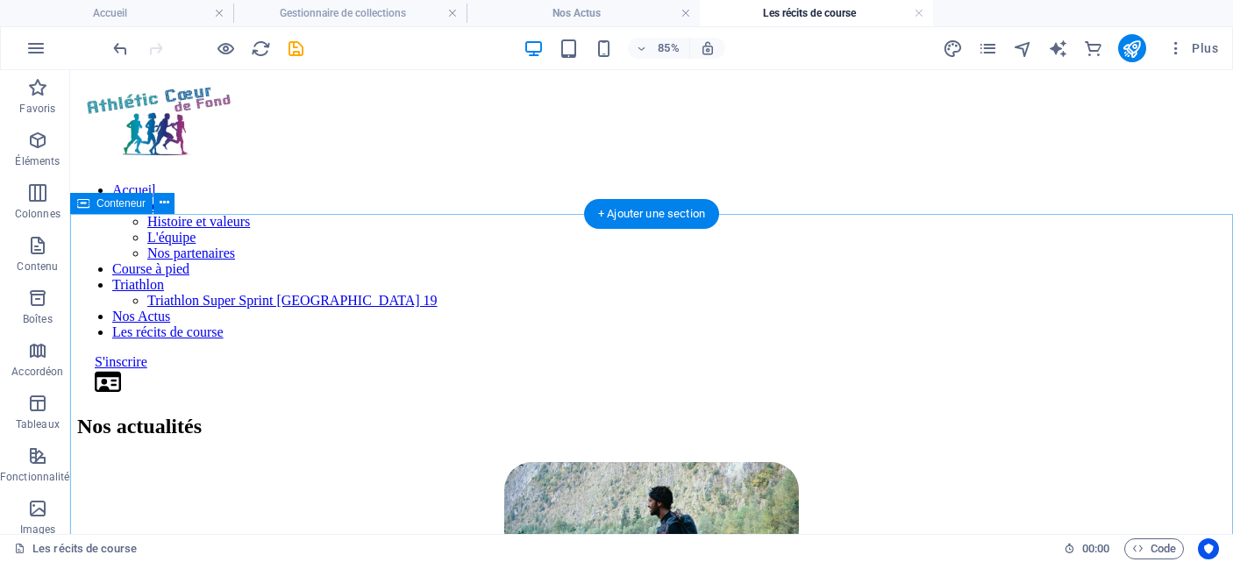
scroll to position [2380, 0]
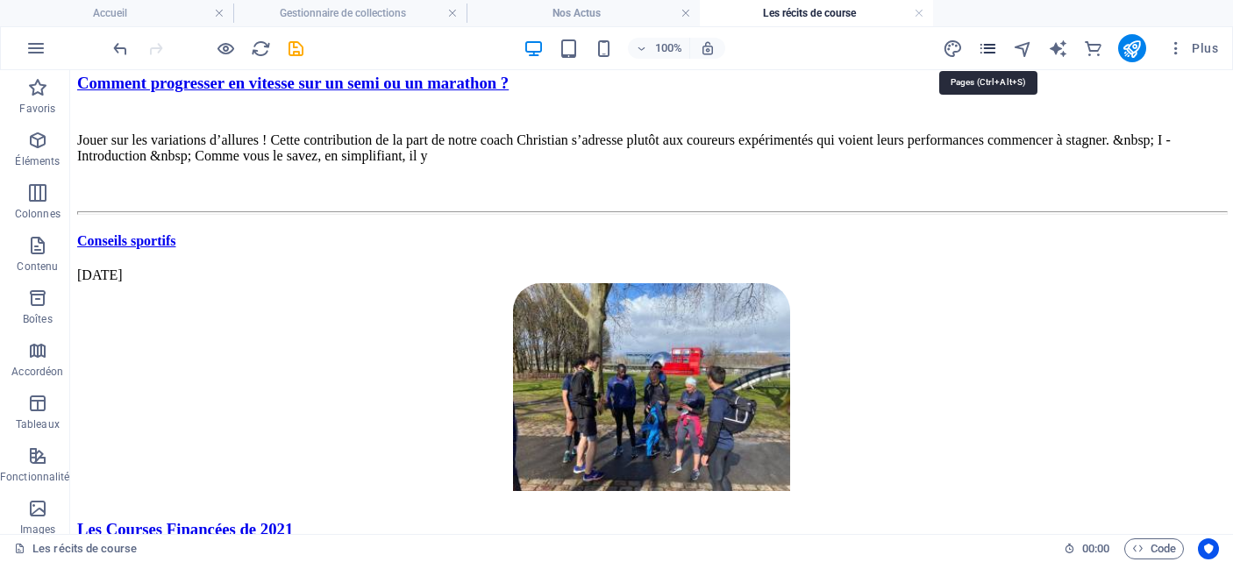
click at [978, 47] on icon "pages" at bounding box center [988, 49] width 20 height 20
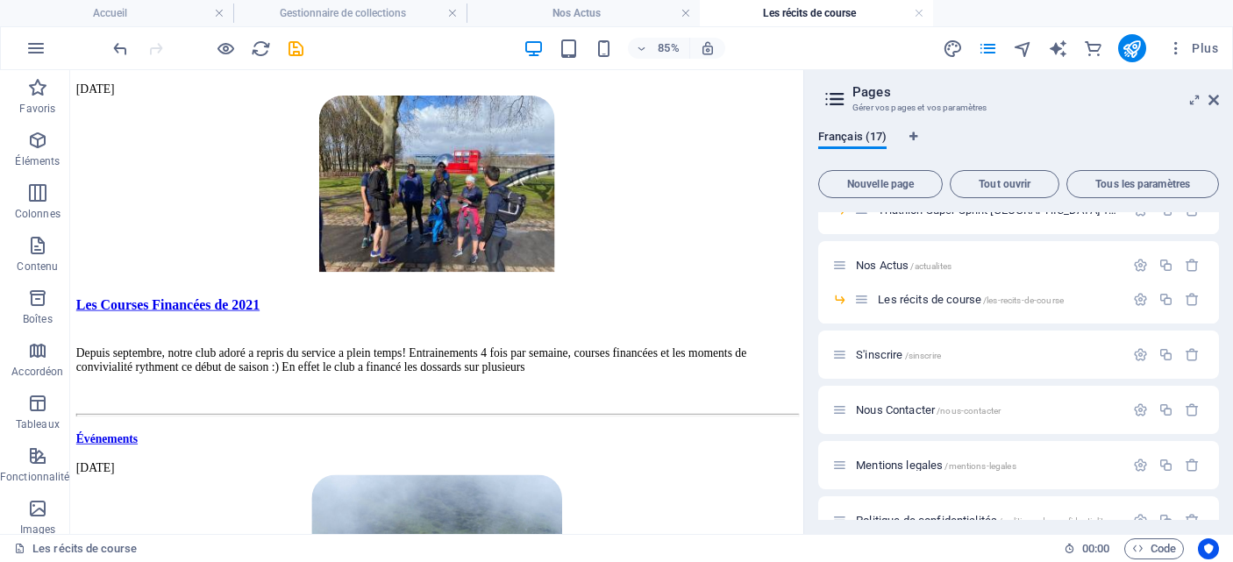
scroll to position [334, 0]
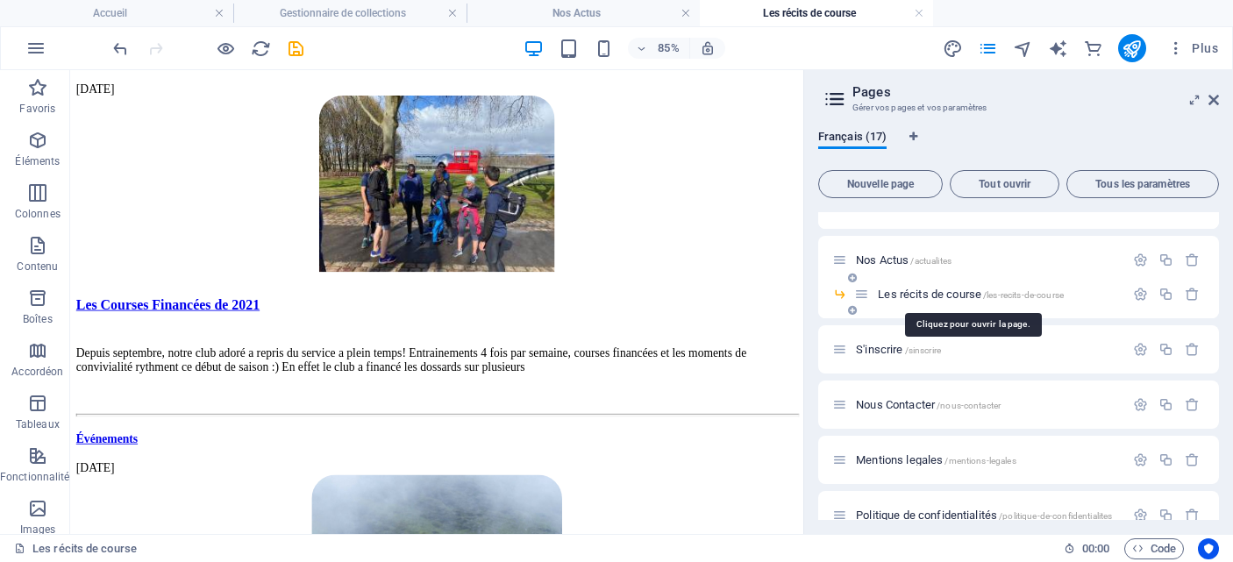
click at [939, 297] on span "Les récits de course /les-recits-de-course" at bounding box center [971, 294] width 186 height 13
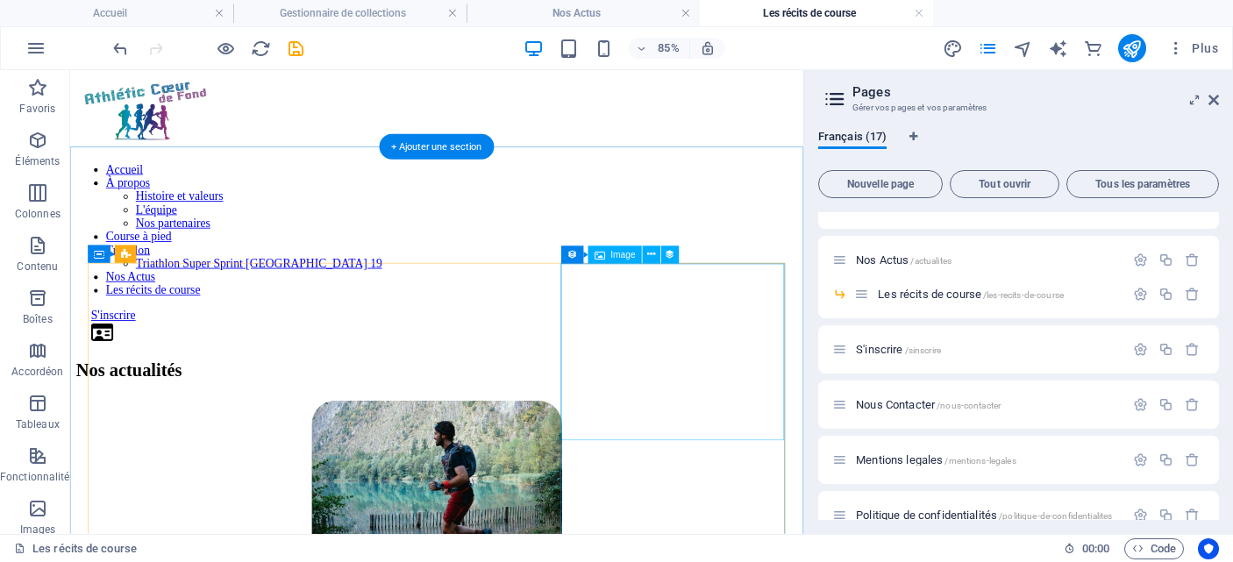
scroll to position [0, 0]
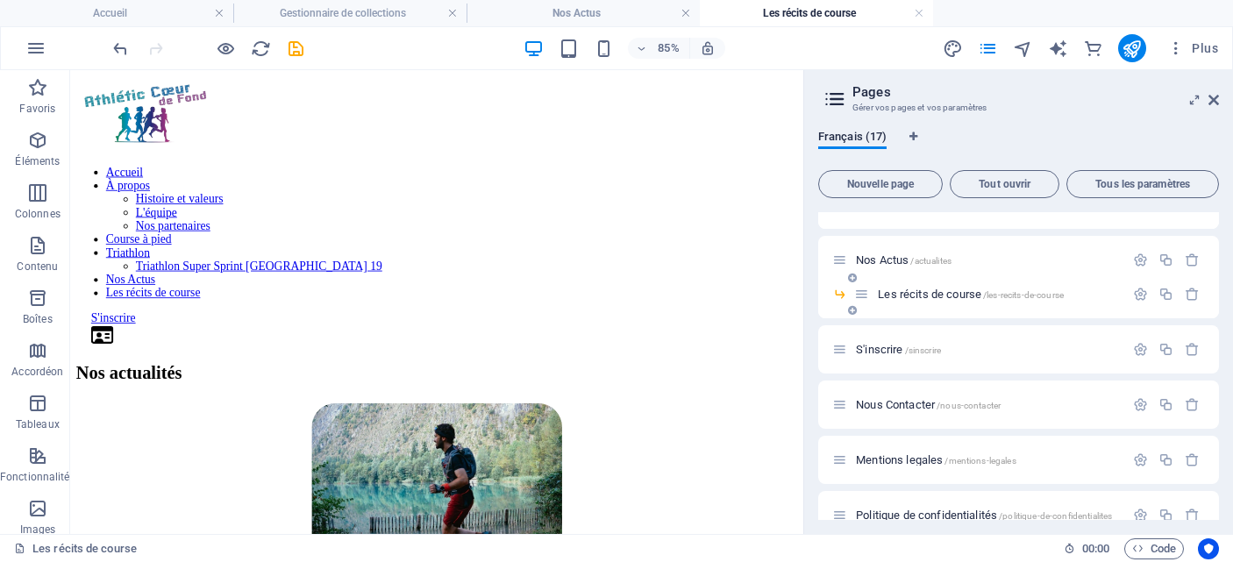
click at [915, 295] on span "Les récits de course /les-recits-de-course" at bounding box center [971, 294] width 186 height 13
click at [232, 415] on div "Nos actualités" at bounding box center [501, 427] width 849 height 24
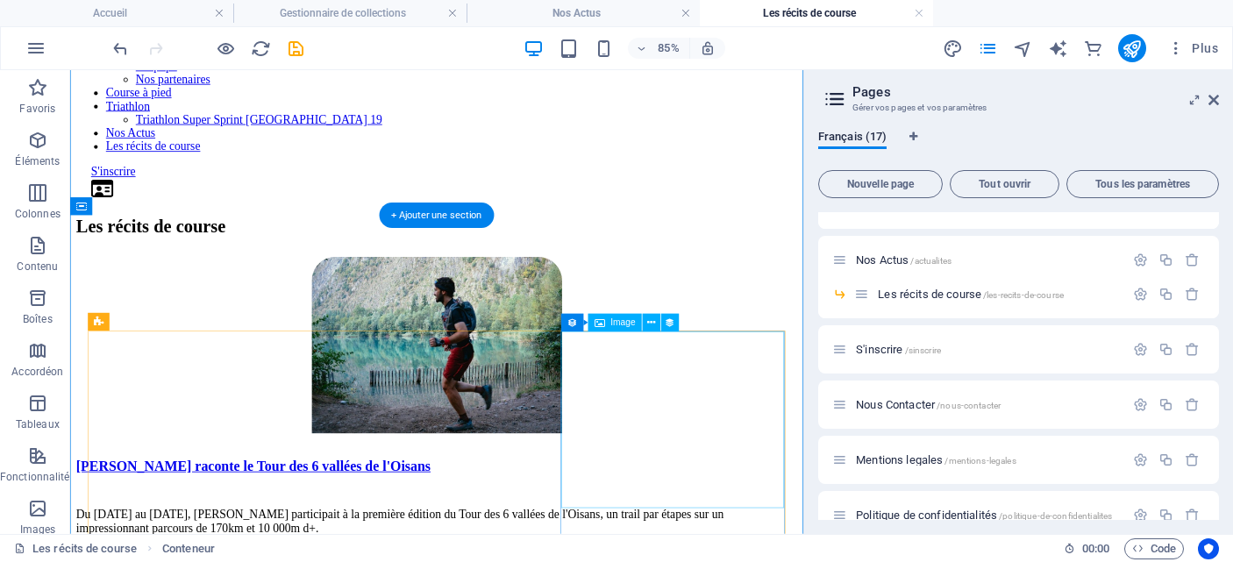
scroll to position [174, 0]
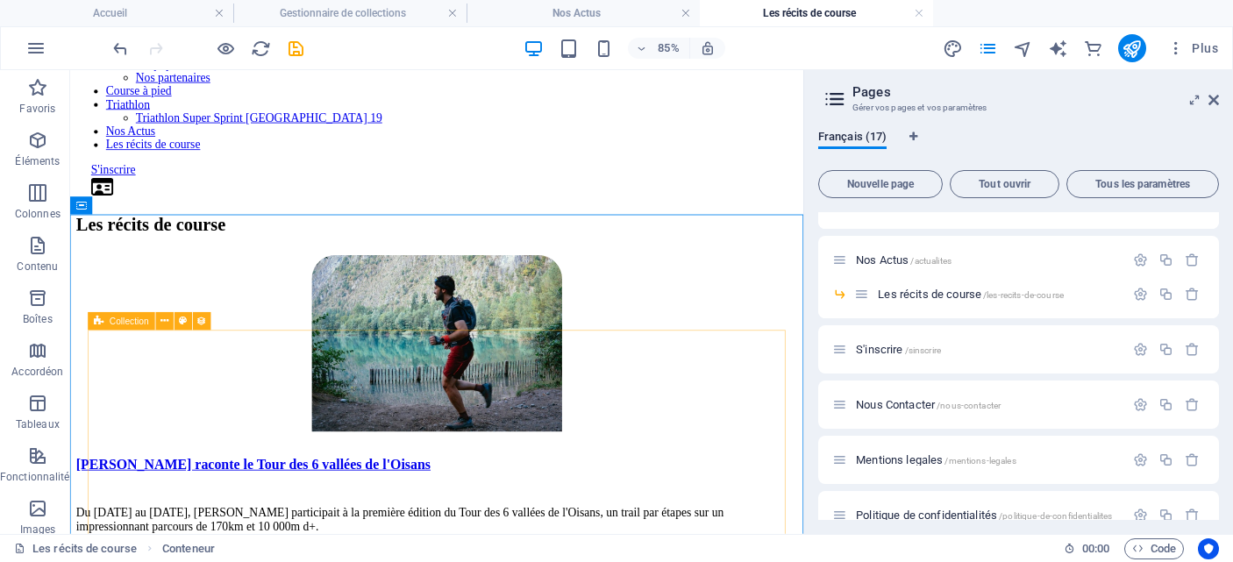
click at [98, 324] on icon at bounding box center [99, 321] width 10 height 18
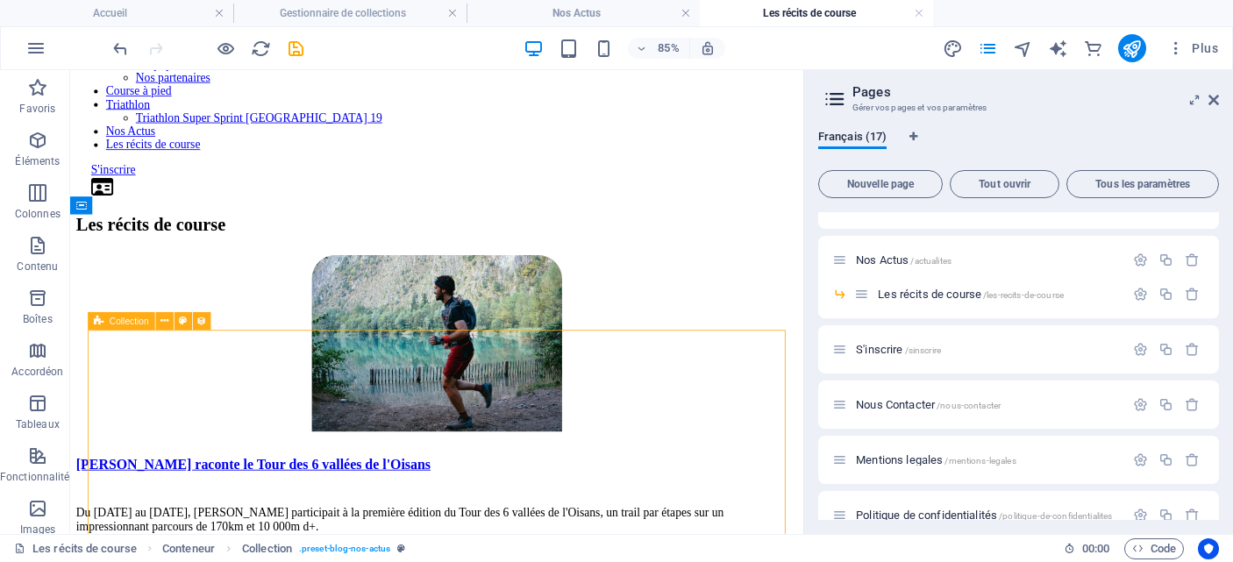
click at [110, 325] on span "Collection" at bounding box center [129, 321] width 39 height 9
select select "6779b310079b3e274d0c2b72"
select select "columns.publishing_date_DESC"
select select "columns.status"
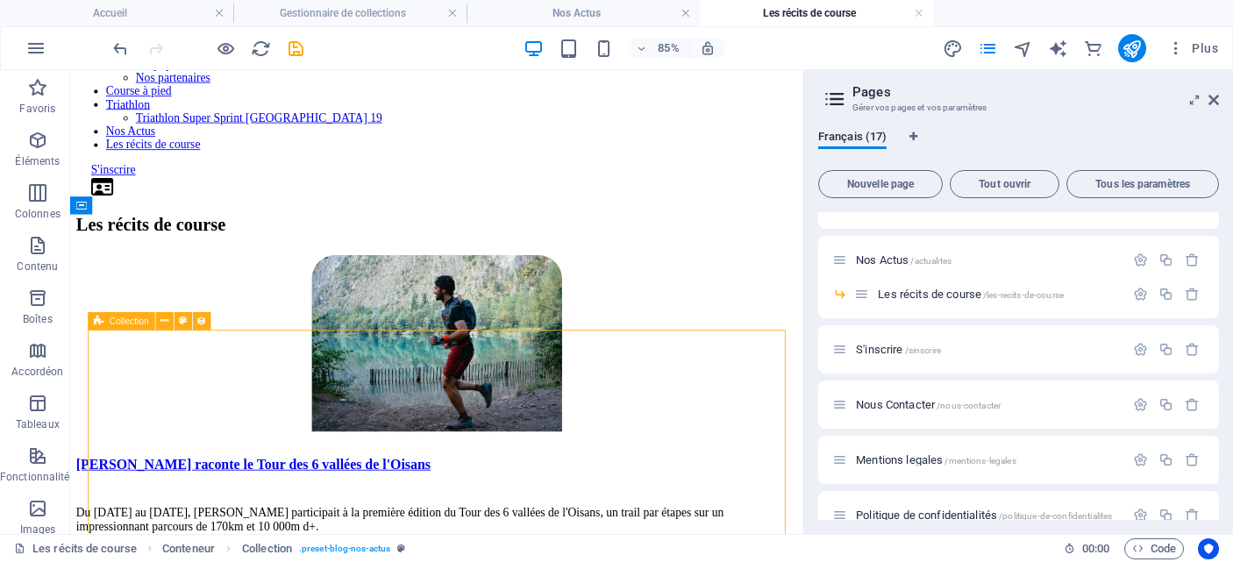
select select "columns.publishing_date"
select select "past"
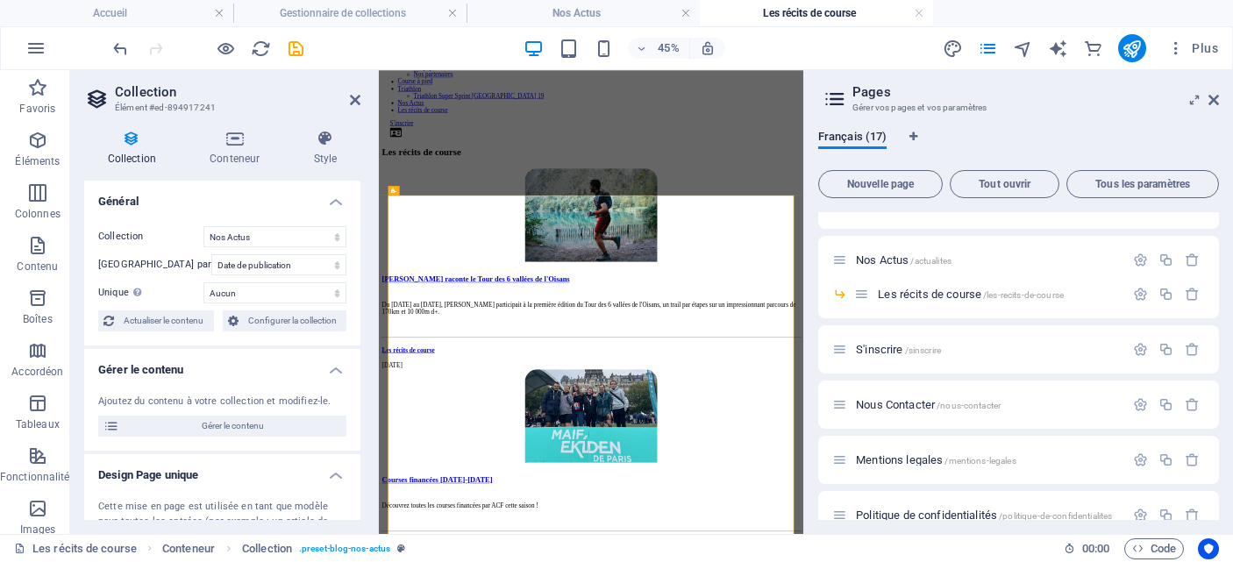
scroll to position [146, 0]
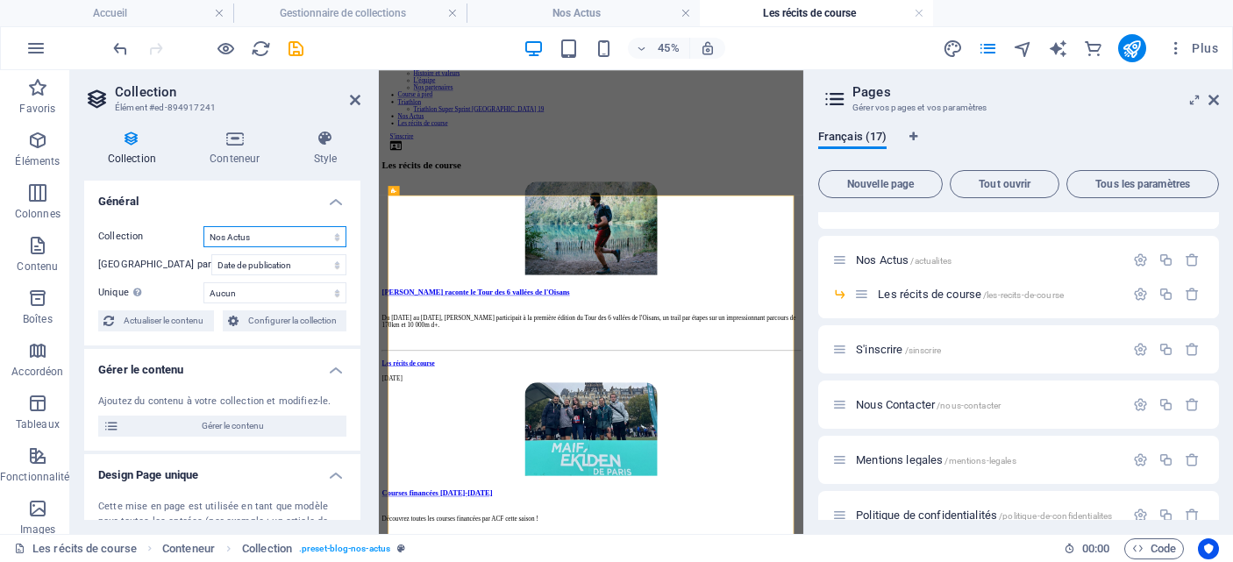
click at [288, 238] on select "L'équipe Les entraineurs Nos Actus" at bounding box center [275, 236] width 143 height 21
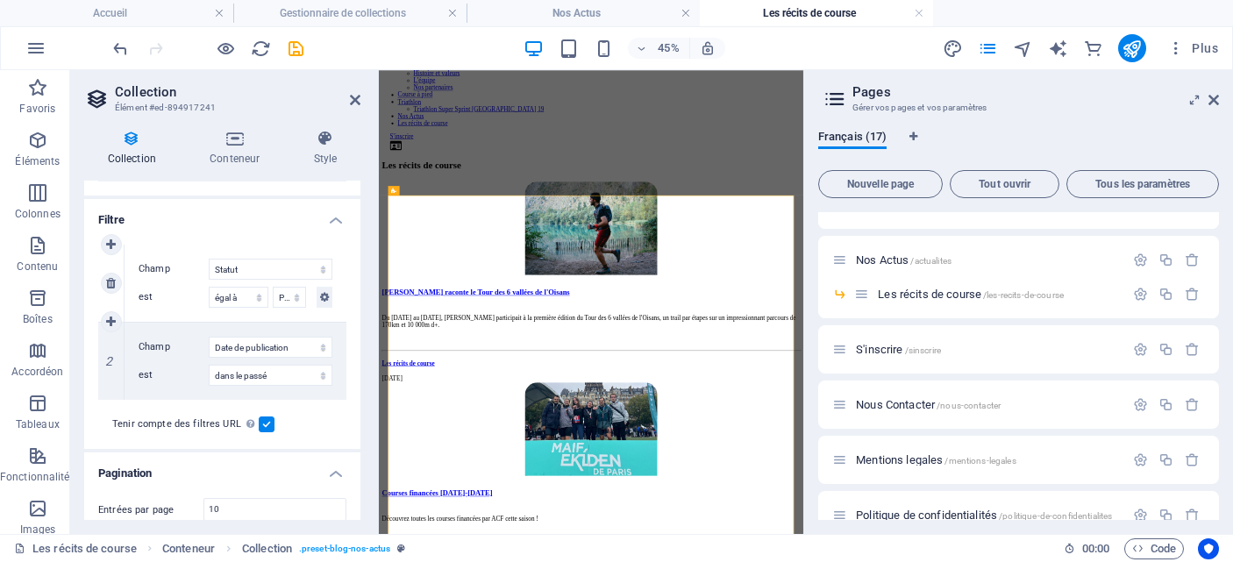
scroll to position [434, 0]
click at [110, 402] on icon at bounding box center [111, 399] width 10 height 12
select select
select select "past"
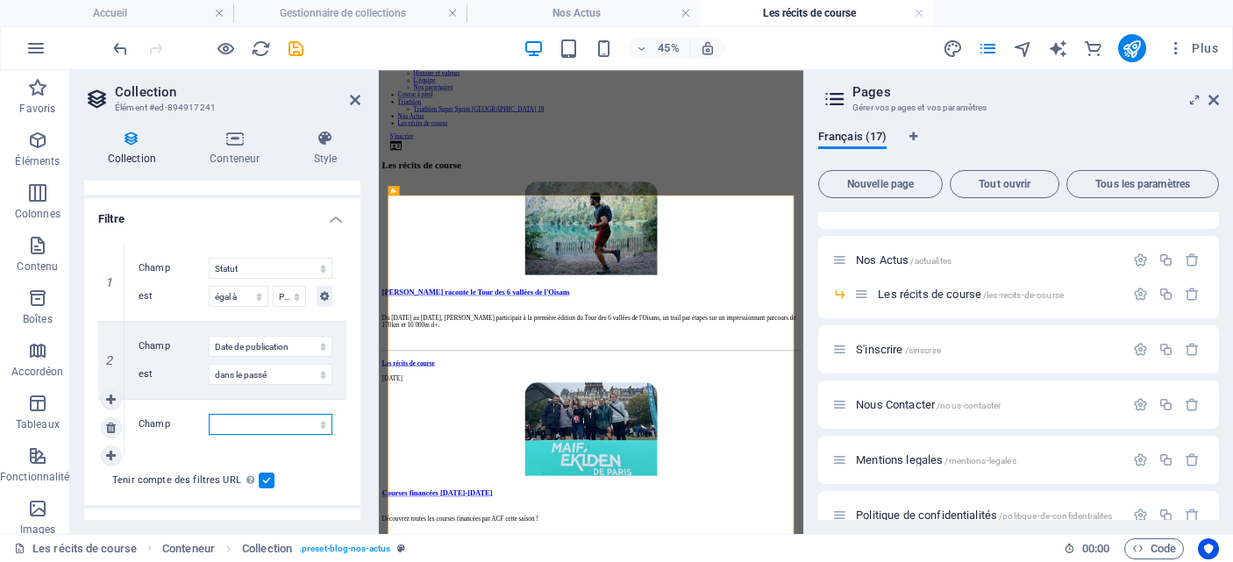
click at [257, 422] on select "Créé le Mis à jour le Name Slug Catégorie Auteur Date de publication Statut" at bounding box center [271, 424] width 124 height 21
select select "columns.category"
click at [209, 414] on select "Créé le Mis à jour le Name Slug Catégorie Auteur Date de publication Statut" at bounding box center [271, 424] width 124 height 21
select select "past"
select select
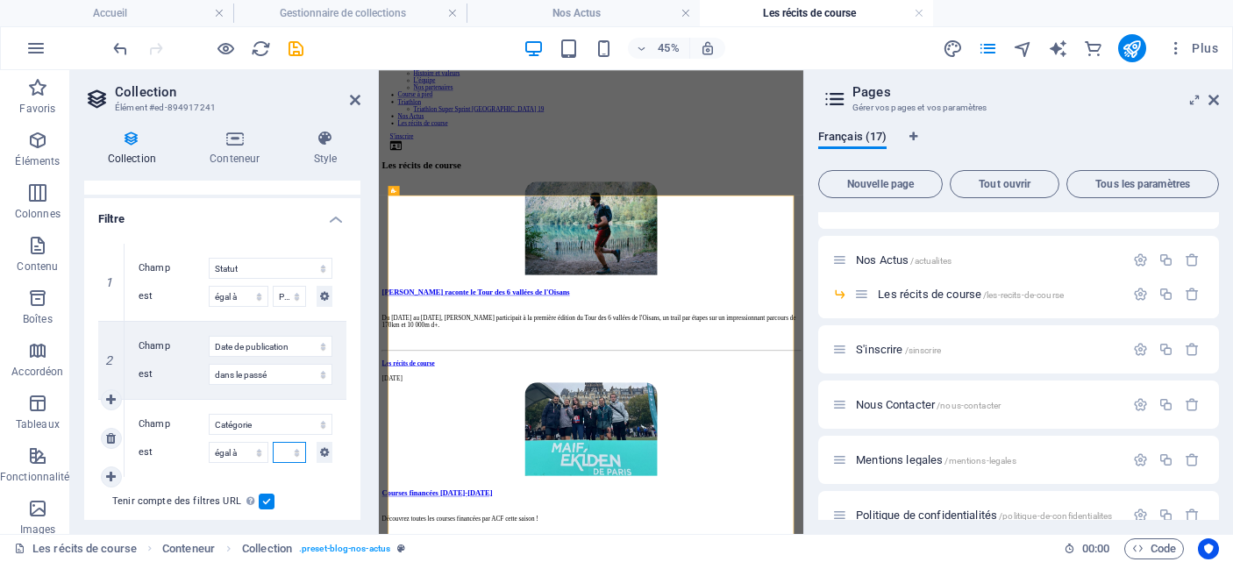
click at [288, 454] on select "Les résultats Les récits de course Événements Conseils sportifs" at bounding box center [289, 452] width 33 height 21
select select "past"
select select "Les récits de course"
select select "columns.publishing_date_DESC"
select select "columns.status"
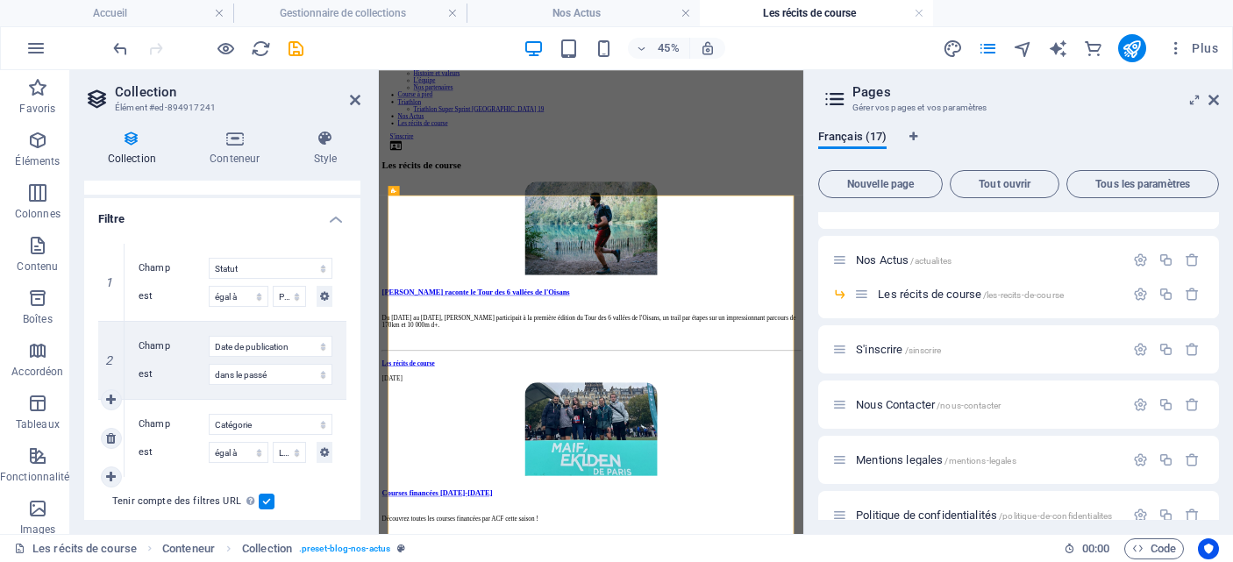
select select "columns.publishing_date"
select select "past"
select select "columns.category"
select select "Les récits de course"
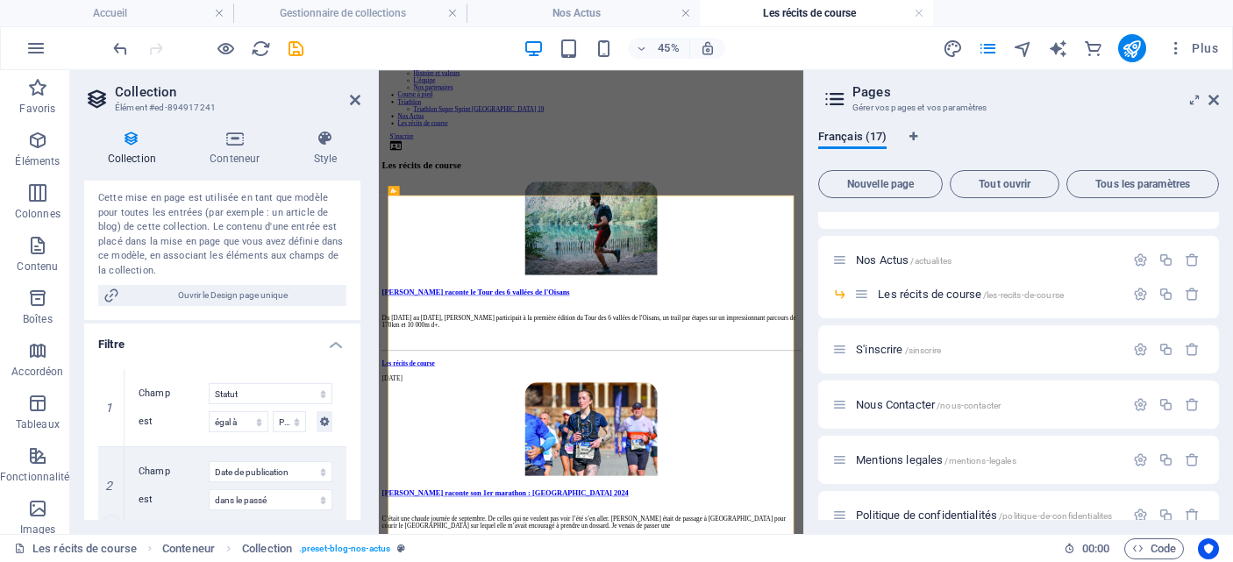
scroll to position [305, 0]
click at [297, 48] on icon "save" at bounding box center [296, 49] width 20 height 20
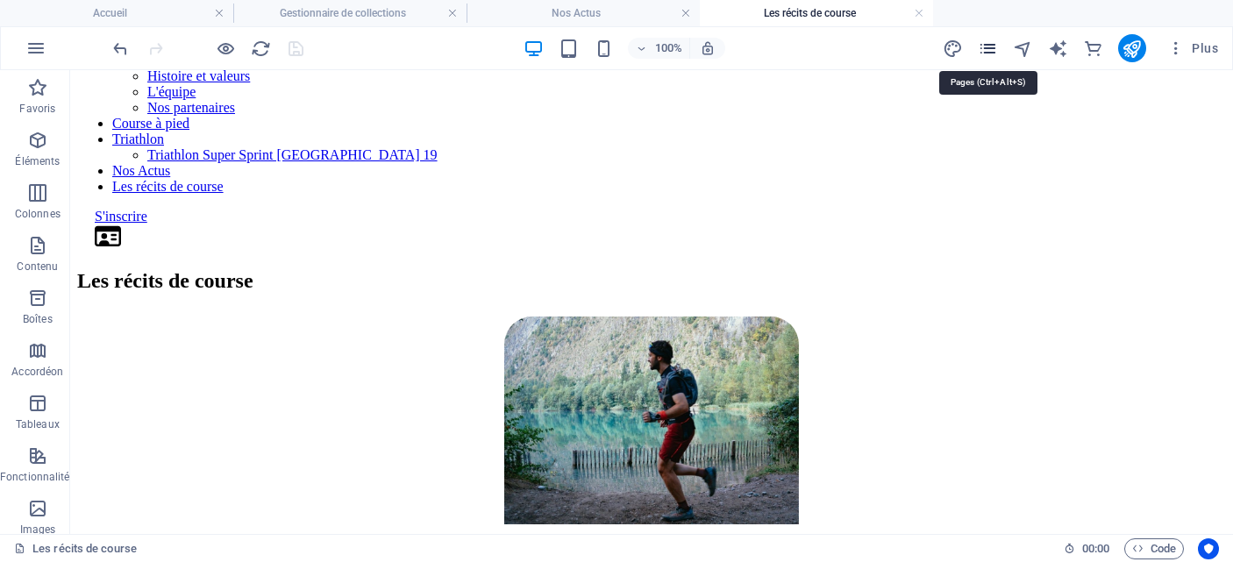
click at [989, 43] on icon "pages" at bounding box center [988, 49] width 20 height 20
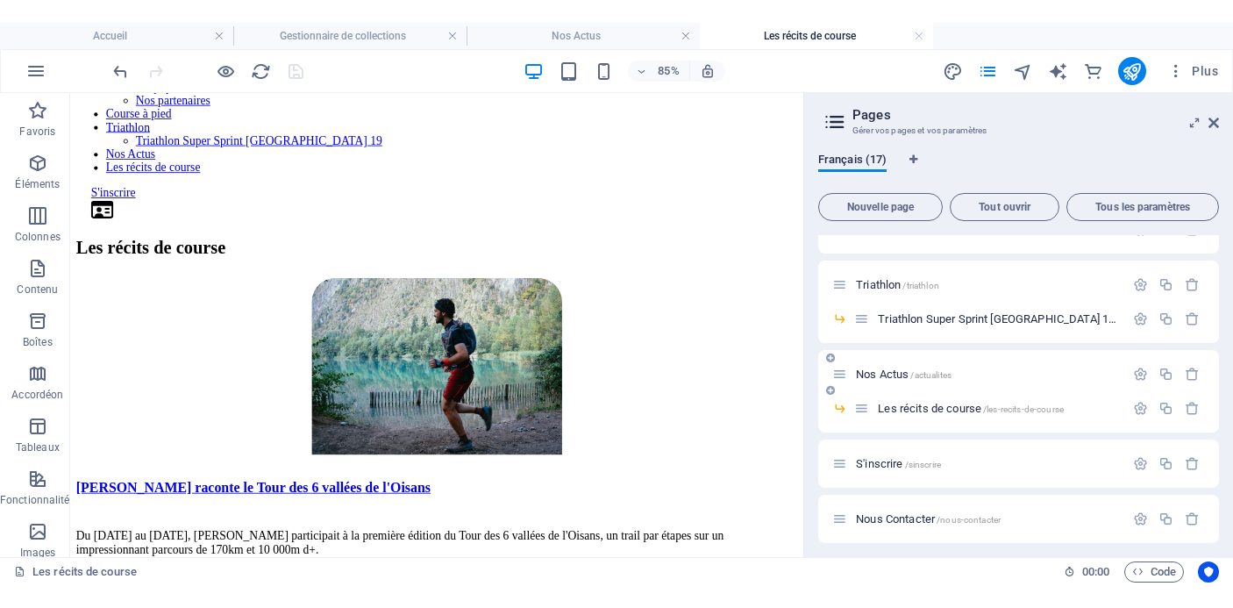
scroll to position [254, 0]
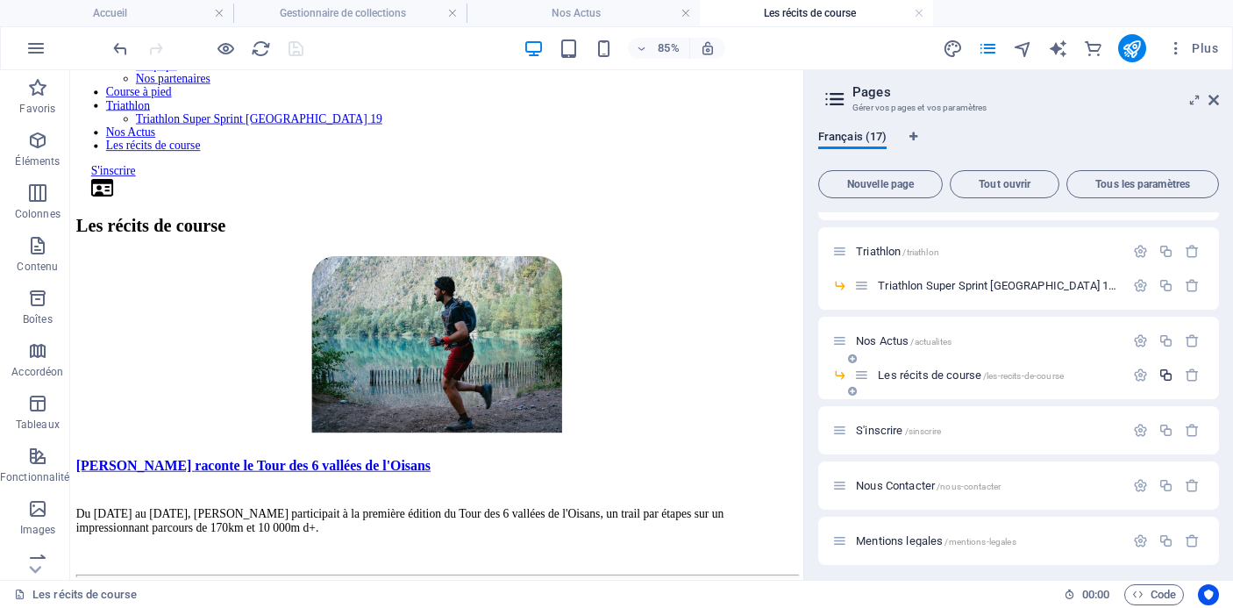
click at [1169, 375] on icon "button" at bounding box center [1166, 375] width 15 height 15
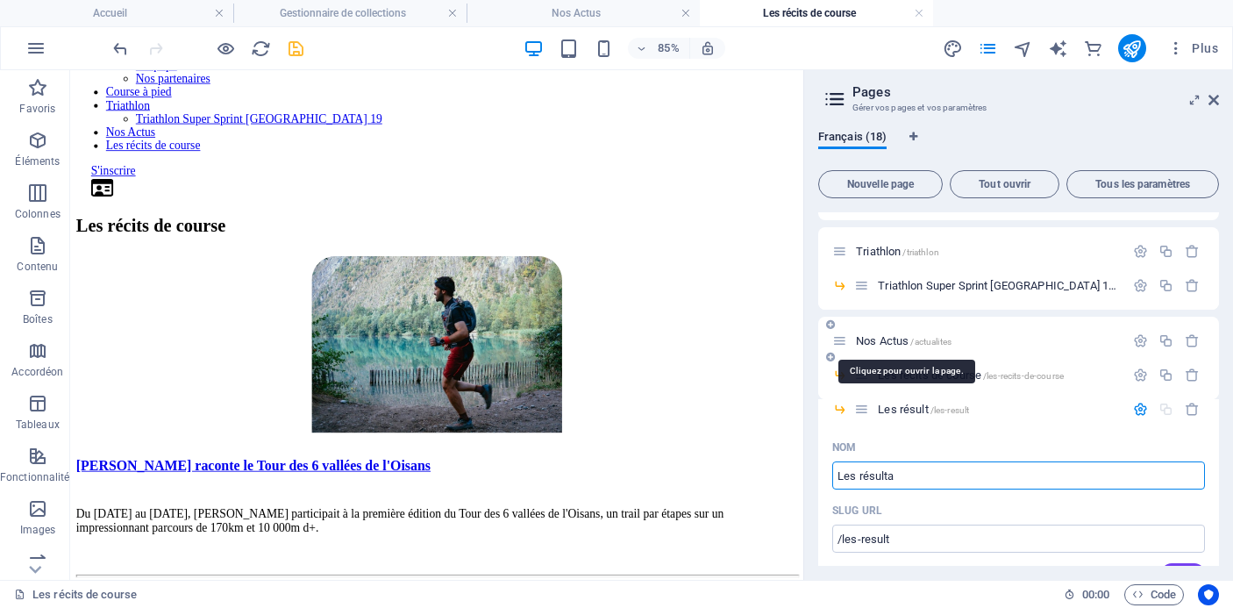
type input "Les résultat"
type input "/les-result"
type input "Les résult"
type input "Les résultats"
type input "/les-resultats"
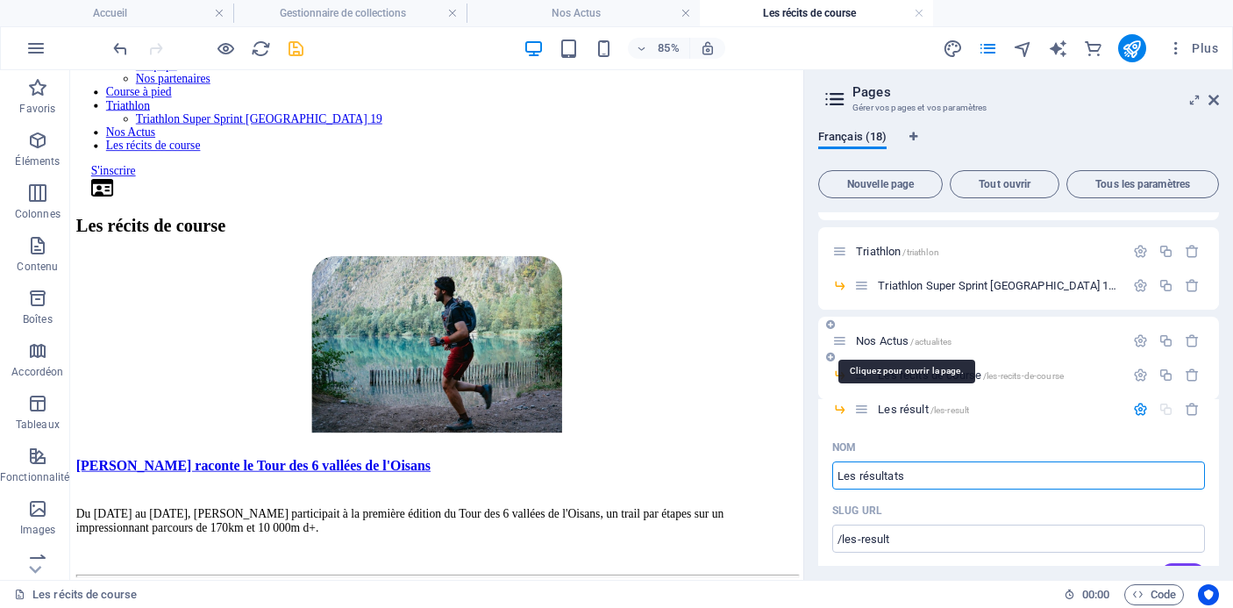
type input "Les résultats"
click at [1042, 412] on p "Les résultats /les-resultats" at bounding box center [998, 409] width 241 height 11
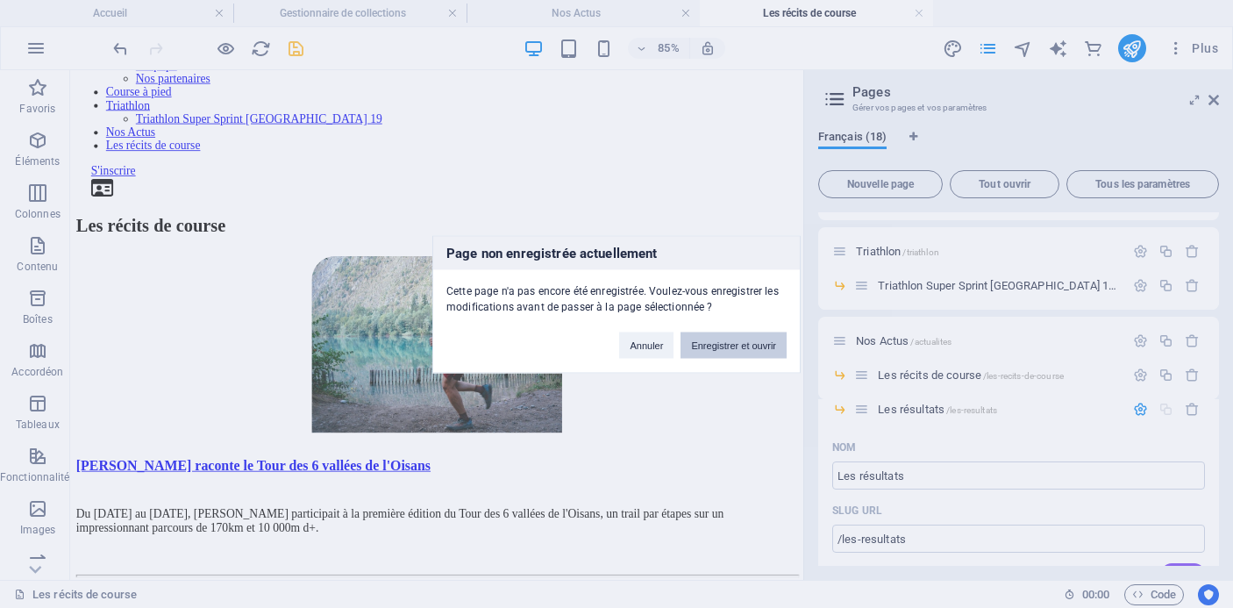
click at [740, 342] on button "Enregistrer et ouvrir" at bounding box center [734, 345] width 106 height 26
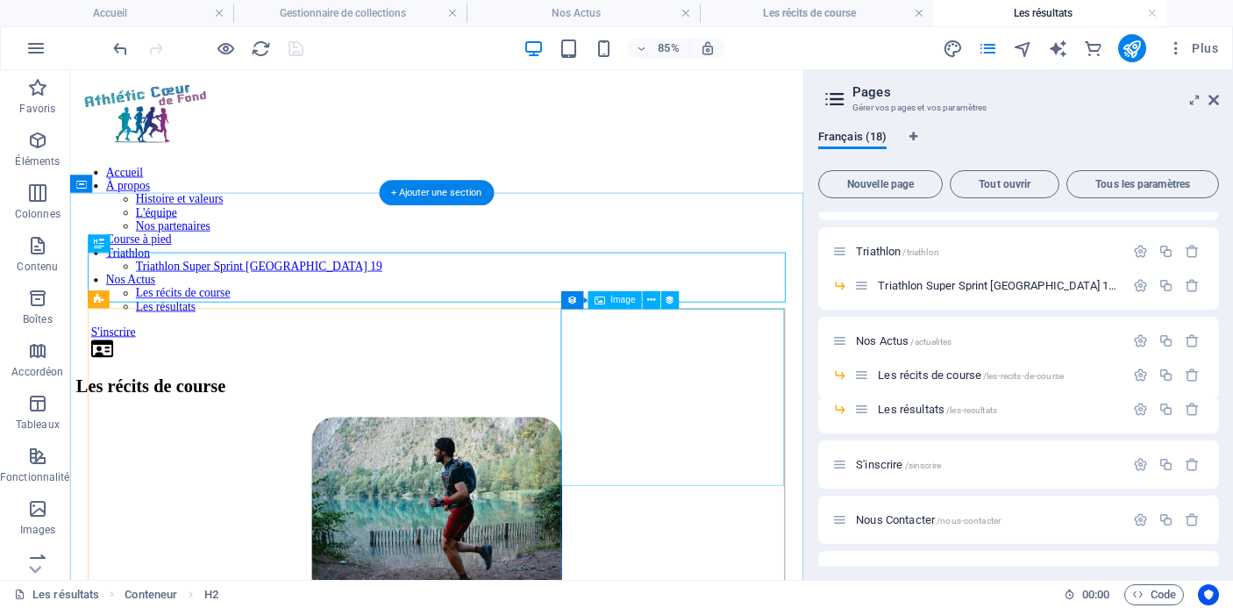
scroll to position [0, 0]
click at [483, 431] on div "Les récits de course" at bounding box center [501, 443] width 849 height 24
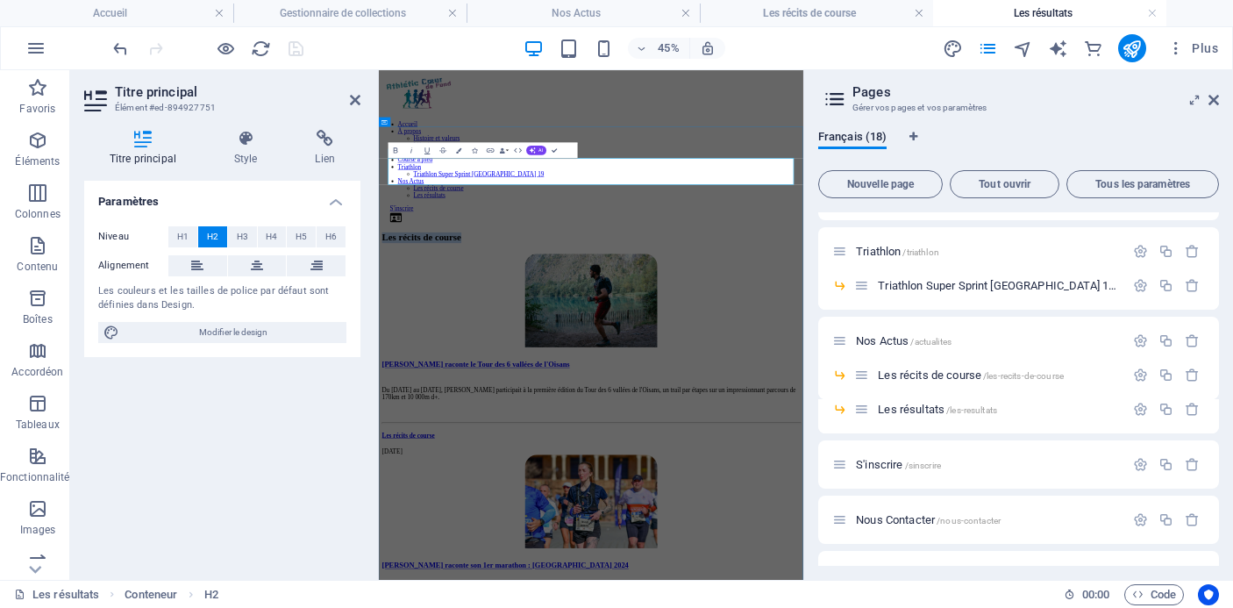
click at [494, 431] on h2 "Les récits de course" at bounding box center [851, 443] width 930 height 24
click at [837, 431] on h2 "Les récits de course" at bounding box center [851, 443] width 930 height 24
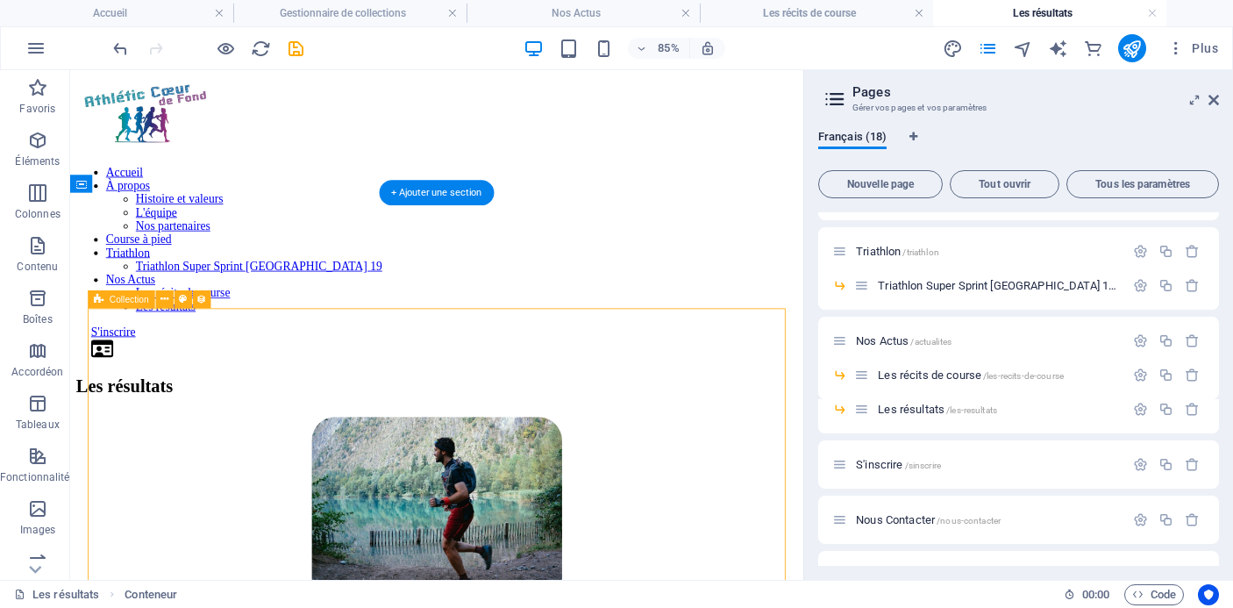
select select "6779b310079b3e274d0c2b72"
select select "columns.publishing_date_DESC"
select select "columns.status"
select select "columns.publishing_date"
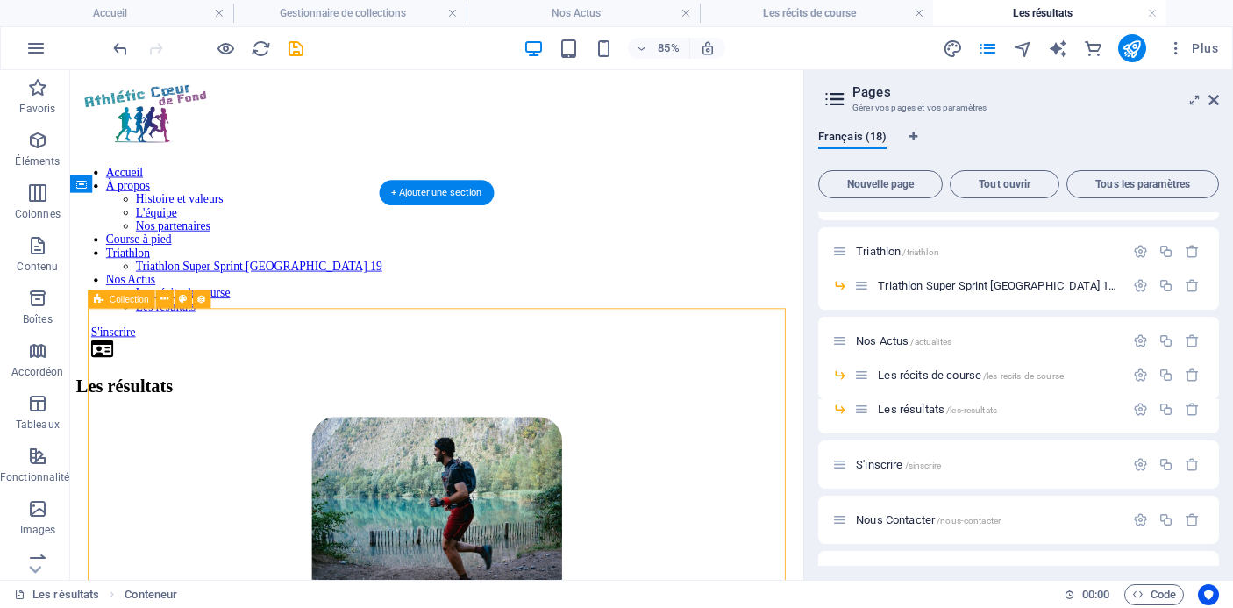
select select "past"
select select "columns.category"
select select "Les récits de course"
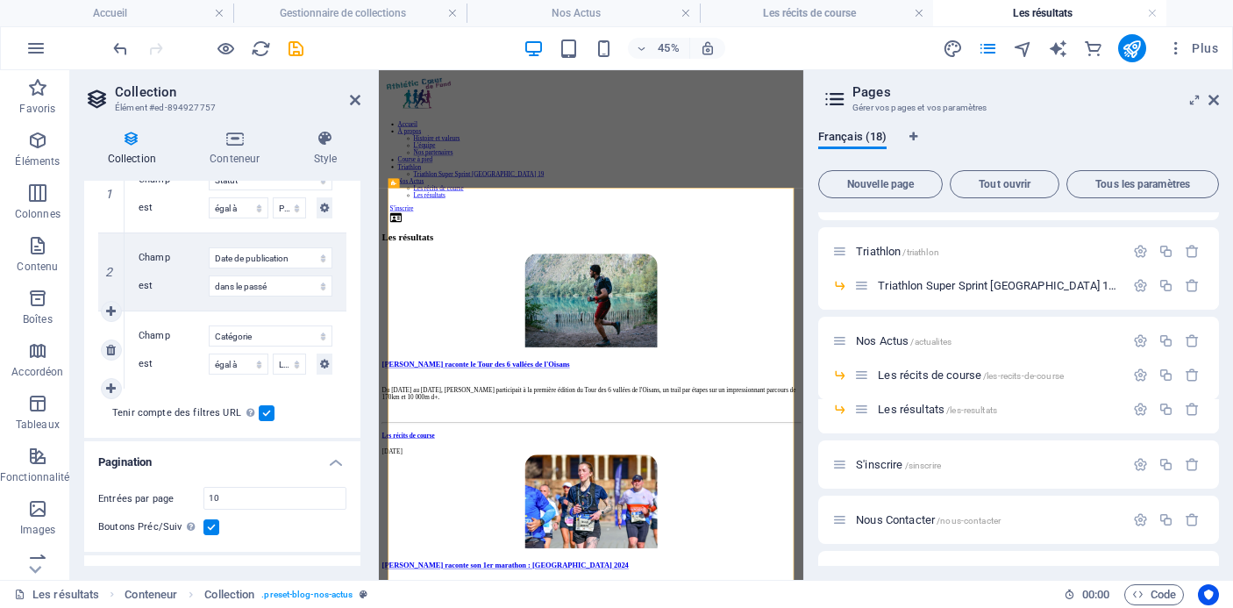
scroll to position [529, 0]
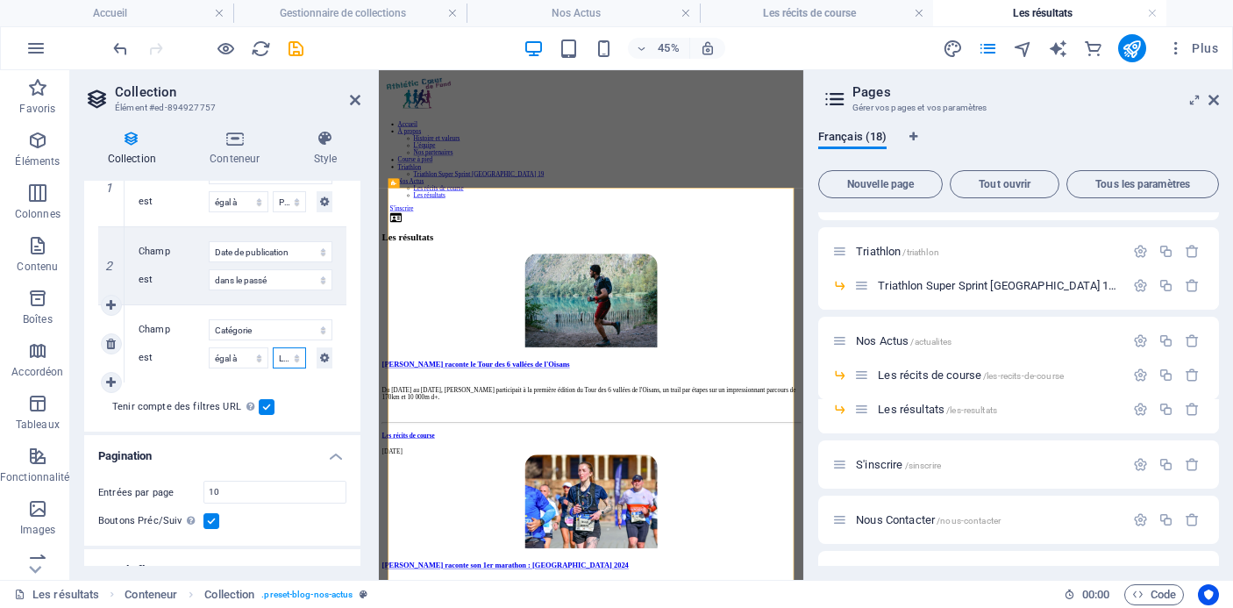
click at [291, 360] on select "Les résultats Les récits de course Événements Conseils sportifs" at bounding box center [289, 357] width 33 height 21
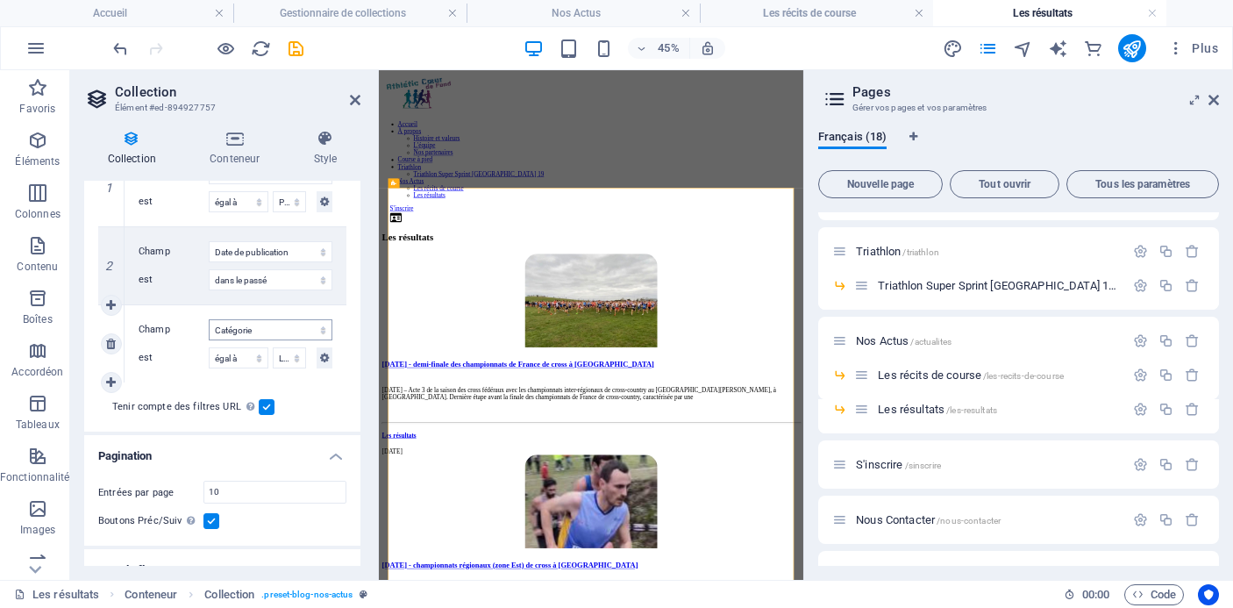
select select "columns.publishing_date_DESC"
select select "columns.status"
select select "columns.publishing_date"
select select "past"
select select "columns.category"
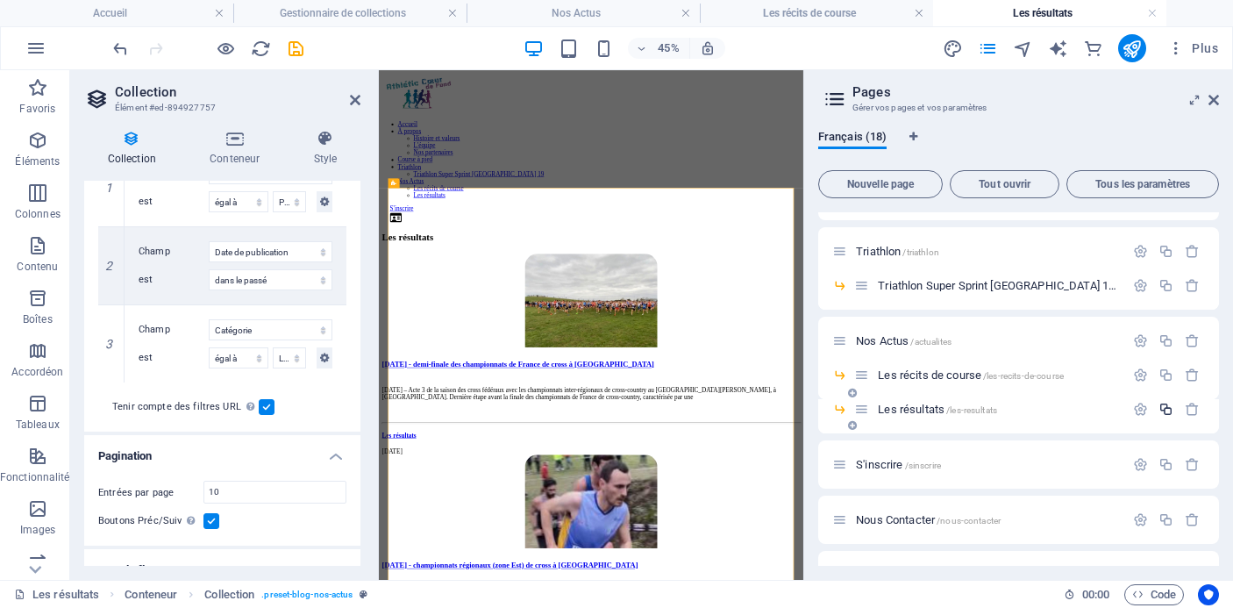
click at [1163, 406] on icon "button" at bounding box center [1166, 409] width 15 height 15
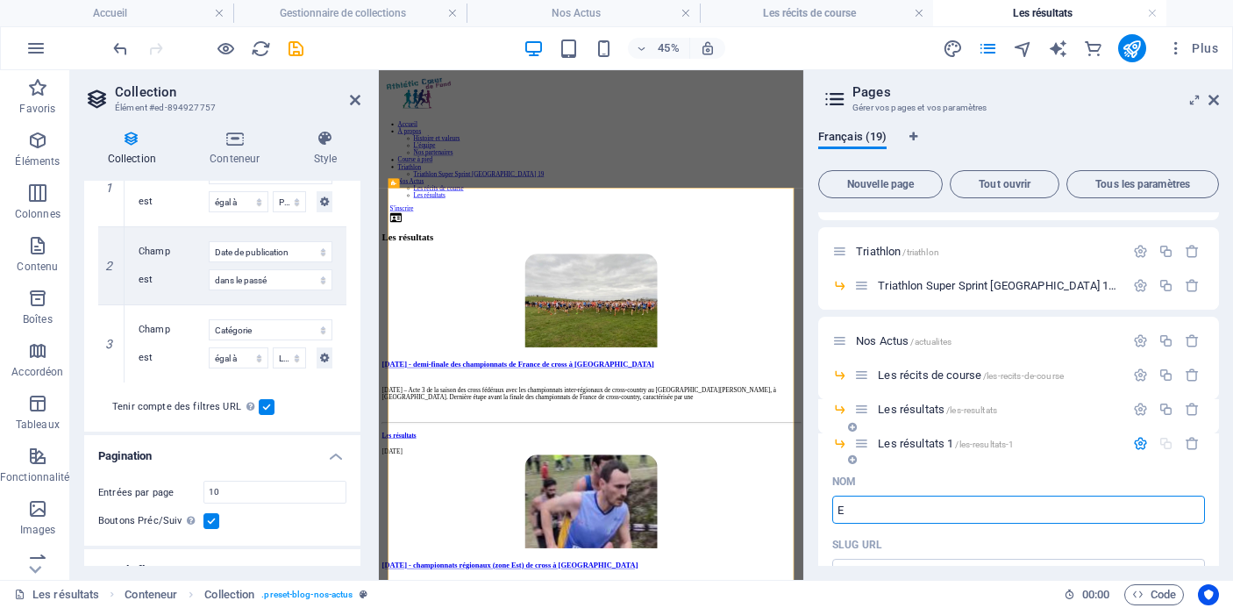
type input "E"
type input "/e"
type input "E"
type input "Éve"
type input "/eve"
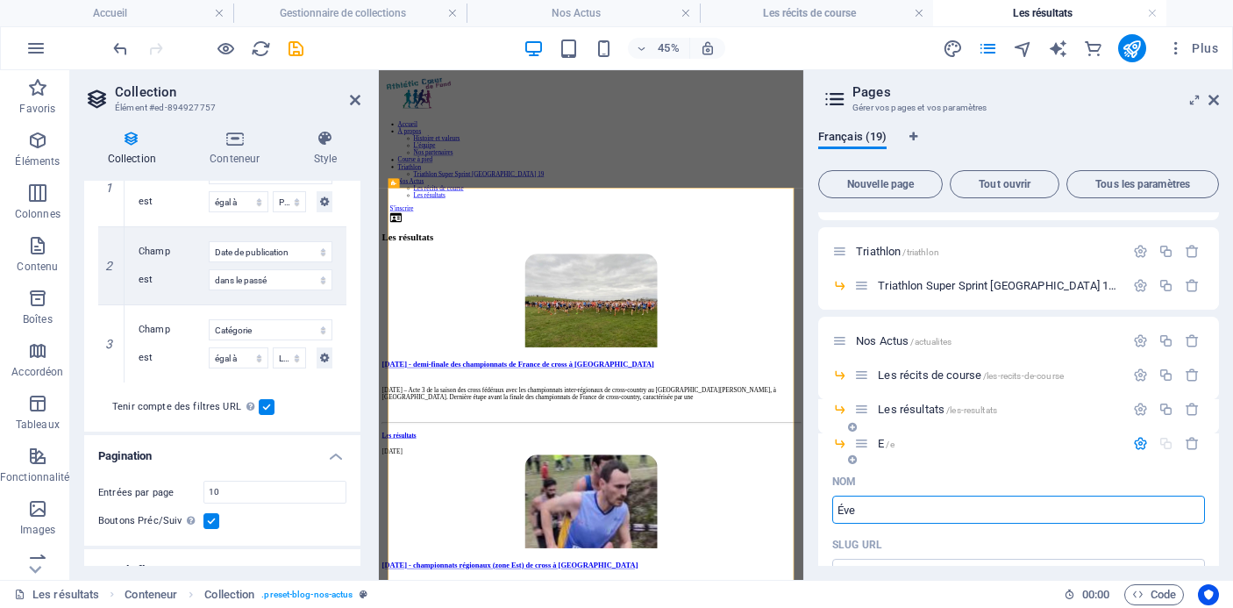
type input "Éve"
type input "Évén"
type input "/ev"
type input "Év"
type input "Événements"
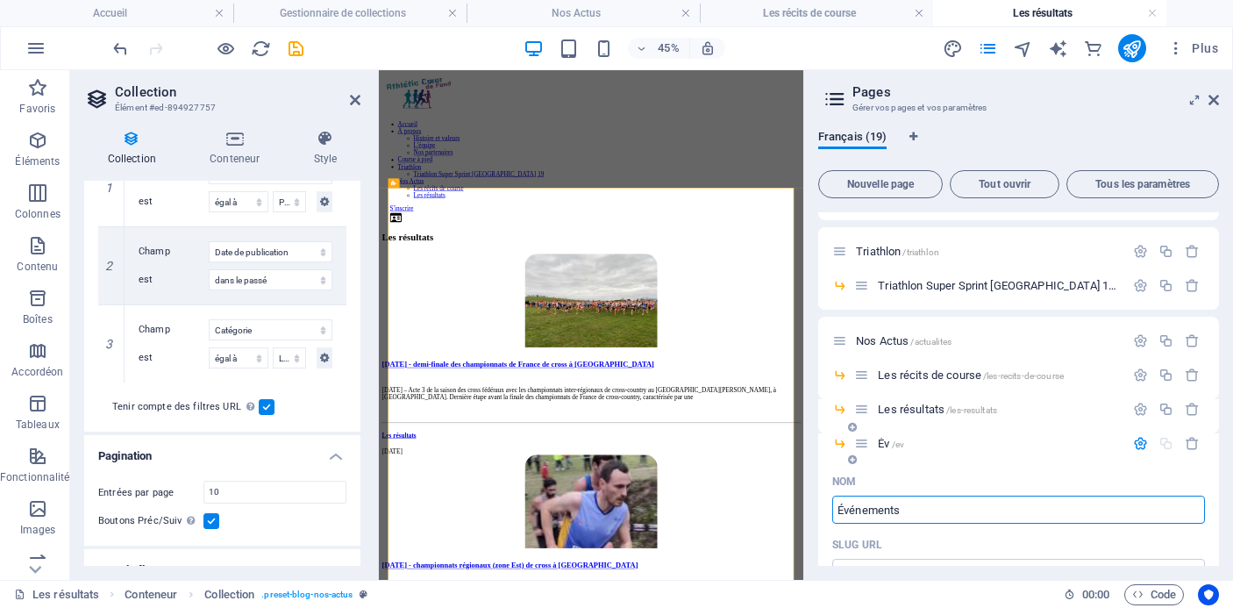
type input "/evenements"
type input "Événements"
click at [988, 466] on div "Événements /evenements" at bounding box center [1018, 450] width 401 height 34
click at [931, 440] on span "Événements /evenements" at bounding box center [936, 443] width 117 height 13
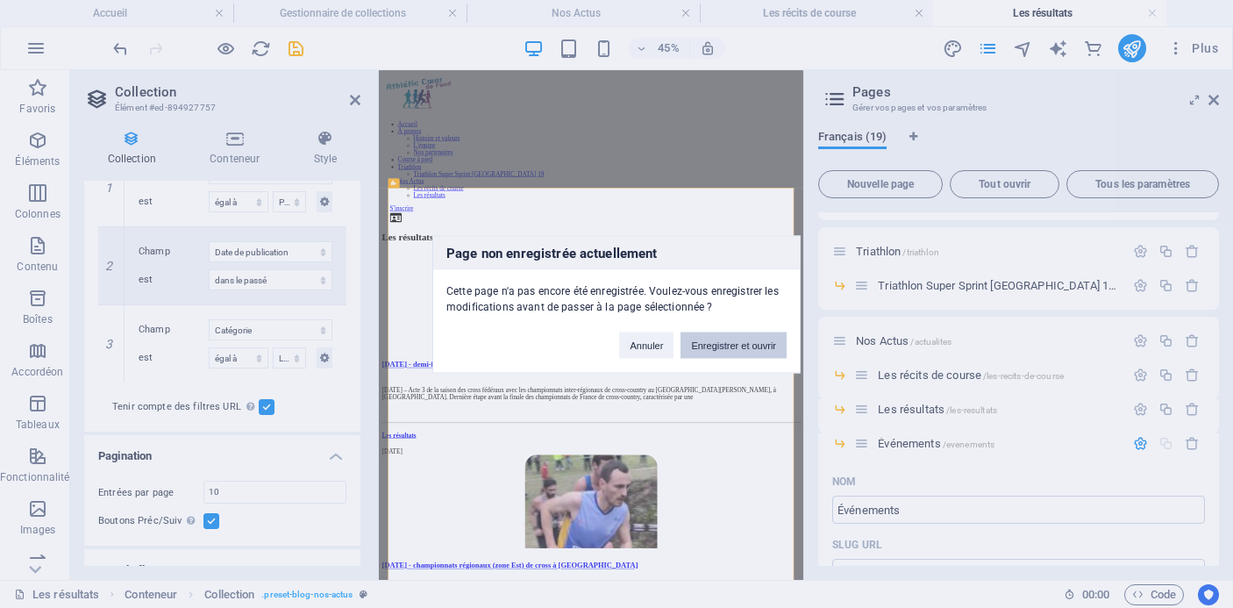
click at [742, 340] on button "Enregistrer et ouvrir" at bounding box center [734, 345] width 106 height 26
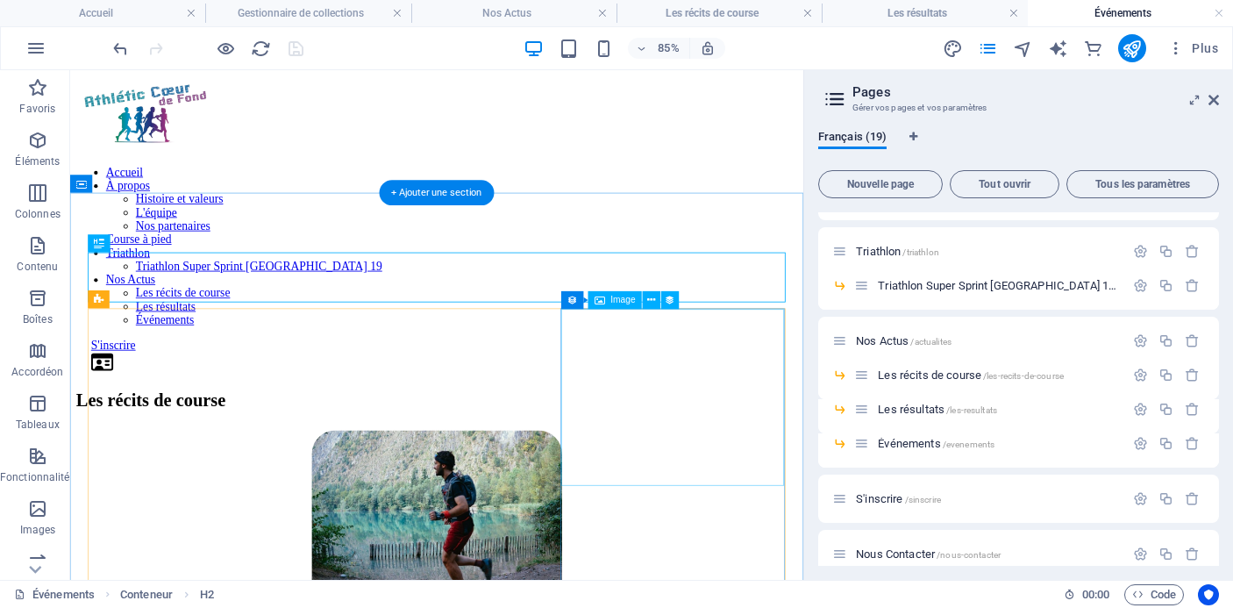
scroll to position [0, 0]
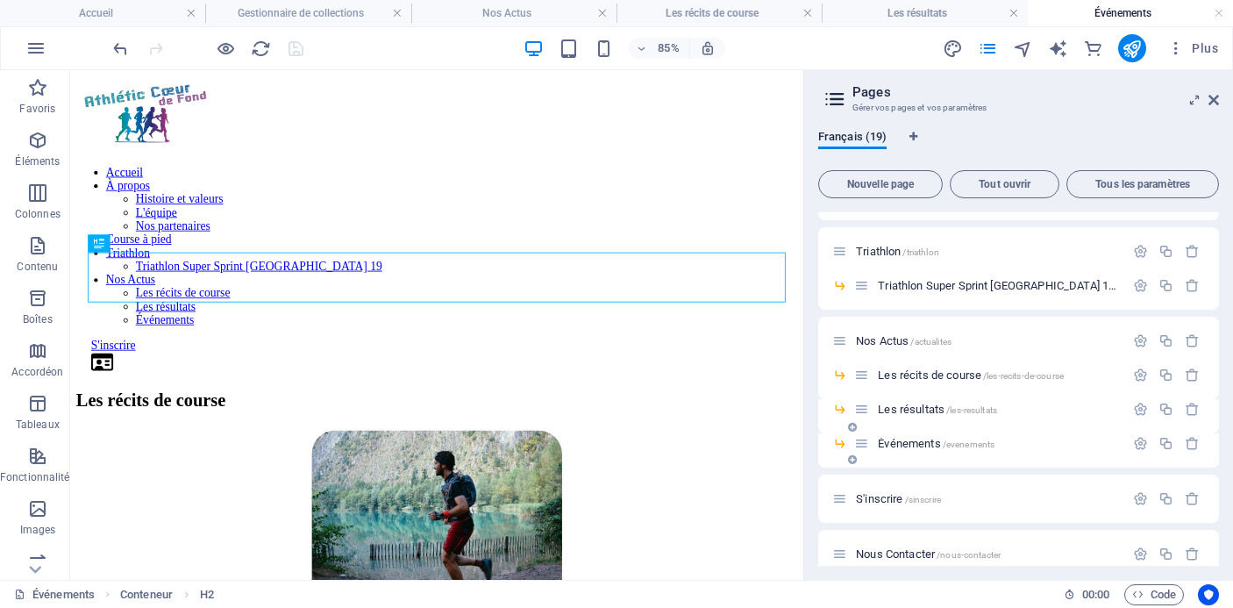
click at [917, 440] on span "Événements /evenements" at bounding box center [936, 443] width 117 height 13
click at [918, 435] on div "Événements /evenements" at bounding box center [989, 443] width 270 height 20
click at [918, 441] on span "Événements /evenements" at bounding box center [936, 443] width 117 height 13
click at [916, 410] on span "Les résultats /les-resultats" at bounding box center [937, 409] width 119 height 13
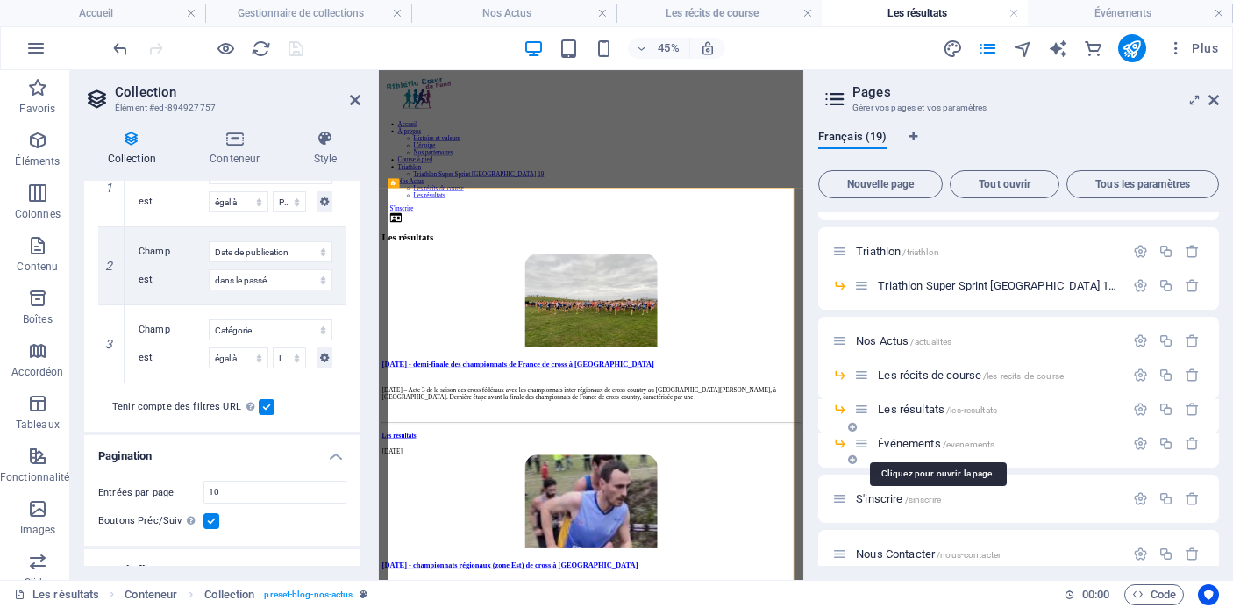
click at [903, 443] on span "Événements /evenements" at bounding box center [936, 443] width 117 height 13
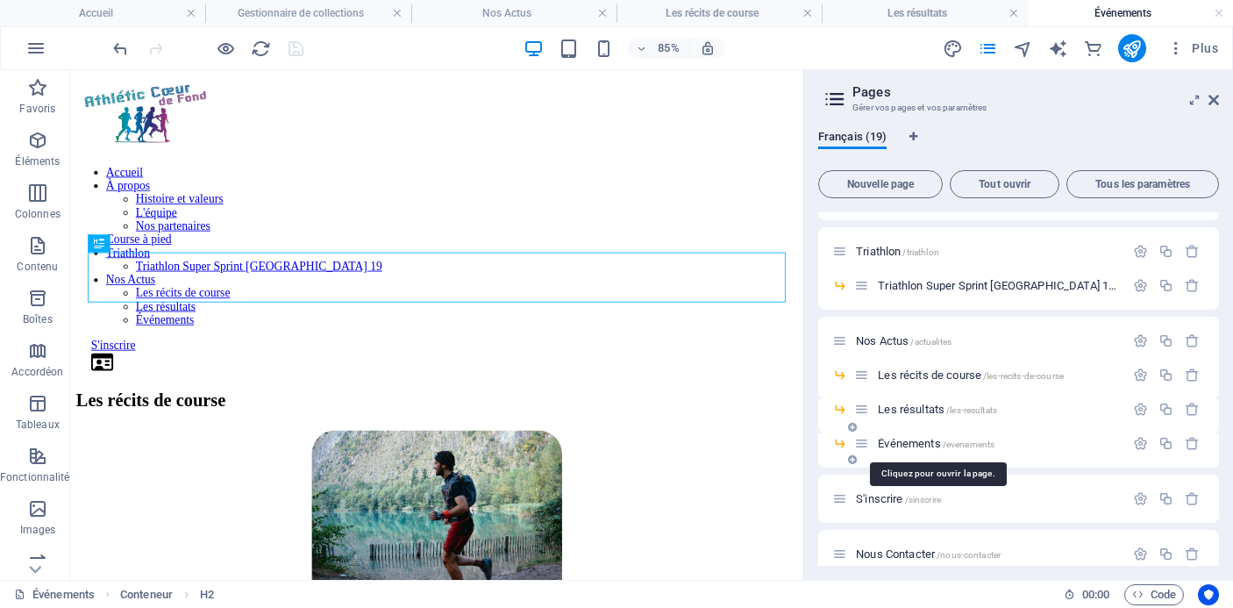
click at [903, 443] on span "Événements /evenements" at bounding box center [936, 443] width 117 height 13
click at [919, 368] on div "Les récits de course /les-recits-de-course" at bounding box center [989, 375] width 270 height 20
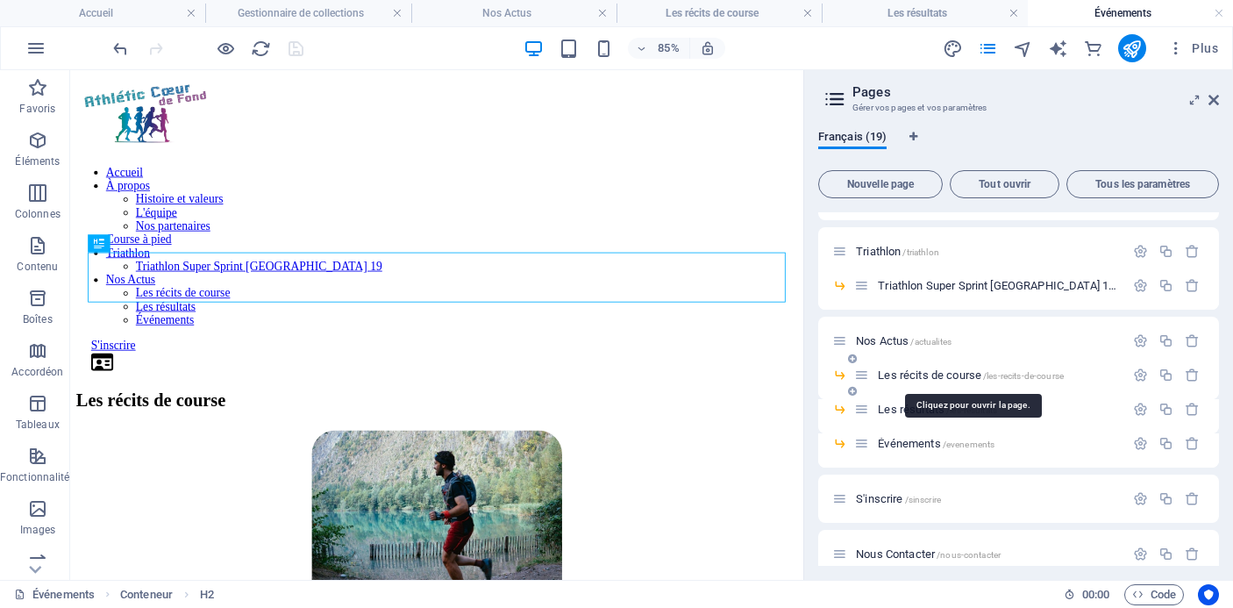
click at [919, 378] on span "Les récits de course /les-recits-de-course" at bounding box center [971, 374] width 186 height 13
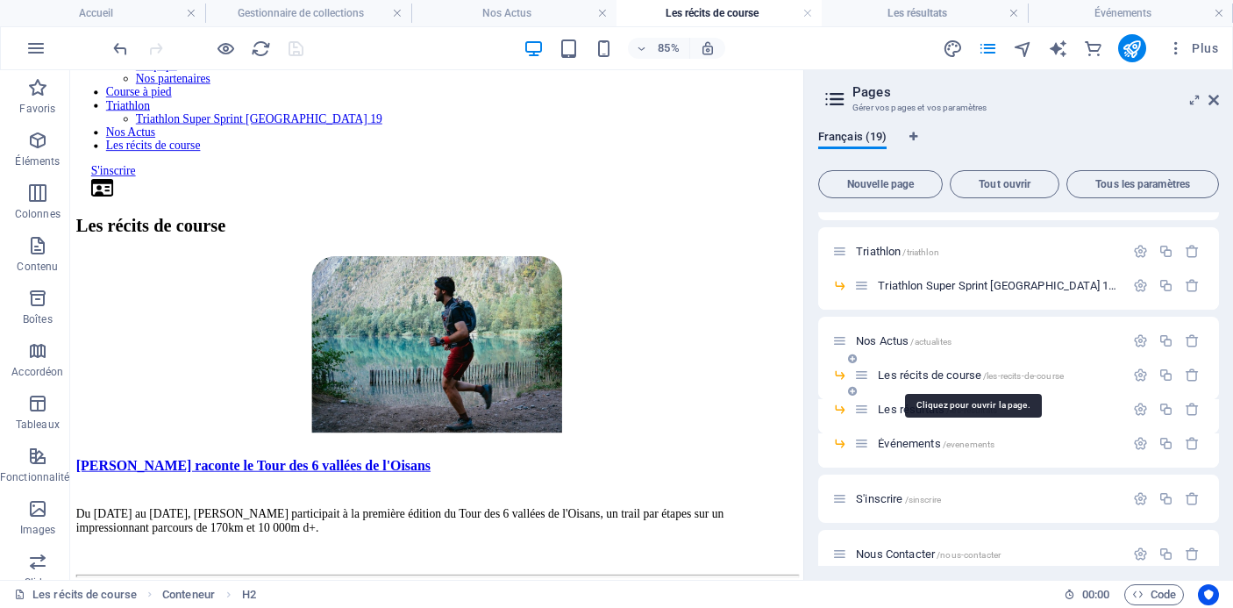
scroll to position [172, 0]
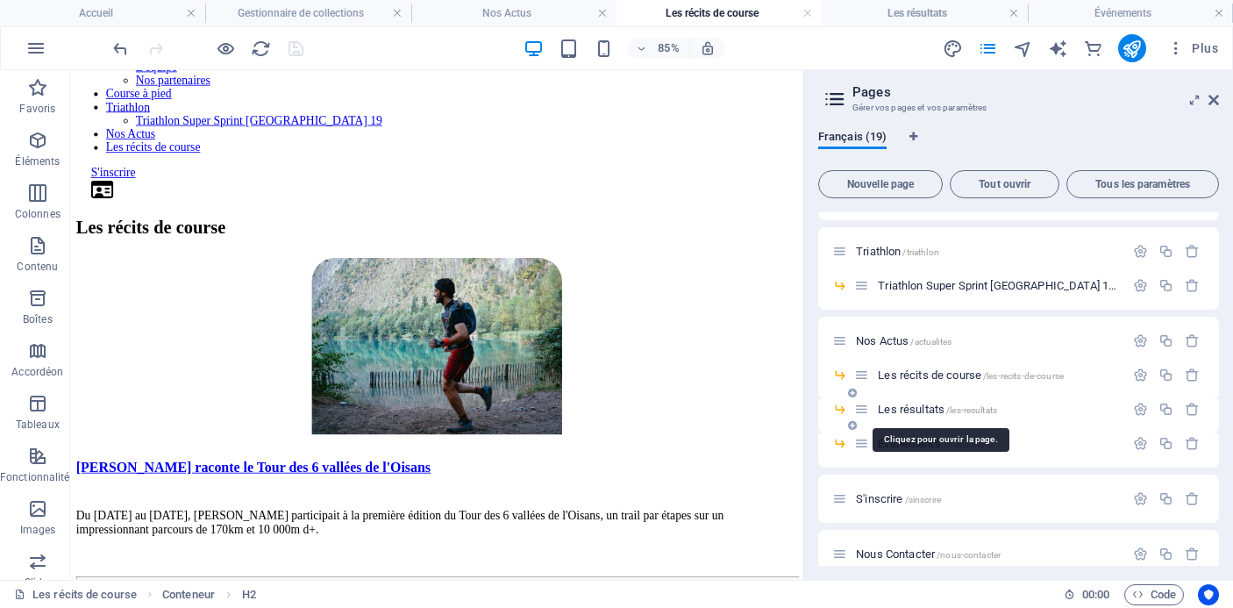
click at [915, 406] on span "Les résultats /les-resultats" at bounding box center [937, 409] width 119 height 13
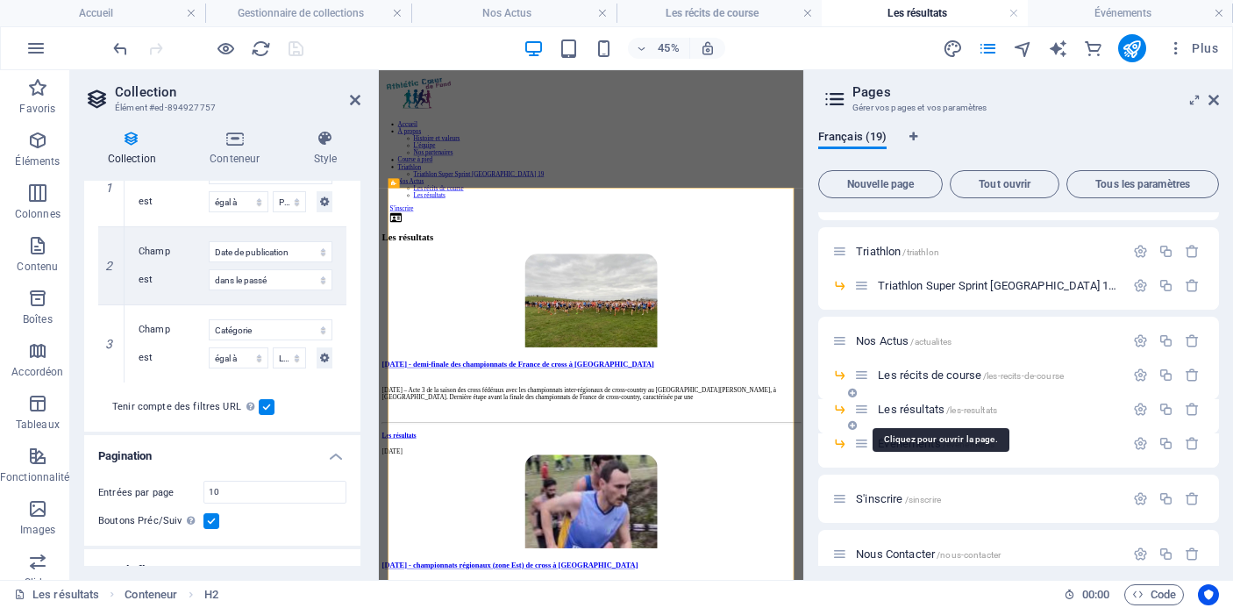
scroll to position [0, 0]
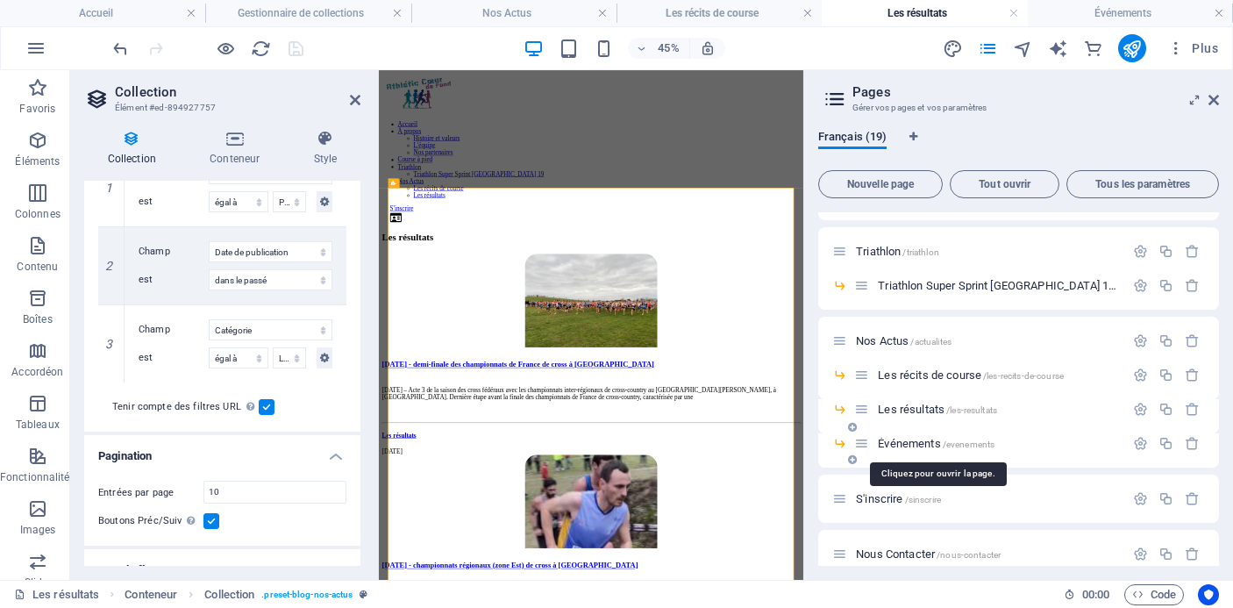
click at [906, 442] on span "Événements /evenements" at bounding box center [936, 443] width 117 height 13
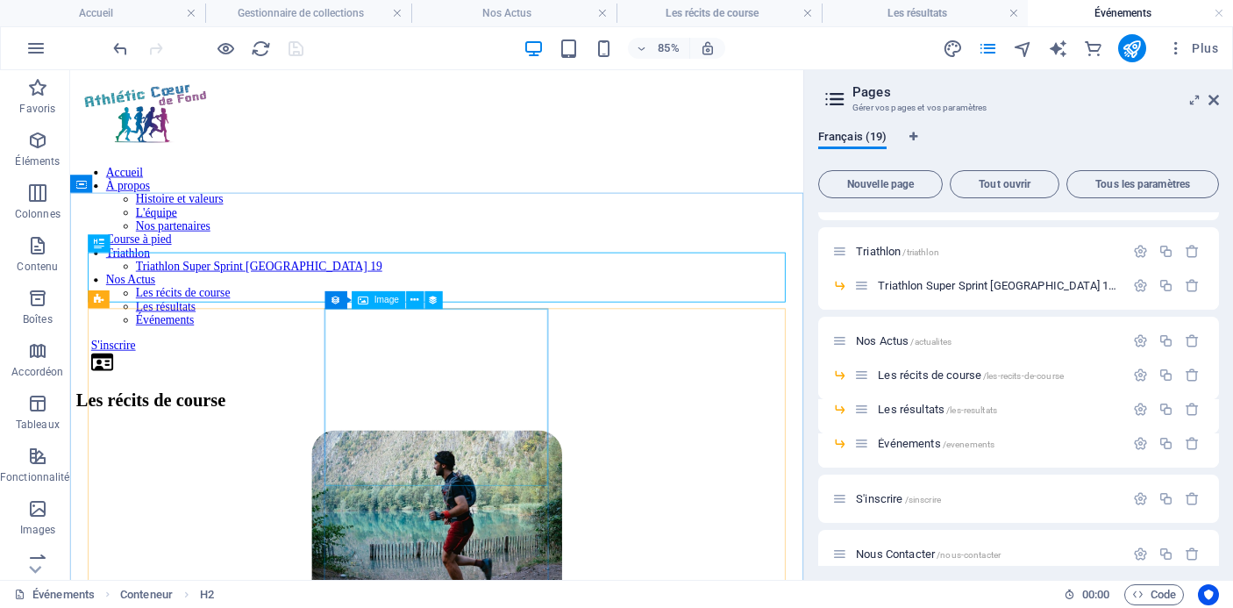
click at [518, 447] on div "Les récits de course" at bounding box center [501, 459] width 849 height 24
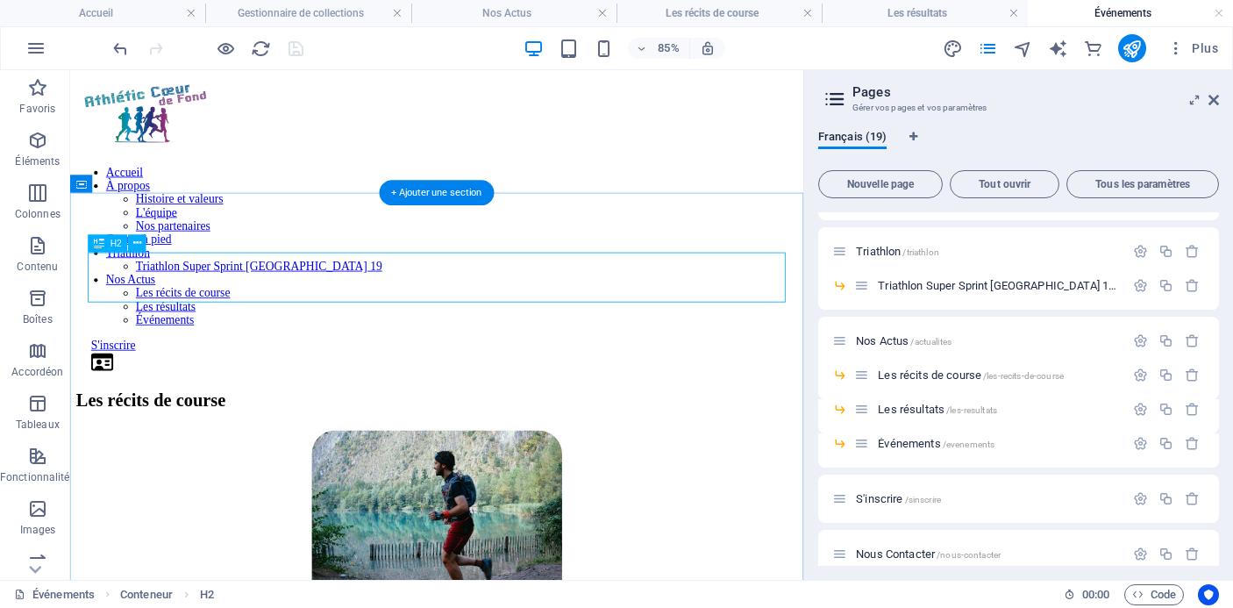
click at [518, 447] on div "Les récits de course" at bounding box center [501, 459] width 849 height 24
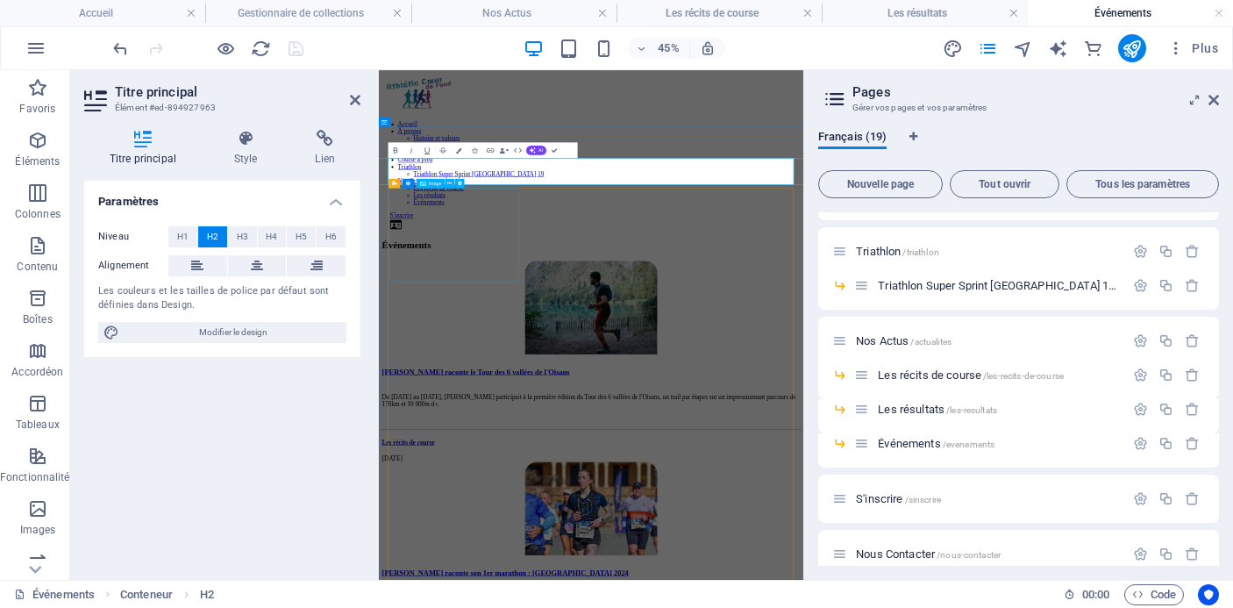
click at [683, 494] on figure at bounding box center [851, 599] width 930 height 211
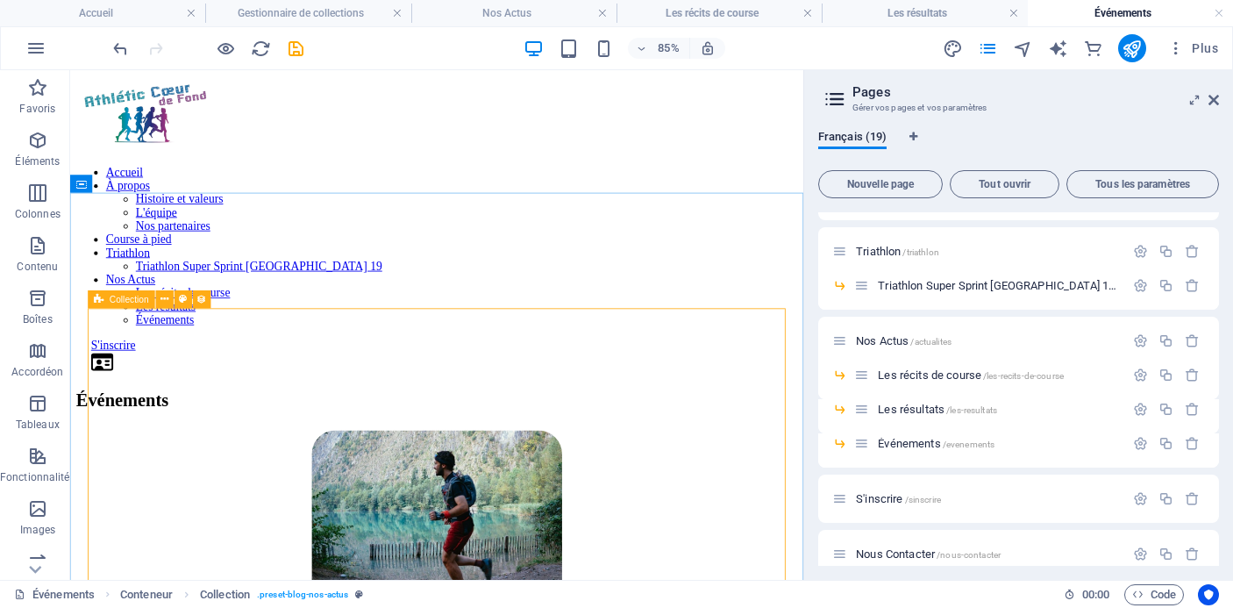
click at [99, 301] on icon at bounding box center [99, 299] width 10 height 18
click at [108, 298] on div "Collection" at bounding box center [121, 299] width 67 height 18
select select "6779b310079b3e274d0c2b72"
select select "columns.publishing_date_DESC"
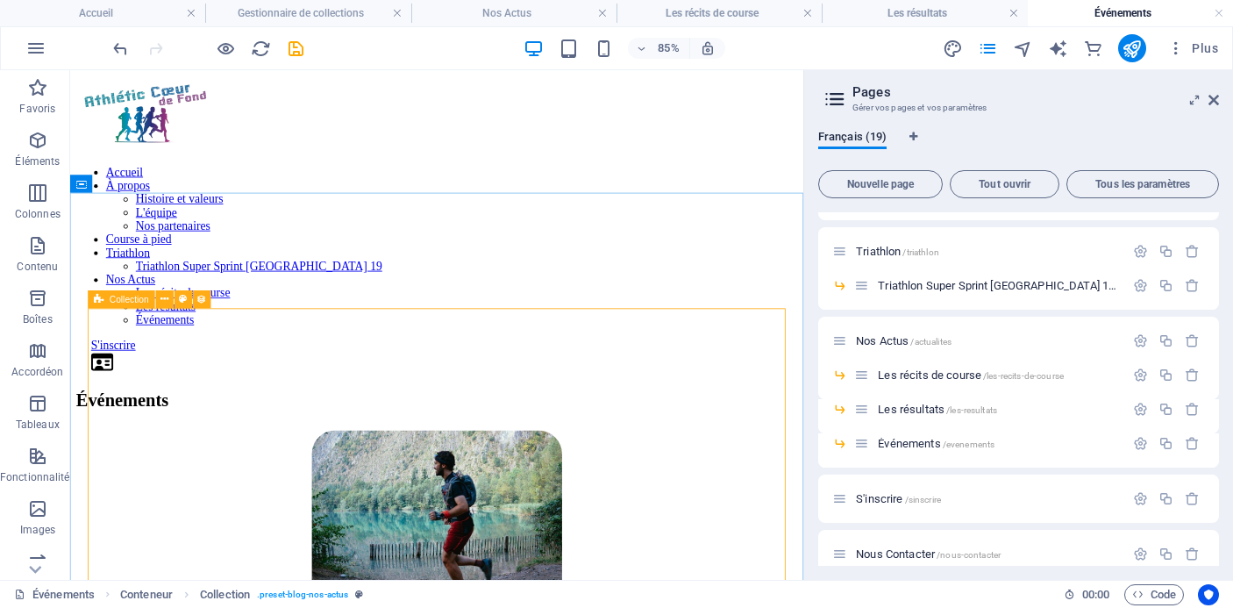
select select "columns.status"
select select "columns.publishing_date"
select select "past"
select select "columns.category"
select select "Les récits de course"
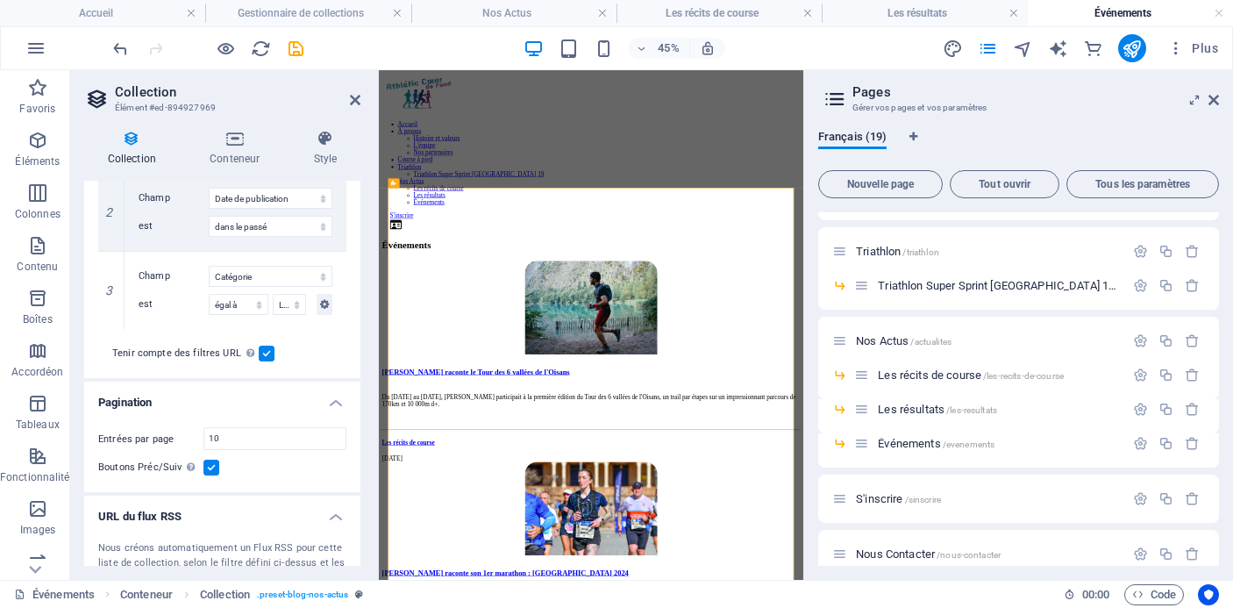
scroll to position [585, 0]
click at [294, 304] on select "Les résultats Les récits de course Événements Conseils sportifs" at bounding box center [289, 301] width 33 height 21
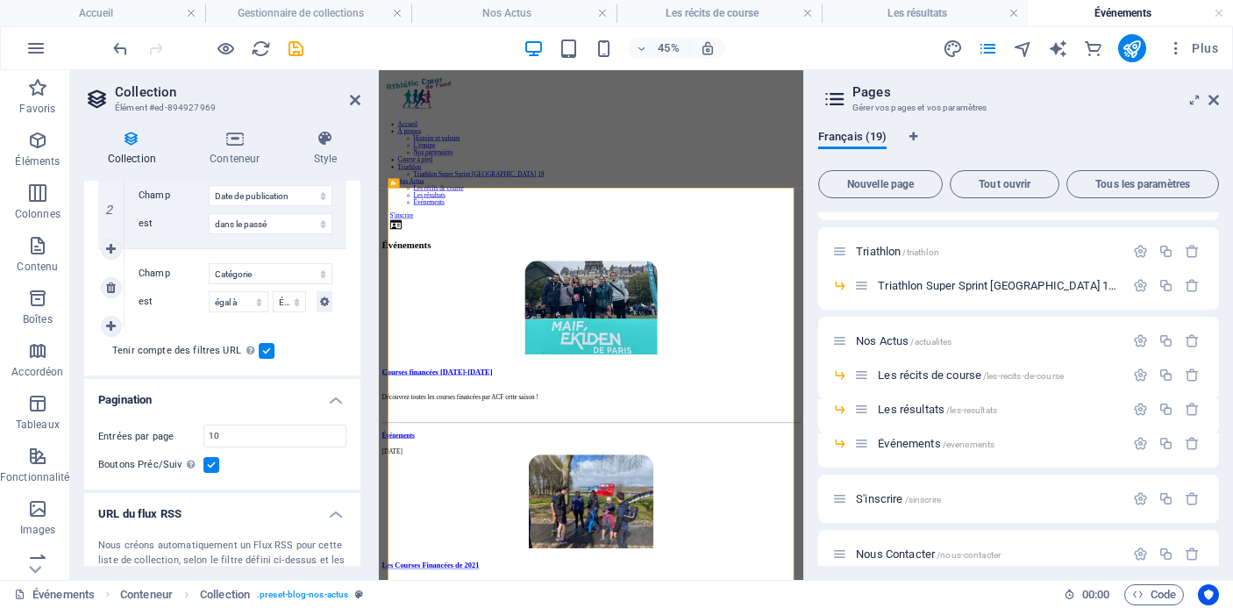
select select "columns.publishing_date_DESC"
select select "columns.status"
select select "columns.publishing_date"
select select "past"
select select "columns.category"
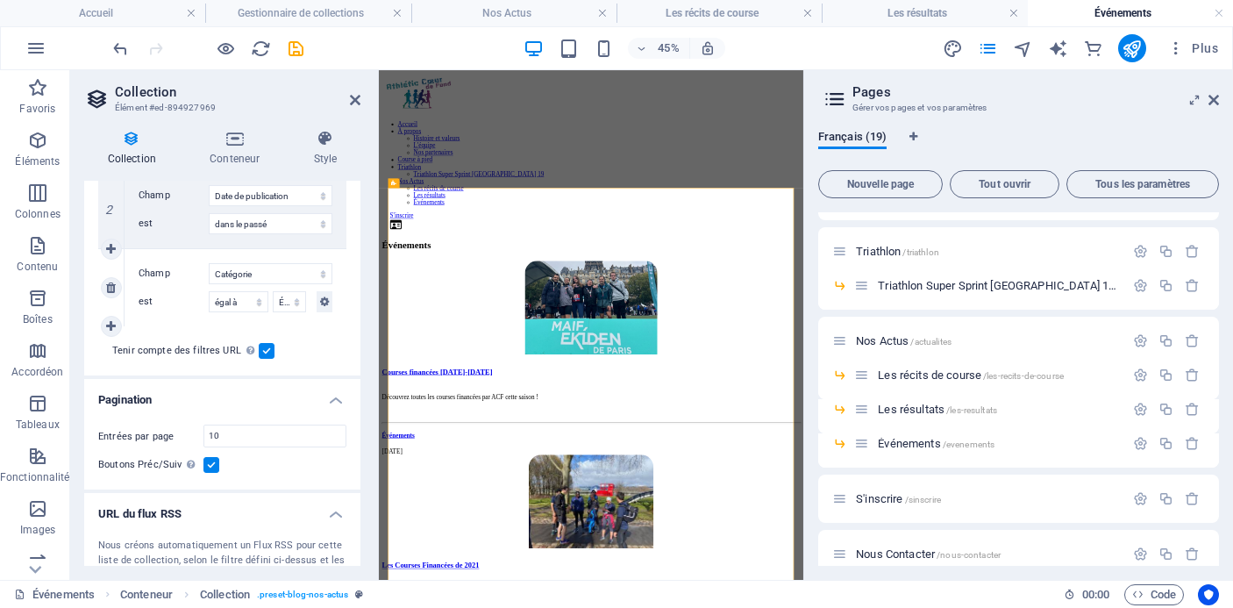
select select "Événements"
click at [294, 45] on icon "save" at bounding box center [296, 49] width 20 height 20
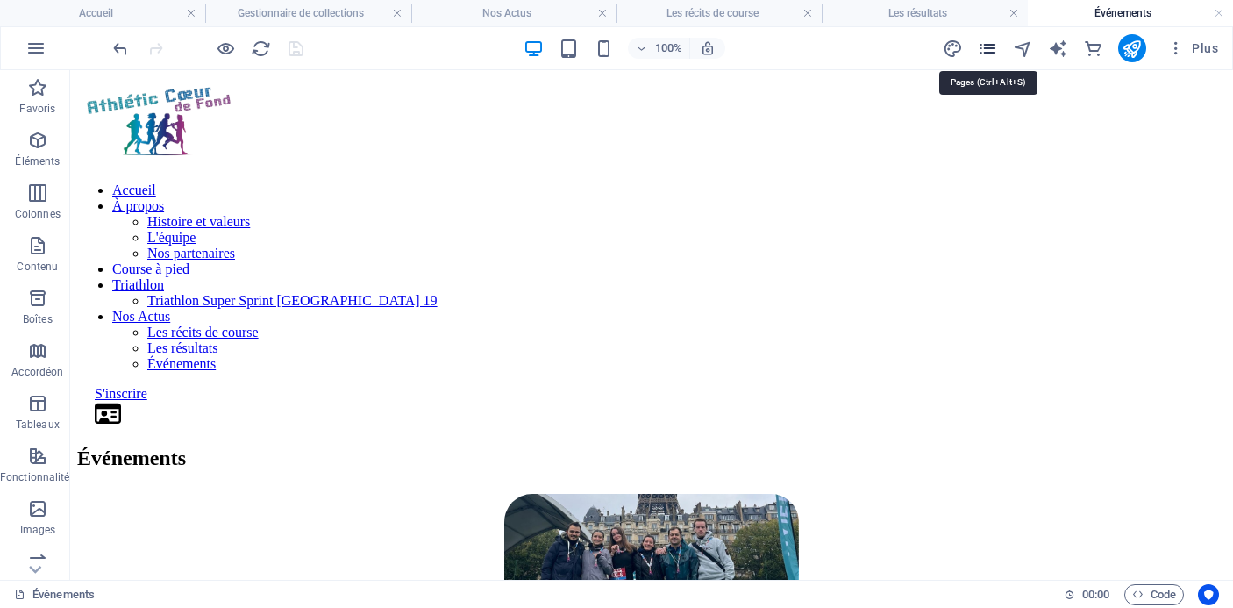
click at [988, 46] on icon "pages" at bounding box center [988, 49] width 20 height 20
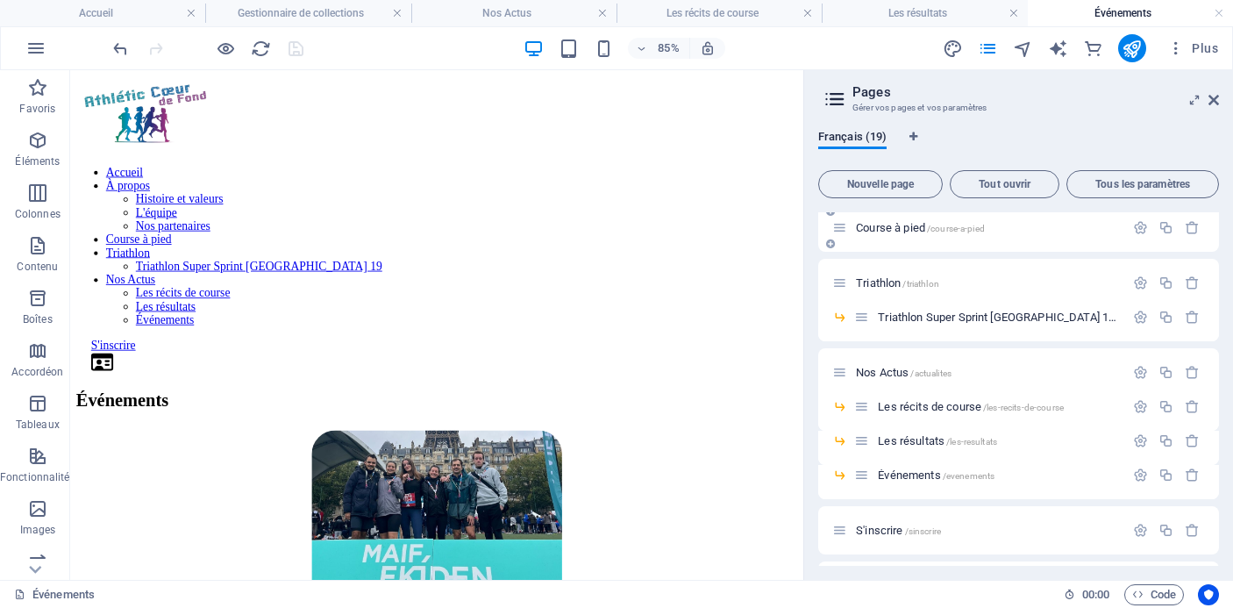
scroll to position [236, 0]
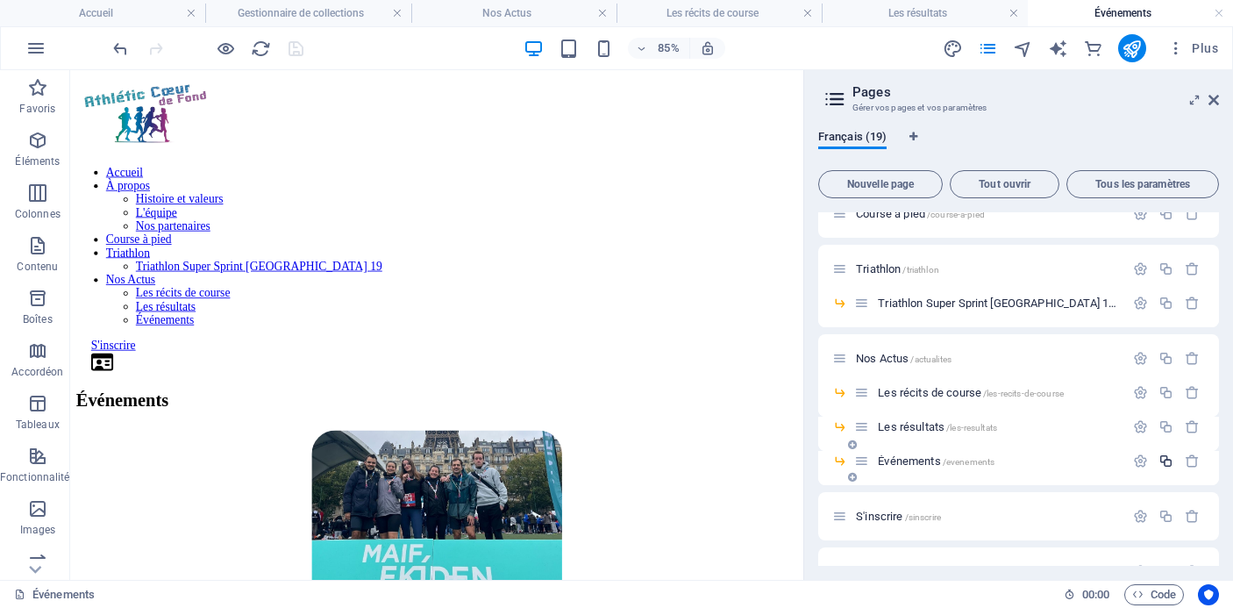
click at [1165, 460] on icon "button" at bounding box center [1166, 461] width 15 height 15
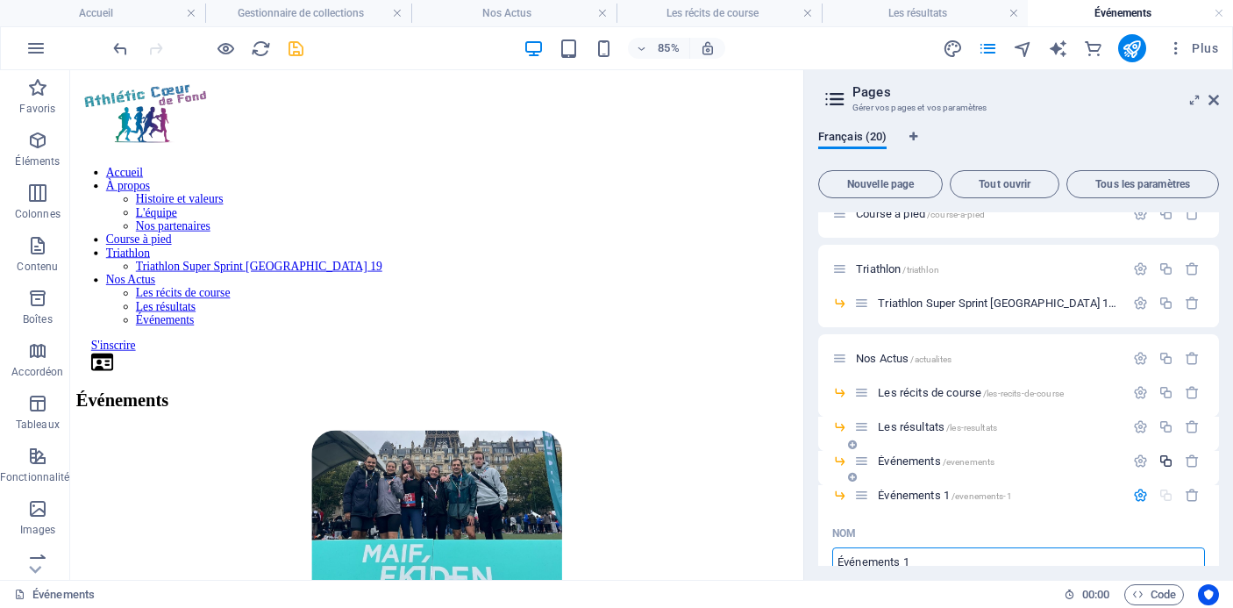
scroll to position [246, 0]
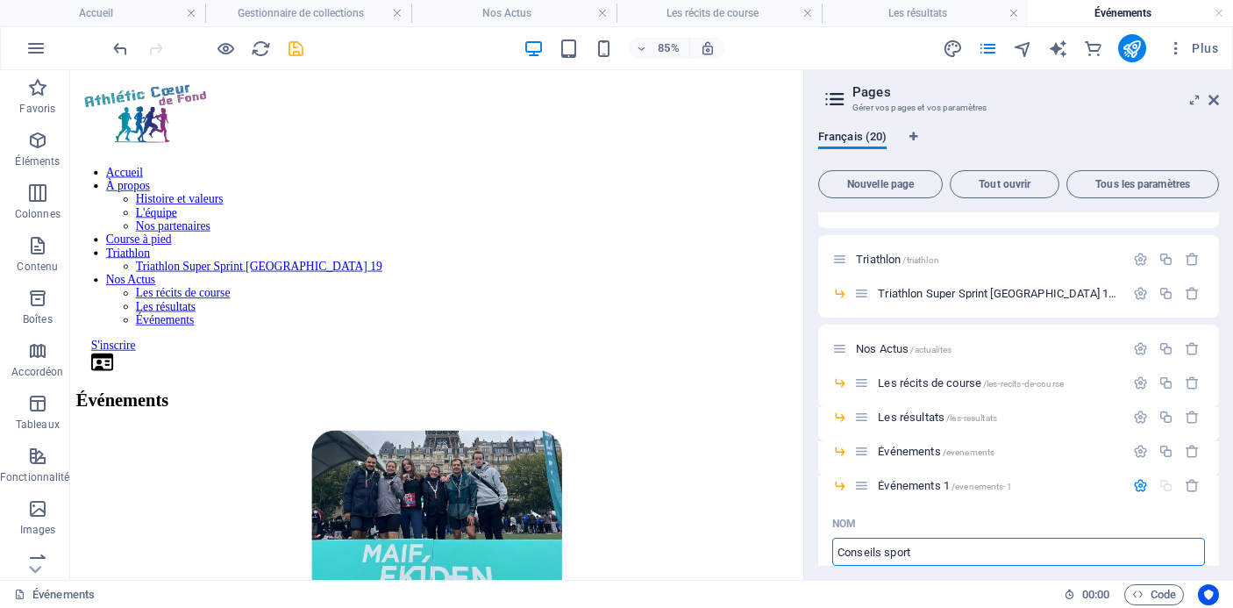
type input "Conseils sport"
type input "/conseils-sport"
type input "Conseils sport"
type input "Conseils sportifs"
type input "/conseils-sportifs"
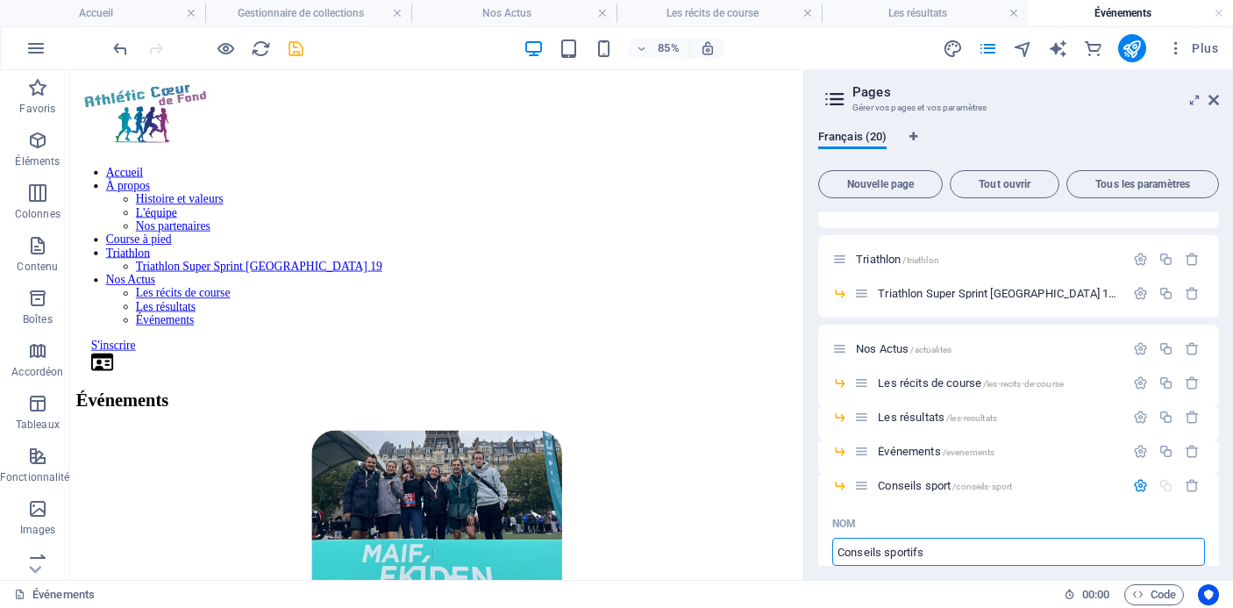
type input "Conseils sportifs"
click at [1001, 508] on div "Conseils sportifs /conseils-sportifs" at bounding box center [1018, 492] width 401 height 34
click at [936, 487] on span "Conseils sportifs /conseils-sportifs" at bounding box center [956, 485] width 157 height 13
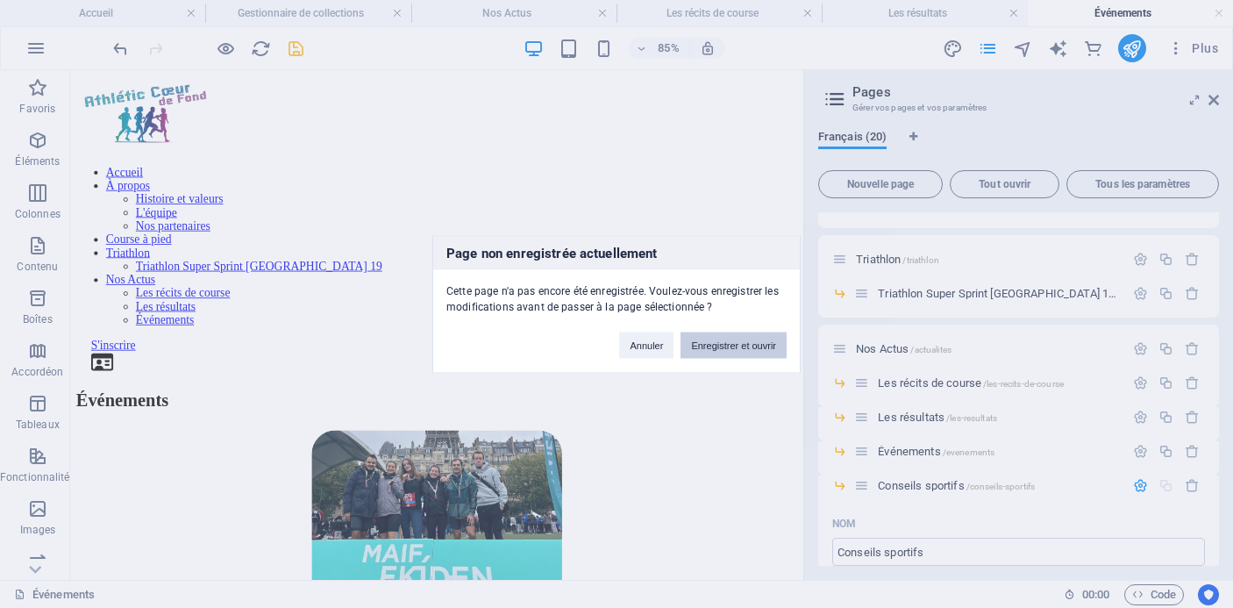
click at [718, 342] on button "Enregistrer et ouvrir" at bounding box center [734, 345] width 106 height 26
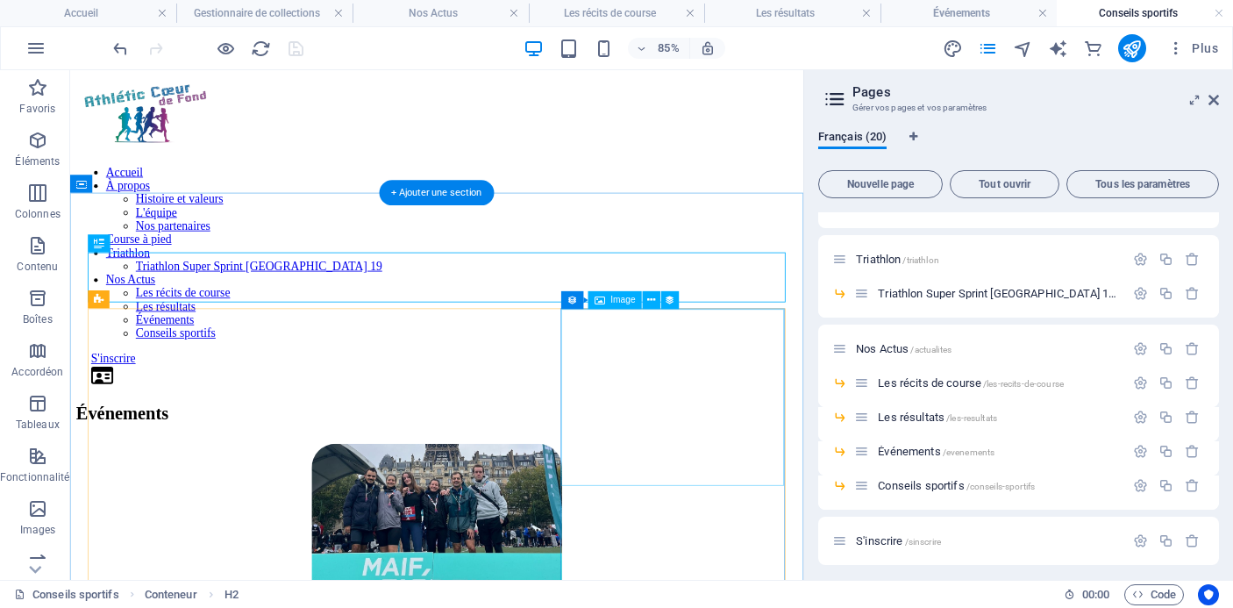
scroll to position [0, 0]
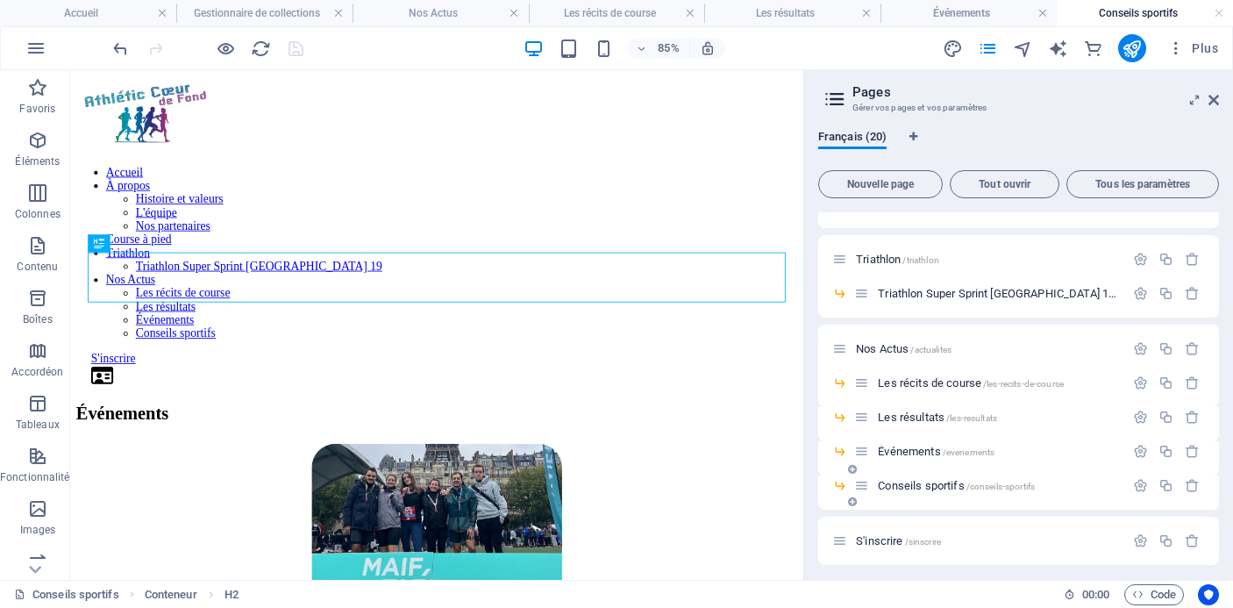
click at [922, 487] on span "Conseils sportifs /conseils-sportifs" at bounding box center [956, 485] width 157 height 13
click at [95, 297] on icon at bounding box center [99, 299] width 10 height 18
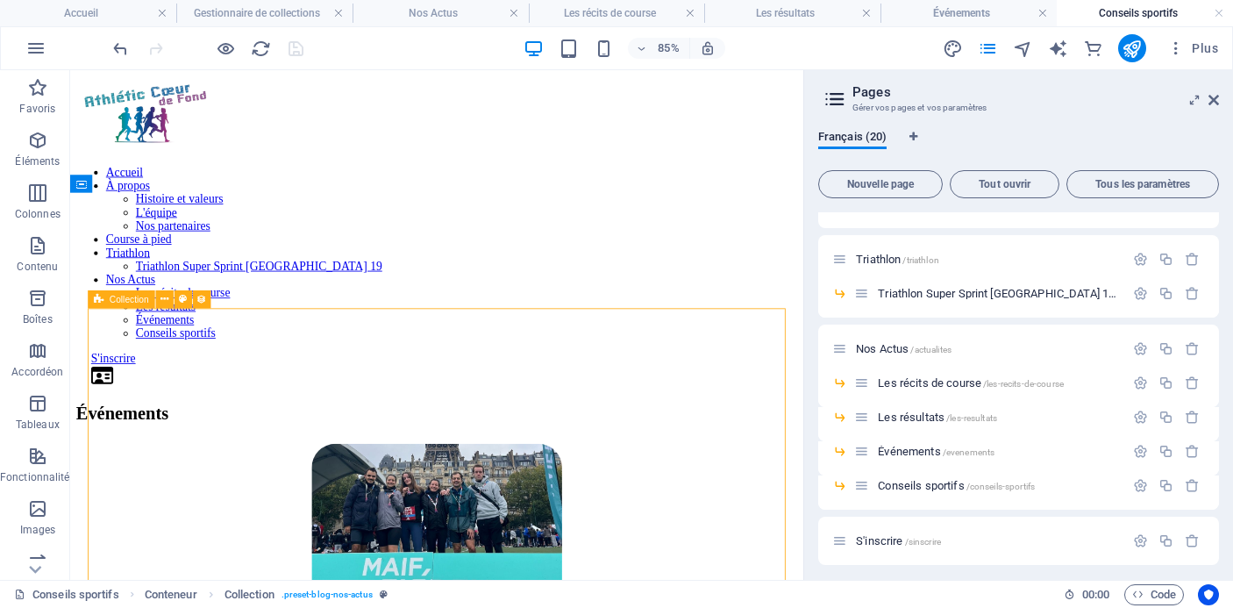
click at [102, 298] on icon at bounding box center [99, 299] width 10 height 18
select select "6779b310079b3e274d0c2b72"
select select "columns.publishing_date_DESC"
select select "columns.status"
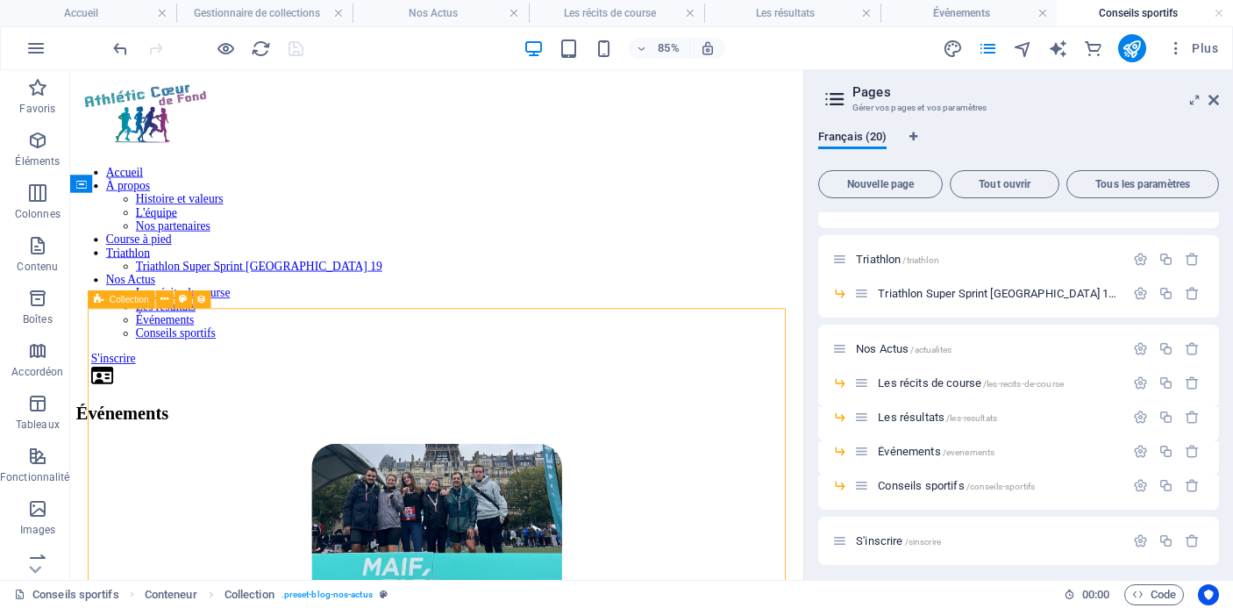
select select "columns.publishing_date"
select select "past"
select select "columns.category"
select select "Événements"
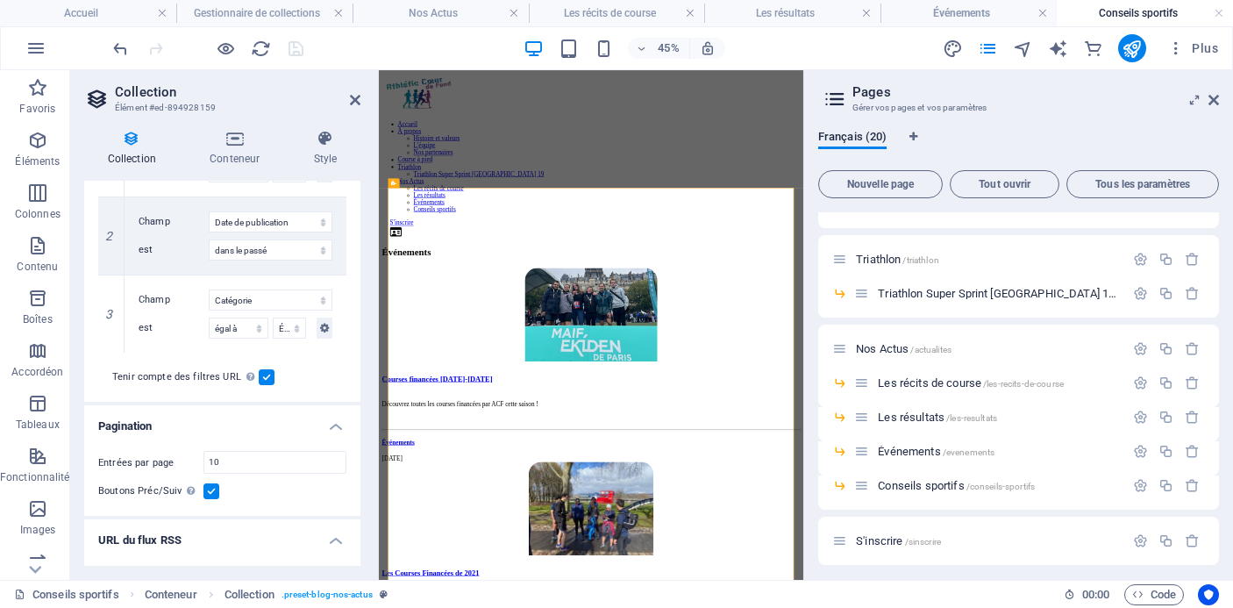
scroll to position [513, 0]
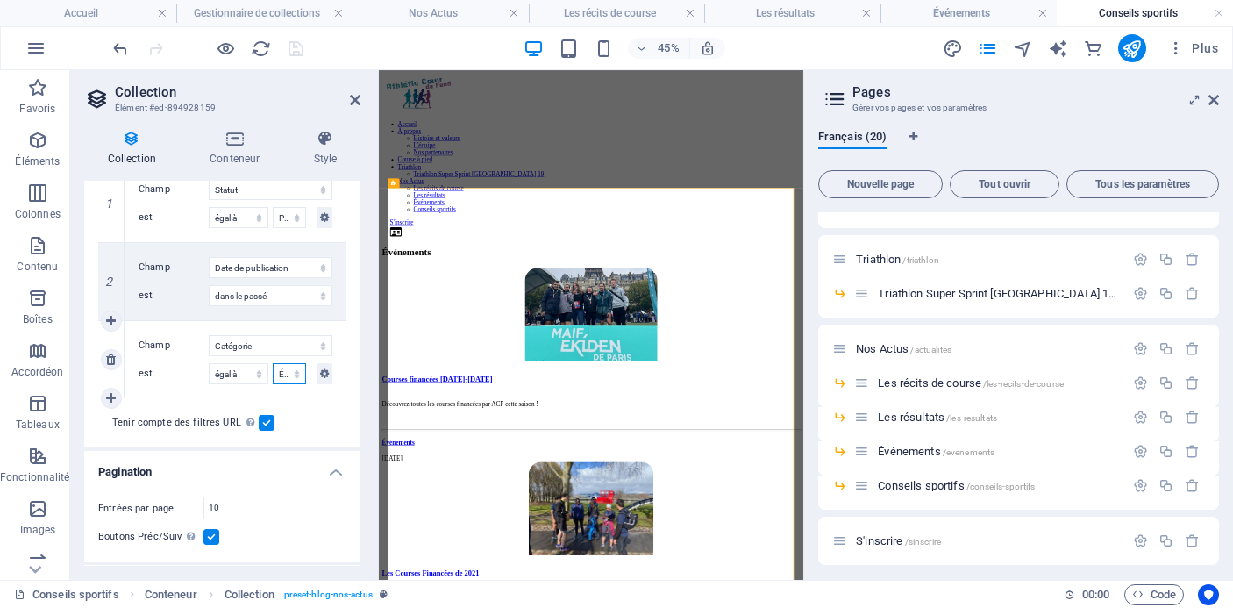
click at [287, 371] on select "Les résultats Les récits de course Événements Conseils sportifs" at bounding box center [289, 373] width 33 height 21
select select "past"
select select "Conseils sportifs"
select select "columns.publishing_date_DESC"
select select "columns.status"
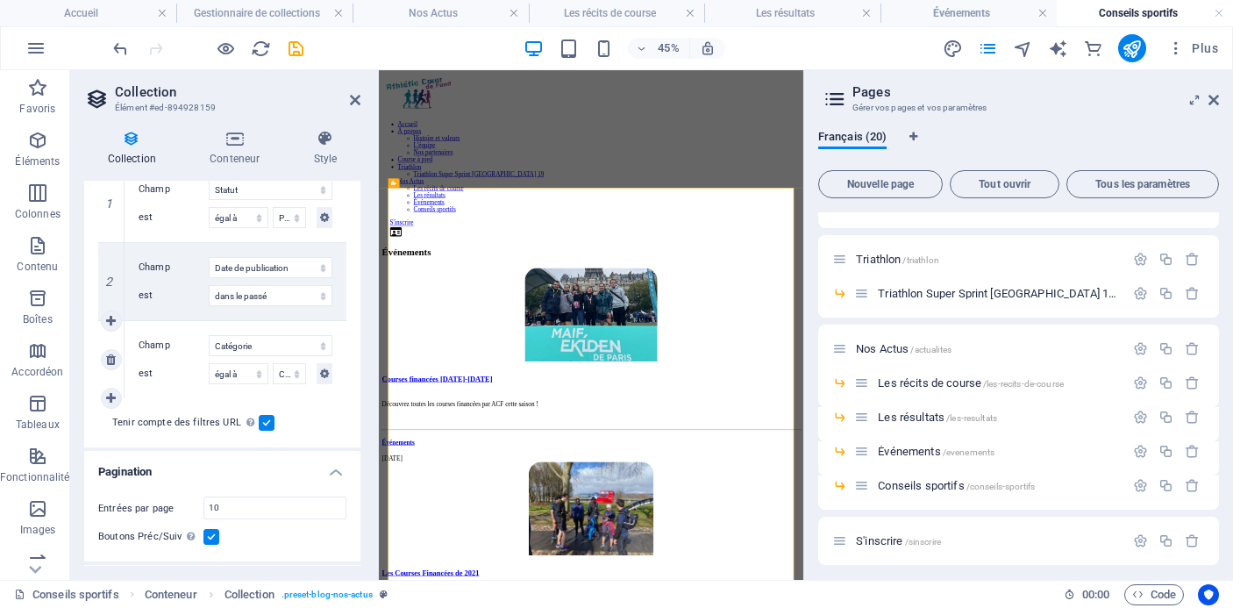
select select "columns.publishing_date"
select select "past"
select select "columns.category"
select select "Conseils sportifs"
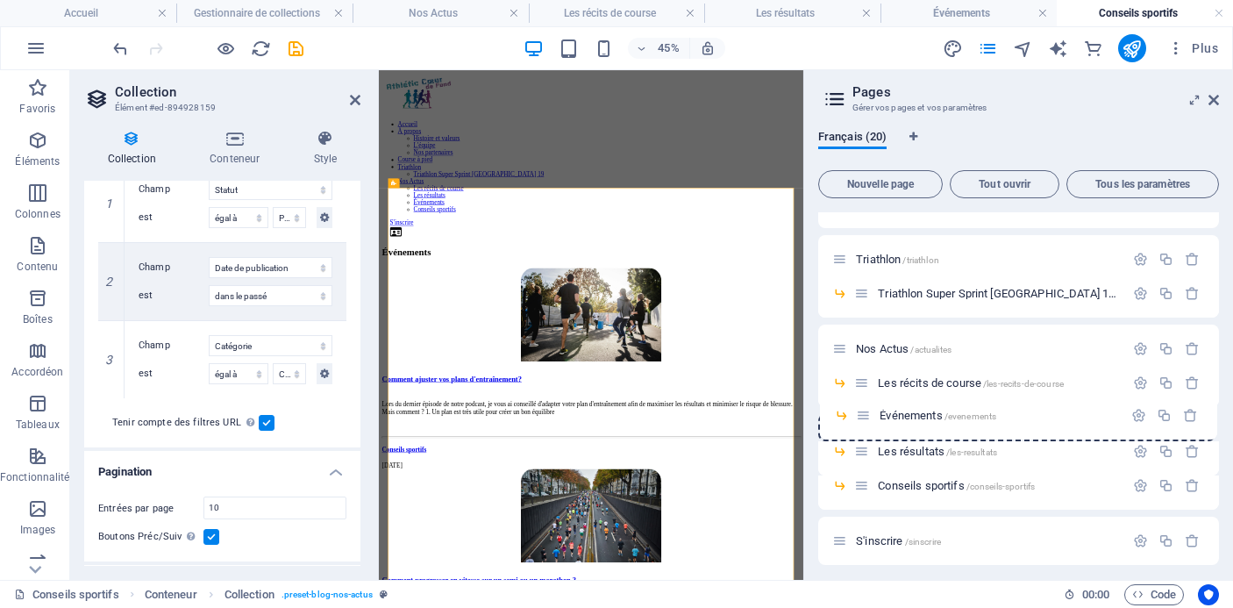
drag, startPoint x: 861, startPoint y: 454, endPoint x: 863, endPoint y: 412, distance: 41.3
click at [863, 412] on div "Accueil / À propos /a-propos Histoire et valeurs /l-histoire-du-club L'équipe /…" at bounding box center [1018, 415] width 401 height 896
click at [296, 43] on icon "save" at bounding box center [296, 49] width 20 height 20
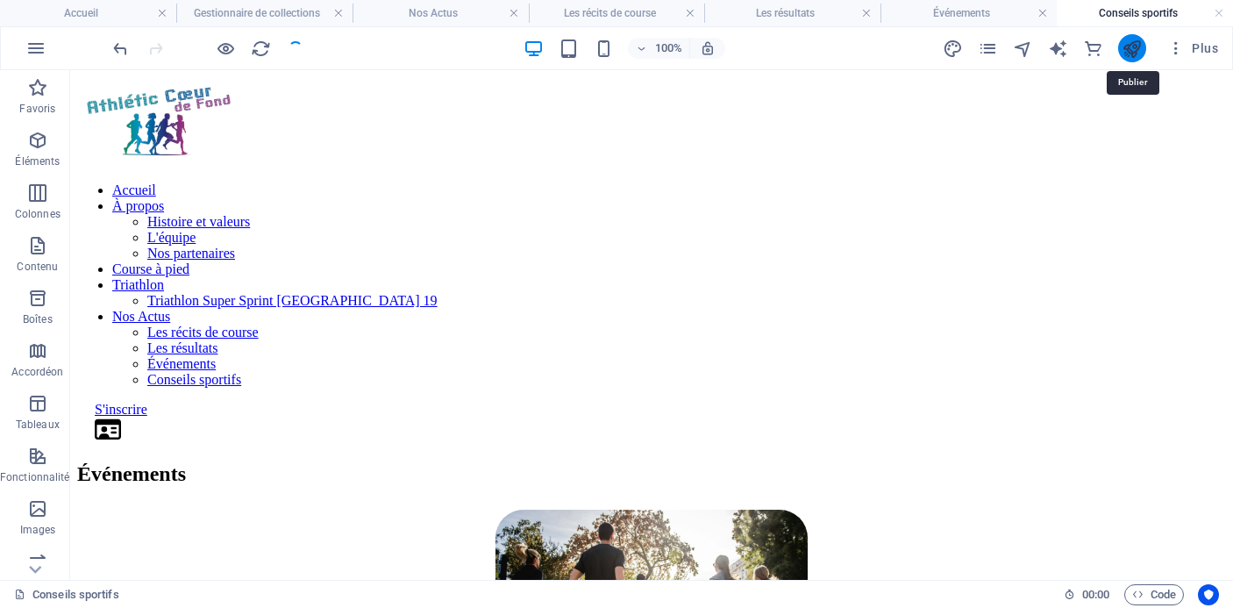
click at [1133, 45] on icon "publish" at bounding box center [1132, 49] width 20 height 20
